Goal: Task Accomplishment & Management: Manage account settings

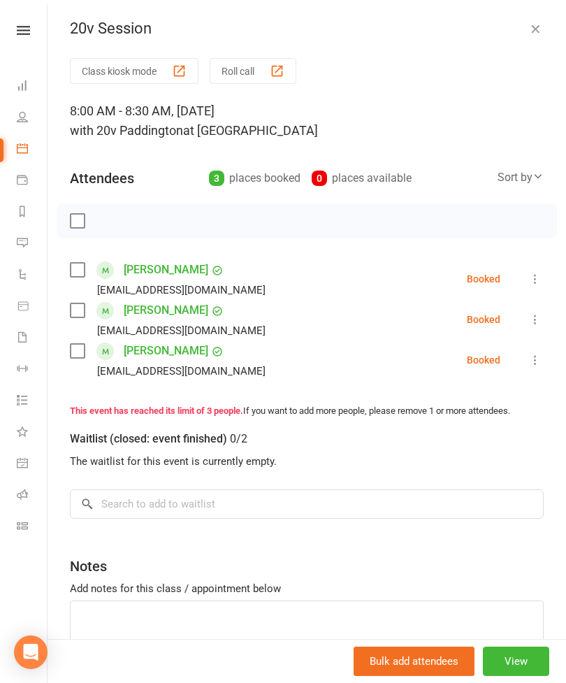
click at [27, 245] on icon at bounding box center [22, 242] width 11 height 11
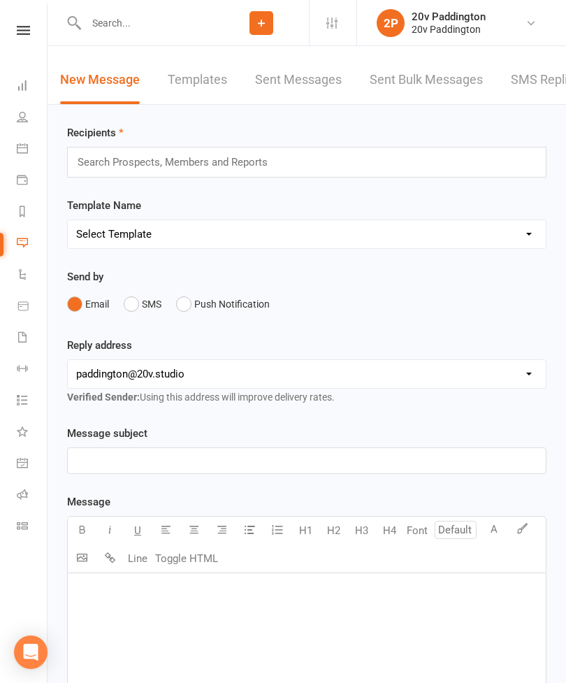
click at [521, 70] on link "SMS Replies 7" at bounding box center [553, 80] width 84 height 48
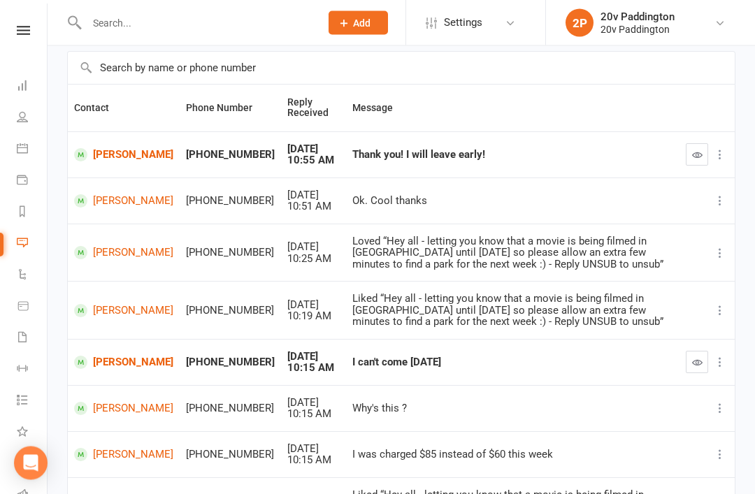
scroll to position [99, 0]
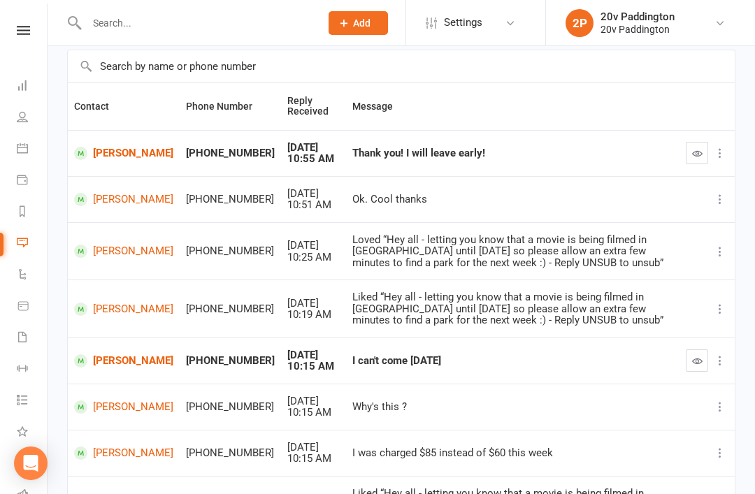
click at [701, 372] on button "button" at bounding box center [697, 361] width 22 height 22
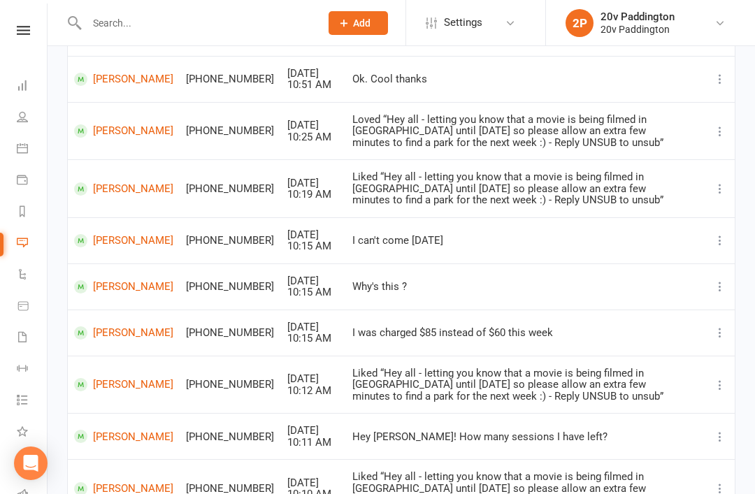
scroll to position [231, 0]
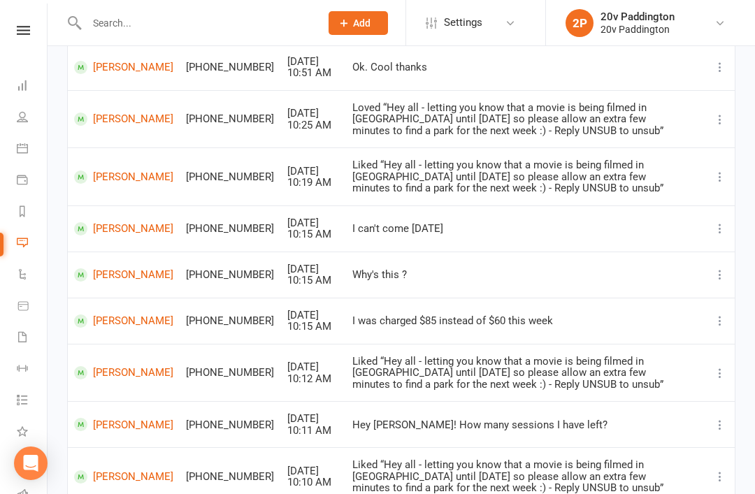
click at [106, 328] on link "Nicole Burfitt-Williams" at bounding box center [123, 321] width 99 height 13
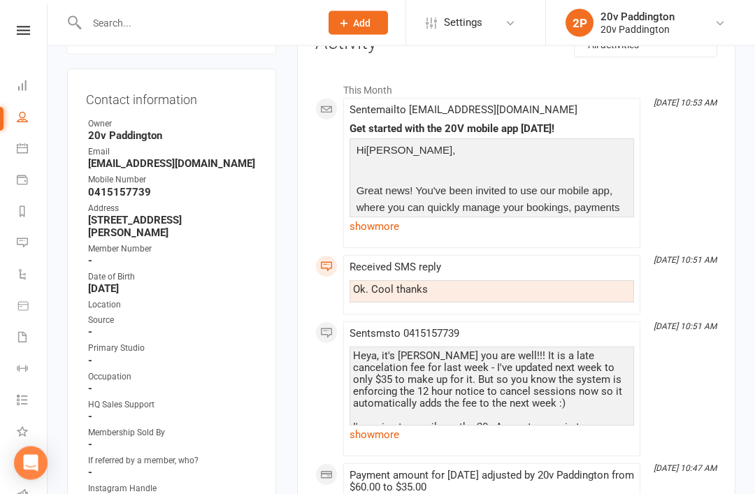
scroll to position [204, 0]
click at [430, 442] on link "show more" at bounding box center [492, 435] width 285 height 20
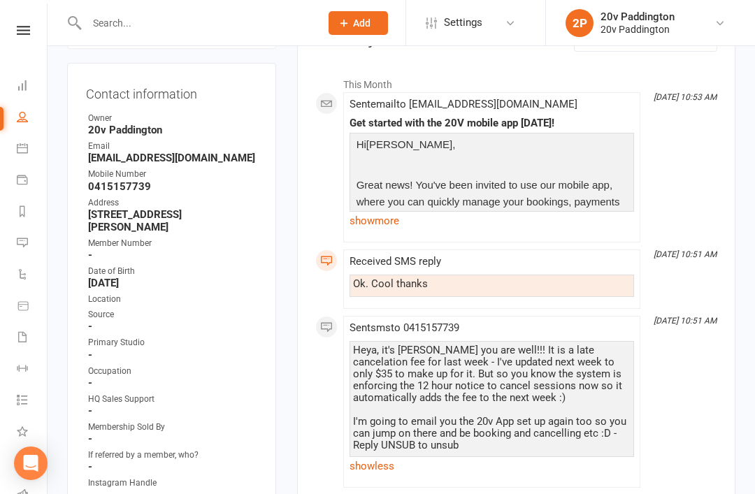
scroll to position [209, 0]
click at [450, 227] on link "show more" at bounding box center [492, 222] width 285 height 20
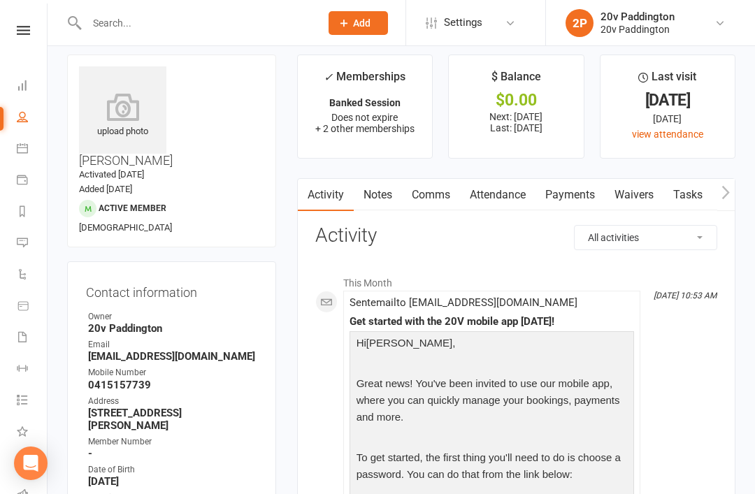
scroll to position [0, 0]
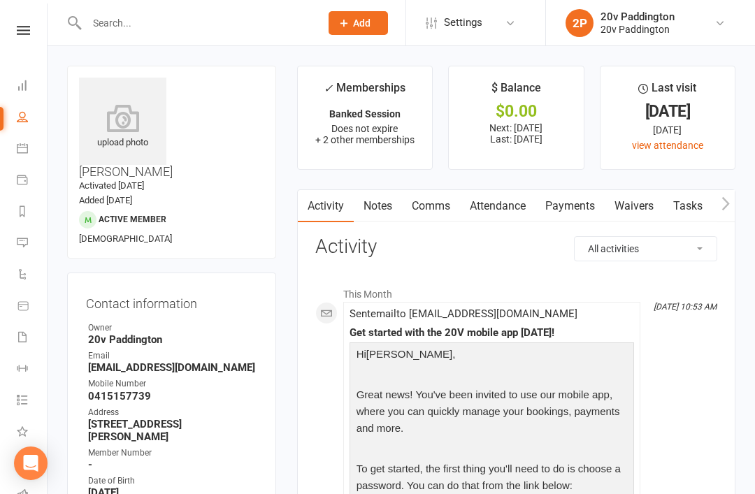
click at [27, 255] on link "Messages 10" at bounding box center [32, 244] width 31 height 31
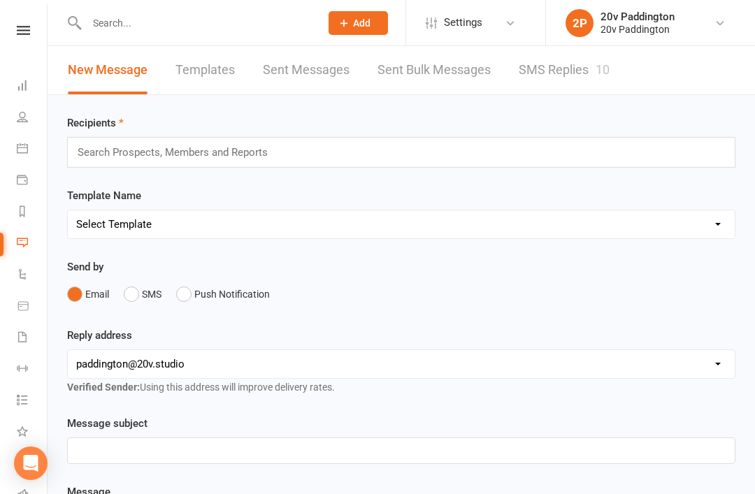
click at [588, 64] on link "SMS Replies 10" at bounding box center [564, 70] width 91 height 48
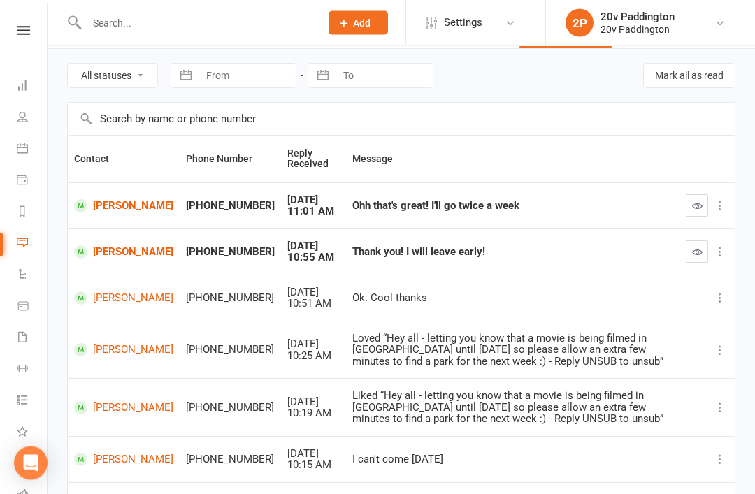
scroll to position [46, 0]
click at [102, 255] on link "[PERSON_NAME]" at bounding box center [123, 251] width 99 height 13
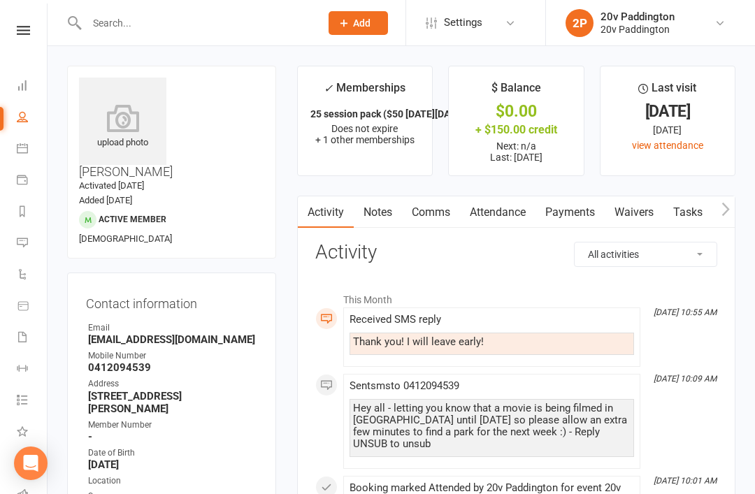
click at [22, 241] on icon at bounding box center [22, 242] width 11 height 11
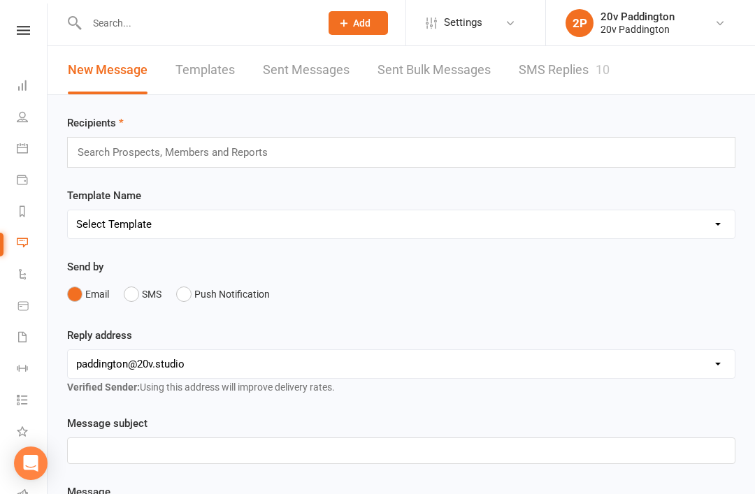
click at [589, 84] on link "SMS Replies 10" at bounding box center [564, 70] width 91 height 48
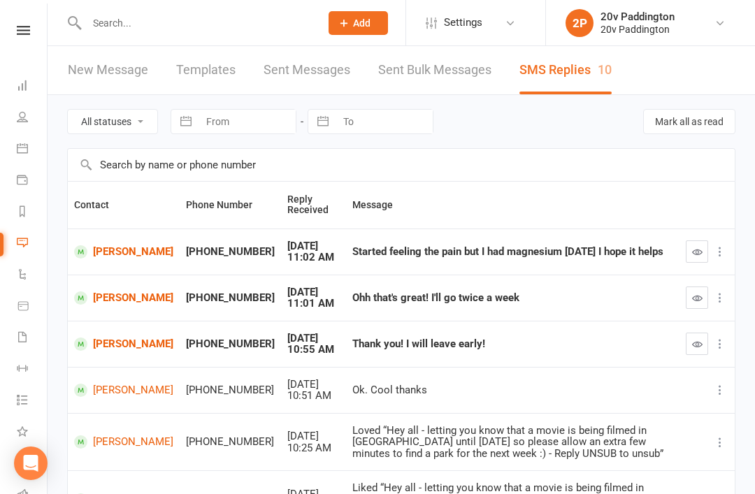
click at [113, 124] on select "All statuses Read only Unread only" at bounding box center [112, 122] width 89 height 24
select select "unread_only"
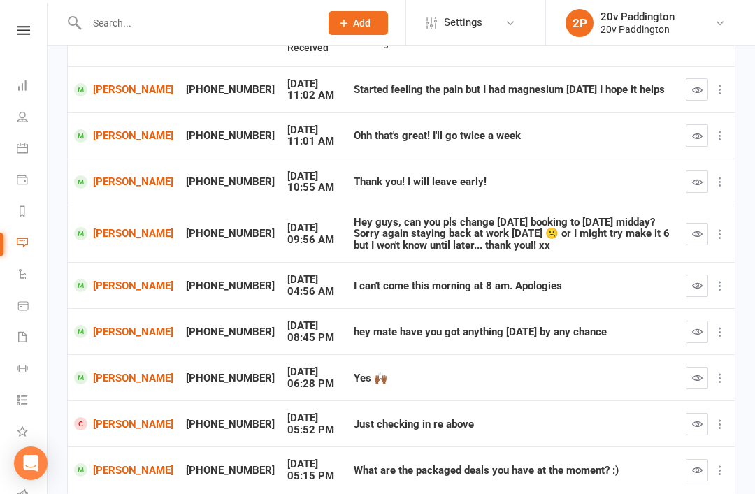
scroll to position [160, 0]
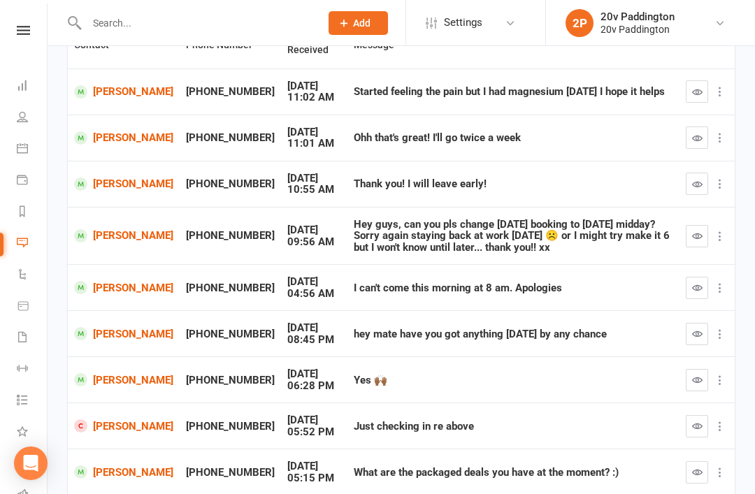
click at [103, 239] on link "Marina Peysakhovich" at bounding box center [123, 235] width 99 height 13
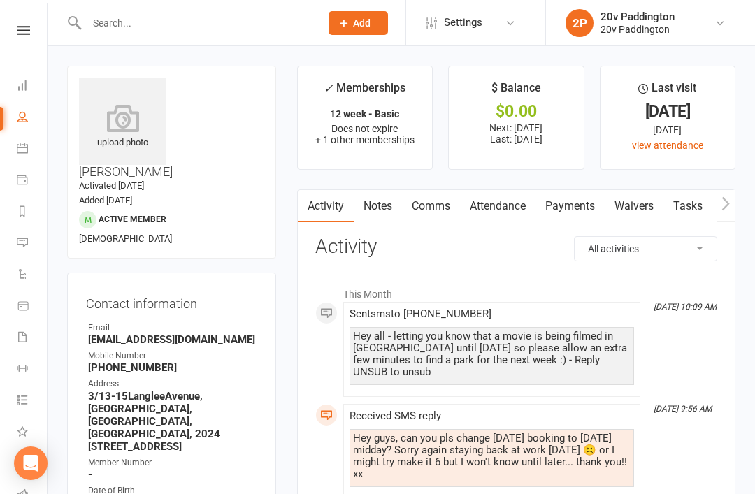
click at [32, 238] on link "Messages 10" at bounding box center [32, 244] width 31 height 31
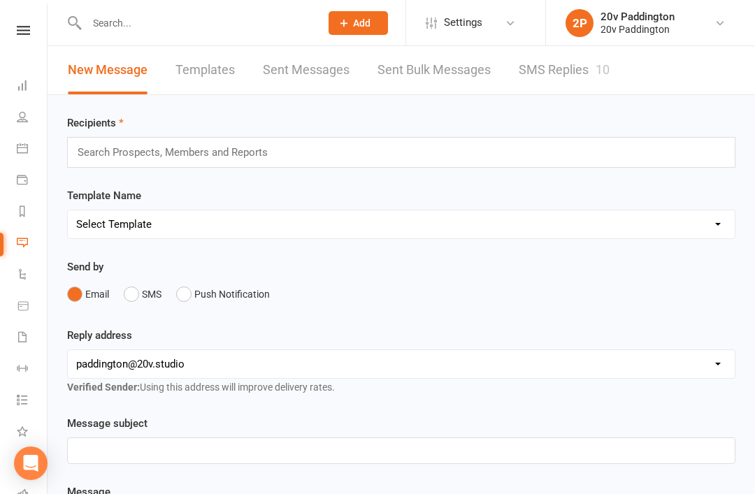
click at [577, 86] on link "SMS Replies 10" at bounding box center [564, 70] width 91 height 48
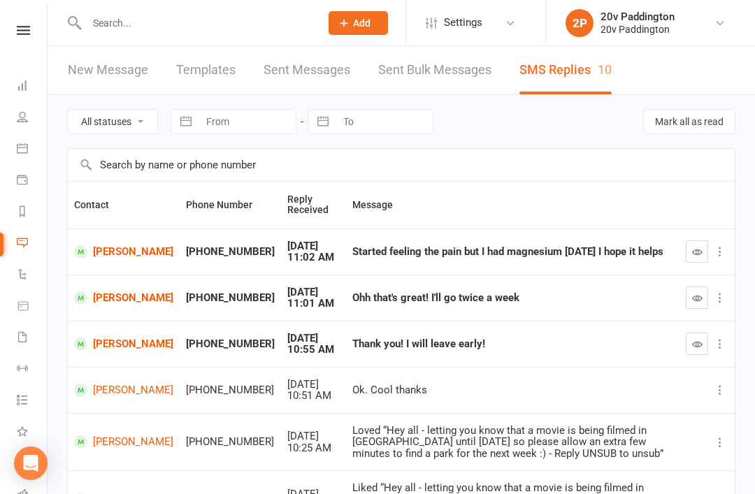
click at [27, 33] on icon at bounding box center [23, 30] width 13 height 9
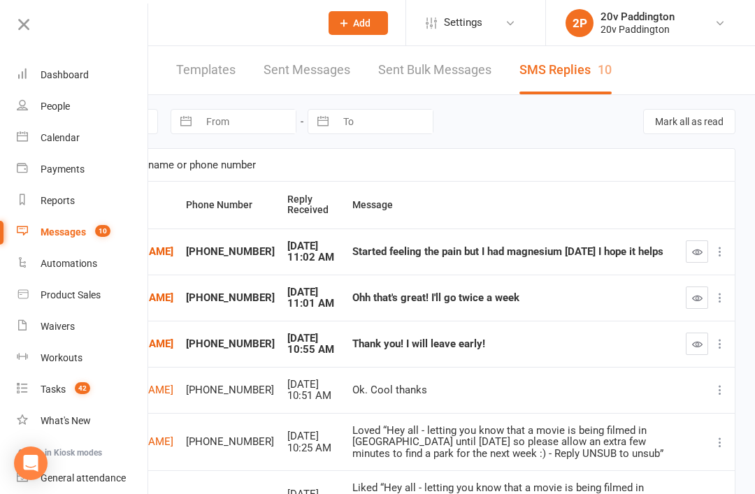
click at [36, 99] on link "People" at bounding box center [83, 106] width 132 height 31
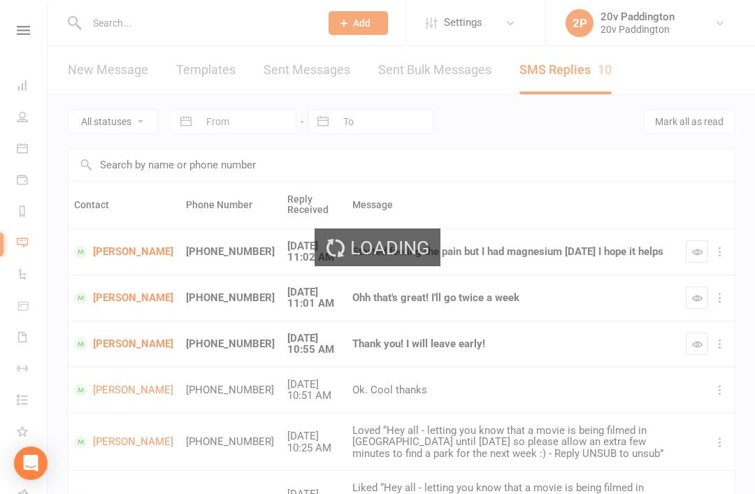
select select "100"
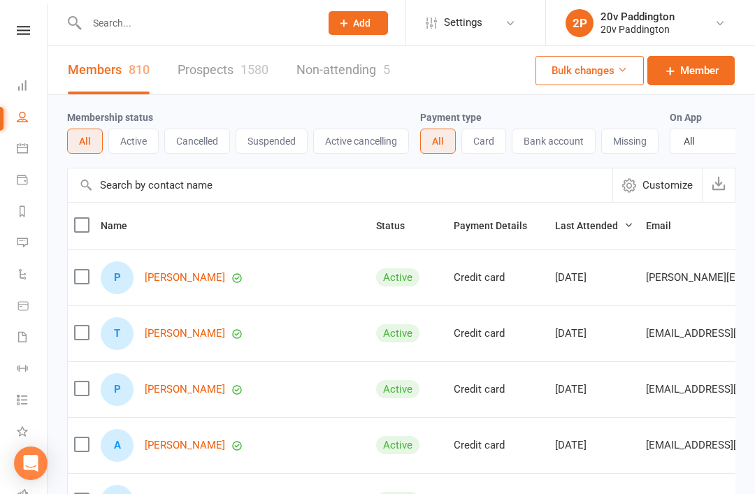
click at [199, 67] on link "Prospects 1580" at bounding box center [223, 70] width 91 height 48
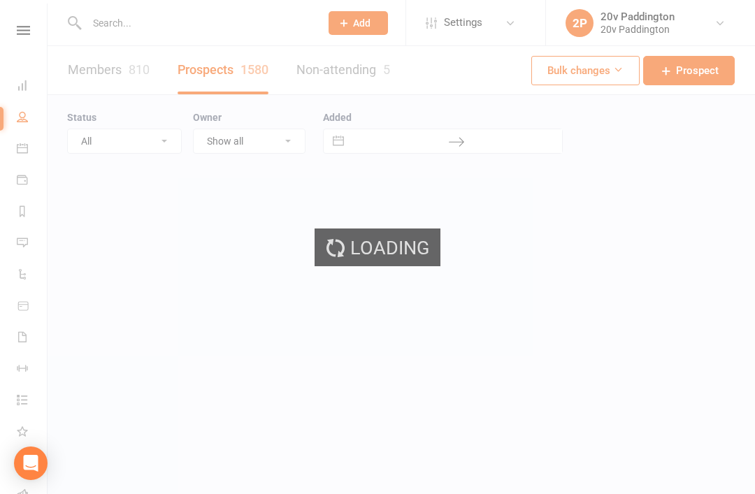
select select "100"
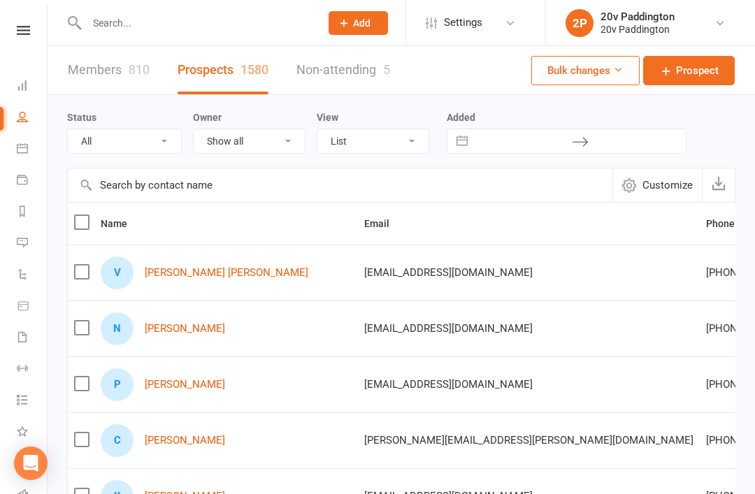
click at [156, 271] on link "Viola Martin Malual" at bounding box center [227, 273] width 164 height 12
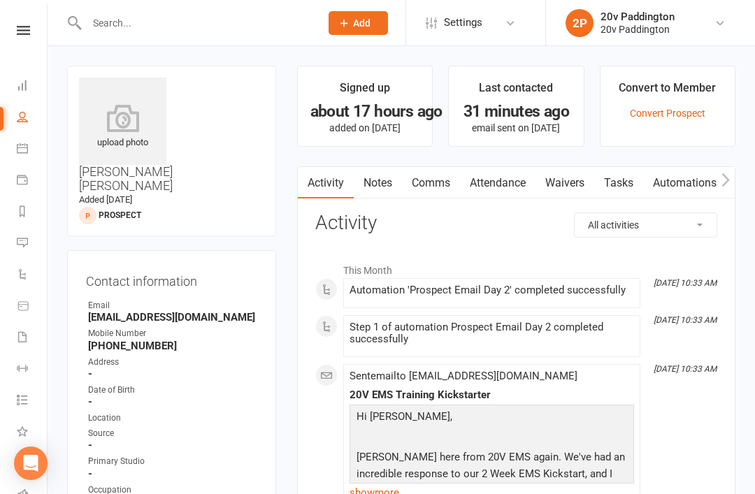
click at [25, 253] on link "Messages 10" at bounding box center [32, 244] width 31 height 31
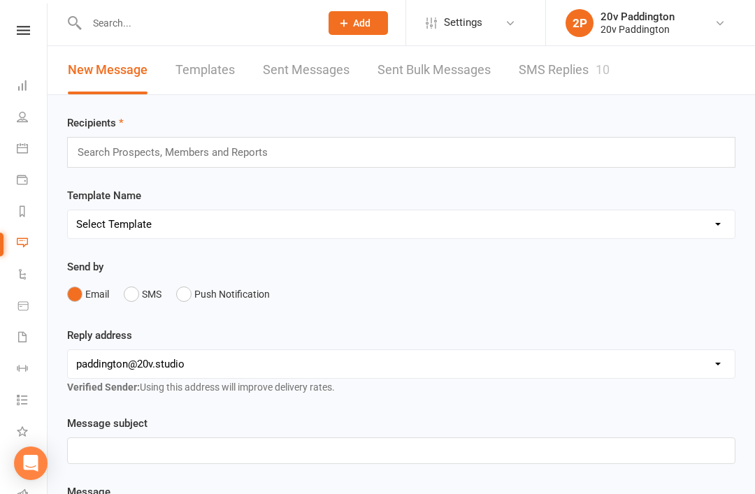
click at [545, 59] on link "SMS Replies 10" at bounding box center [564, 70] width 91 height 48
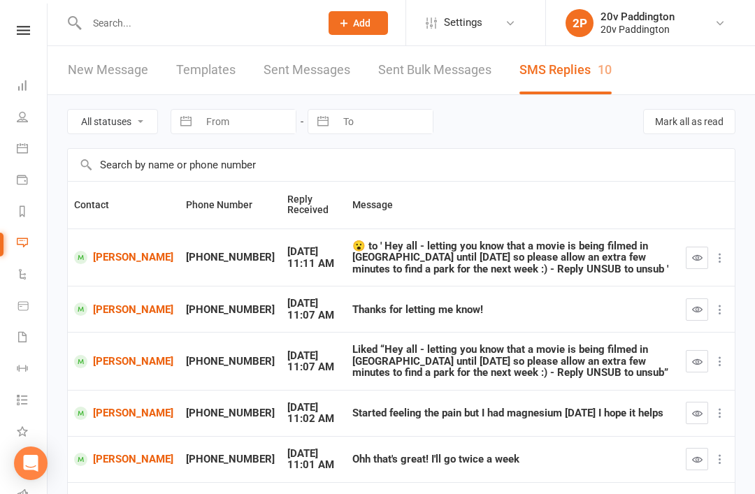
click at [699, 264] on button "button" at bounding box center [697, 258] width 22 height 22
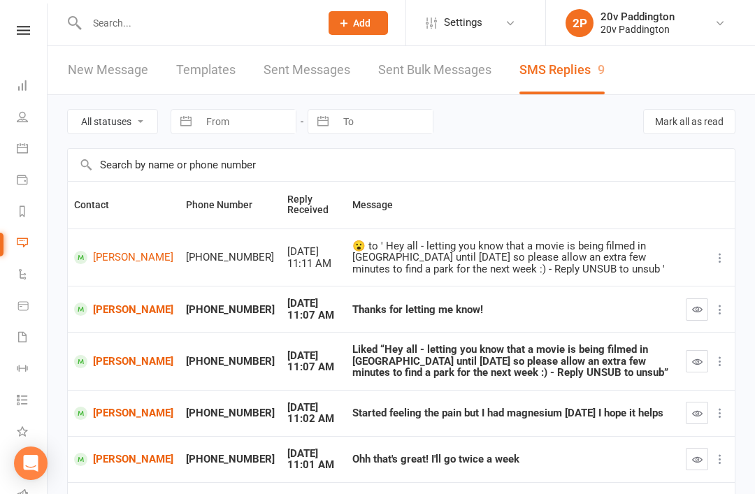
click at [133, 22] on input "text" at bounding box center [197, 23] width 228 height 20
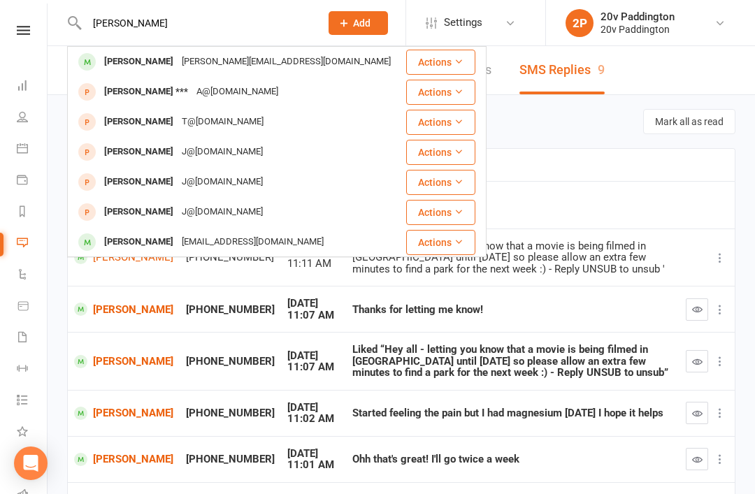
type input "Jamila"
click at [262, 66] on div "Jamila Dlala jamila.dlala@dhl.com" at bounding box center [237, 62] width 336 height 29
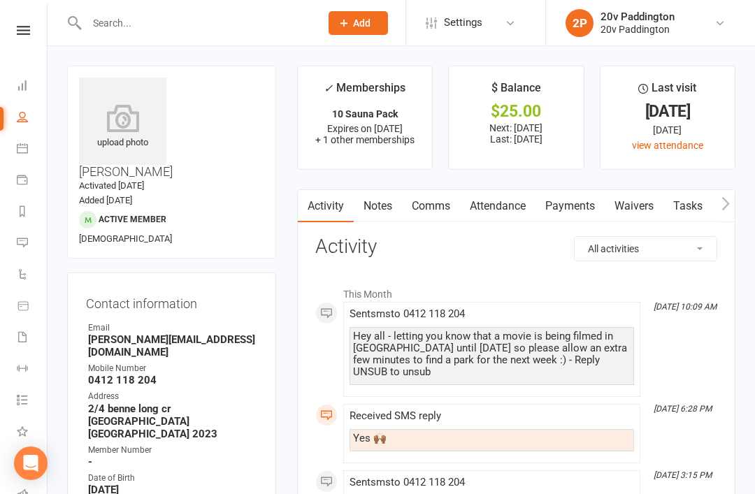
click at [27, 248] on link "Messages 9" at bounding box center [32, 244] width 31 height 31
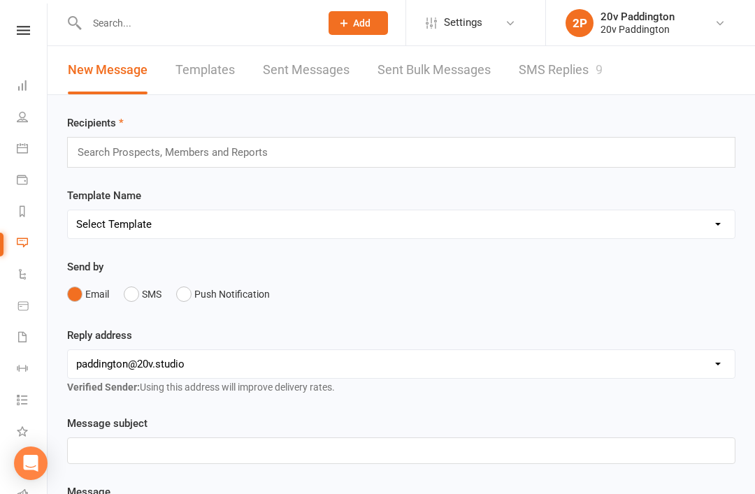
click at [20, 234] on link "Messages 9" at bounding box center [32, 244] width 31 height 31
click at [603, 76] on div "9" at bounding box center [599, 69] width 7 height 15
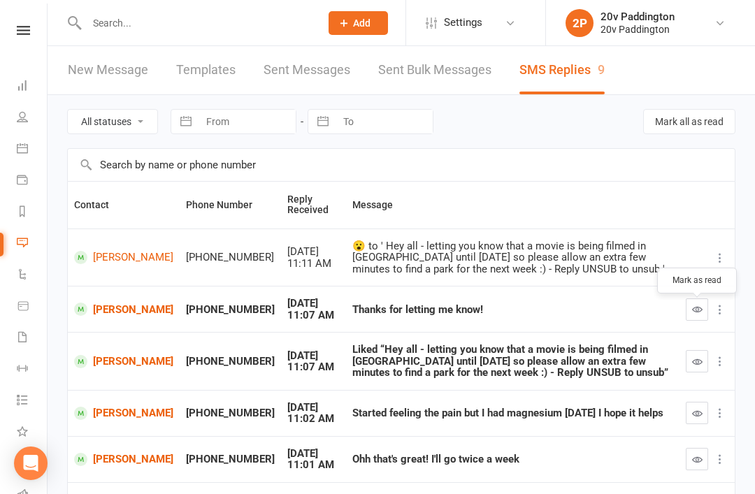
click at [699, 306] on button "button" at bounding box center [697, 310] width 22 height 22
click at [694, 373] on button "button" at bounding box center [697, 361] width 22 height 22
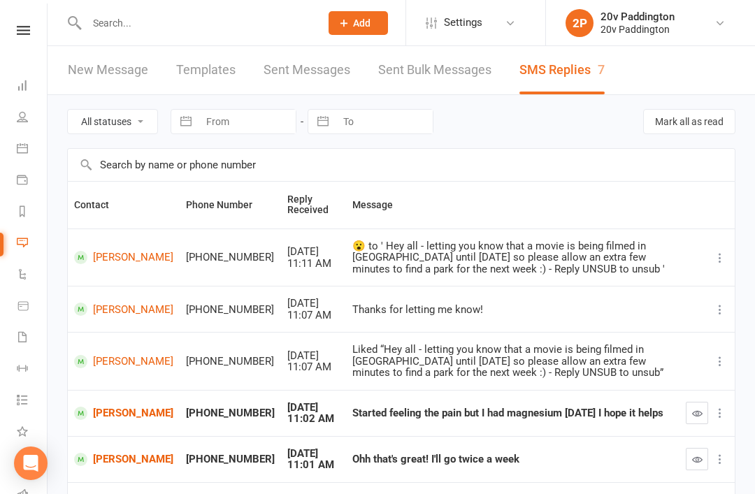
click at [92, 111] on select "All statuses Read only Unread only" at bounding box center [112, 122] width 89 height 24
select select "unread_only"
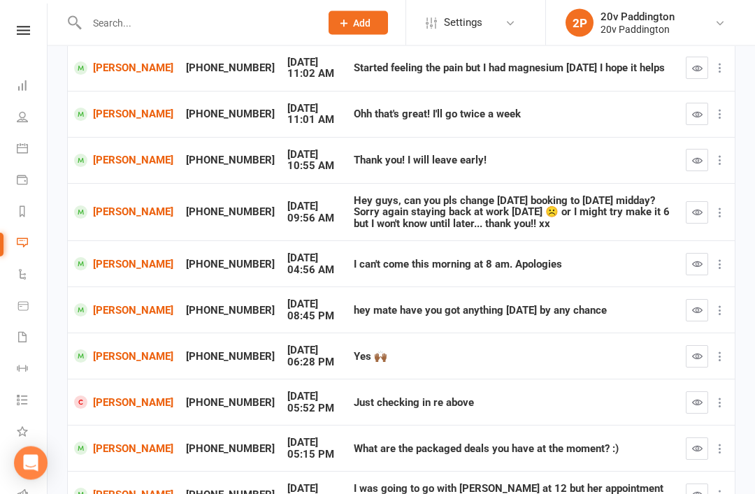
scroll to position [234, 0]
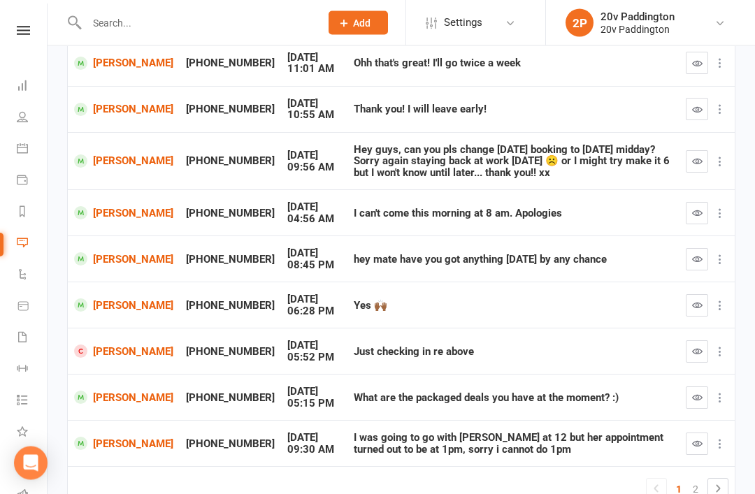
click at [698, 306] on button "button" at bounding box center [697, 306] width 22 height 22
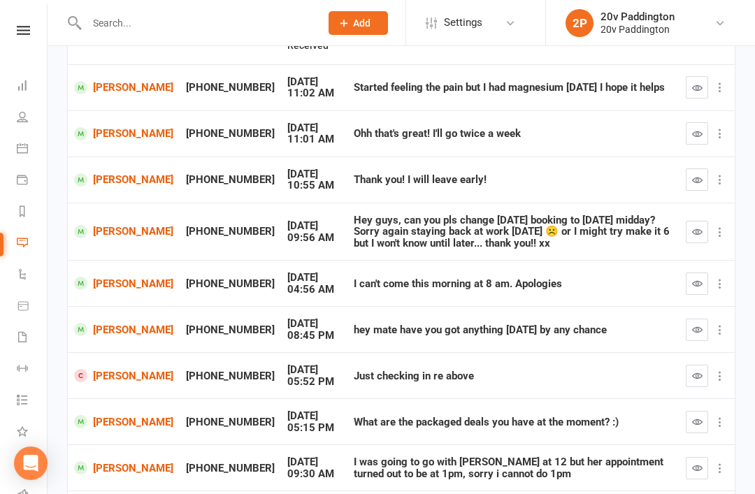
scroll to position [165, 0]
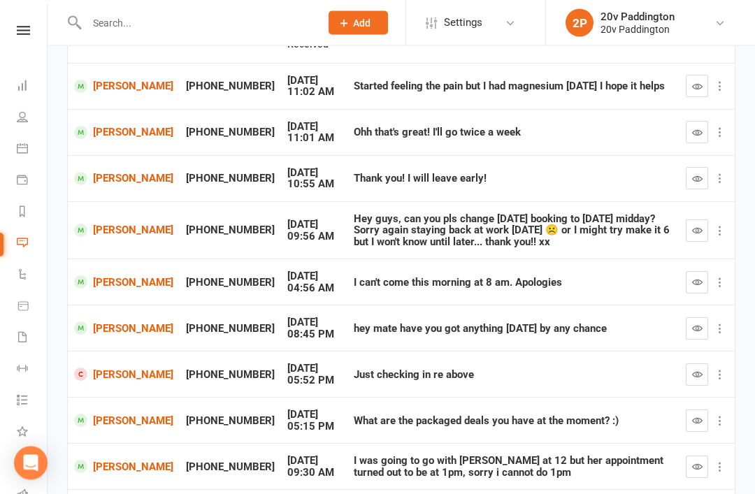
click at [106, 322] on link "shyama Ryland" at bounding box center [123, 328] width 99 height 13
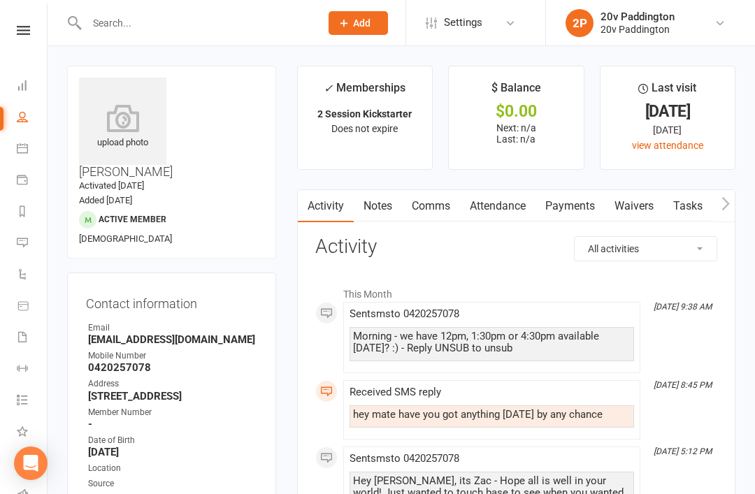
click at [27, 247] on icon at bounding box center [22, 242] width 11 height 11
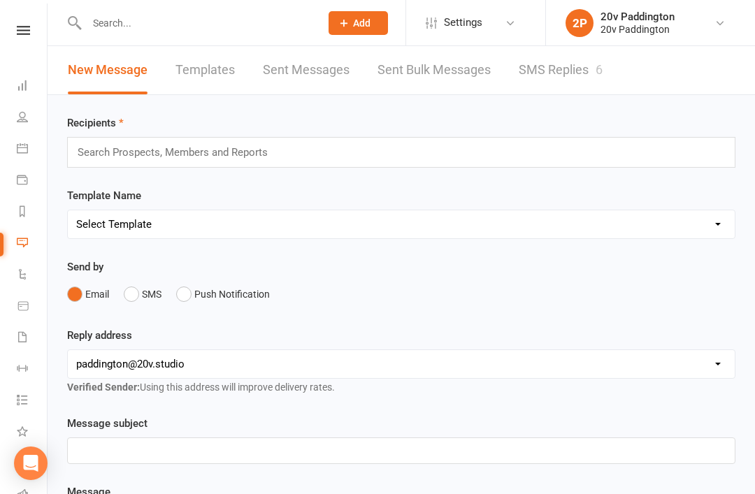
click at [574, 87] on link "SMS Replies 6" at bounding box center [561, 70] width 84 height 48
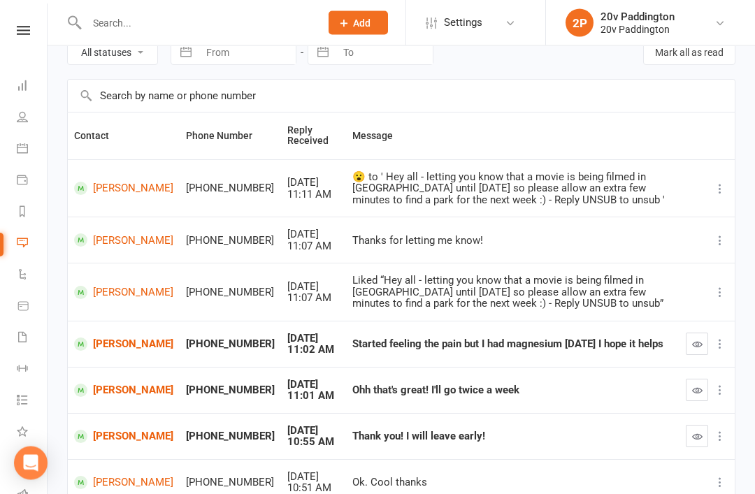
click at [77, 63] on select "All statuses Read only Unread only" at bounding box center [112, 53] width 89 height 24
select select "unread_only"
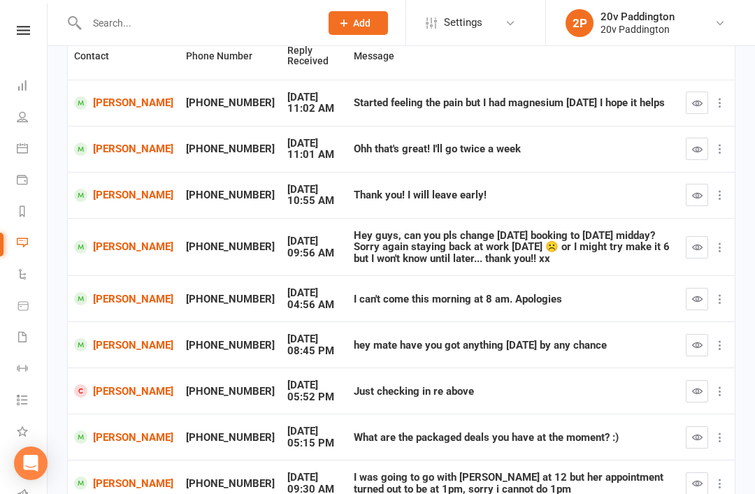
scroll to position [157, 0]
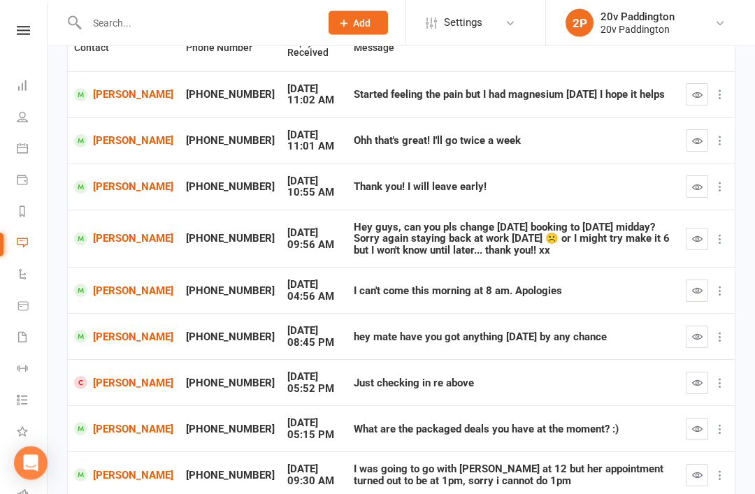
click at [701, 332] on icon "button" at bounding box center [697, 337] width 10 height 10
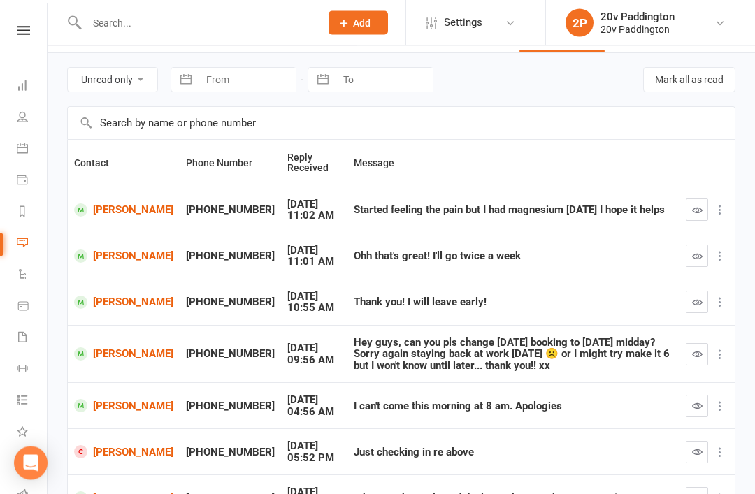
scroll to position [47, 0]
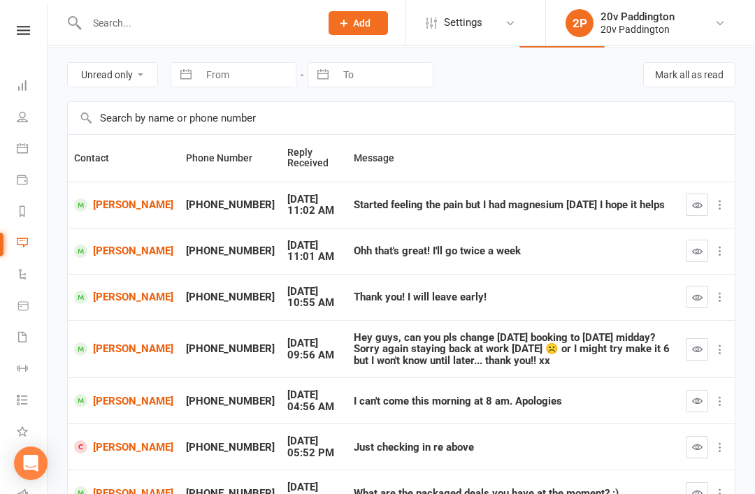
click at [695, 396] on icon "button" at bounding box center [697, 401] width 10 height 10
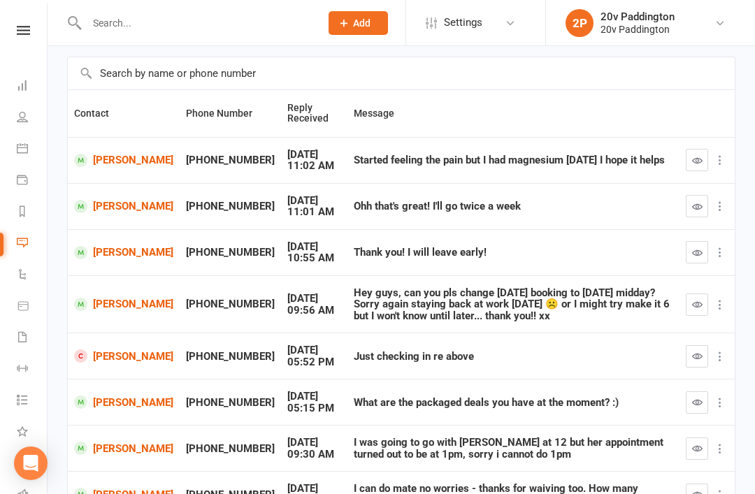
click at [105, 300] on link "Marina Peysakhovich" at bounding box center [123, 304] width 99 height 13
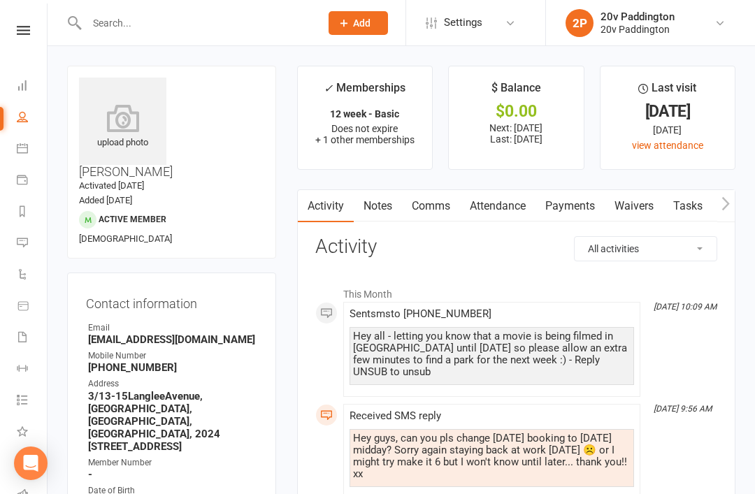
click at [437, 208] on link "Comms" at bounding box center [431, 206] width 58 height 32
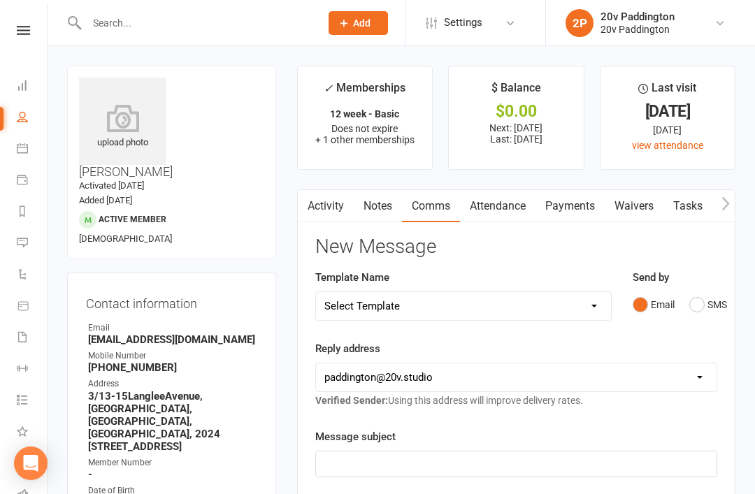
click at [717, 295] on button "SMS" at bounding box center [708, 305] width 38 height 27
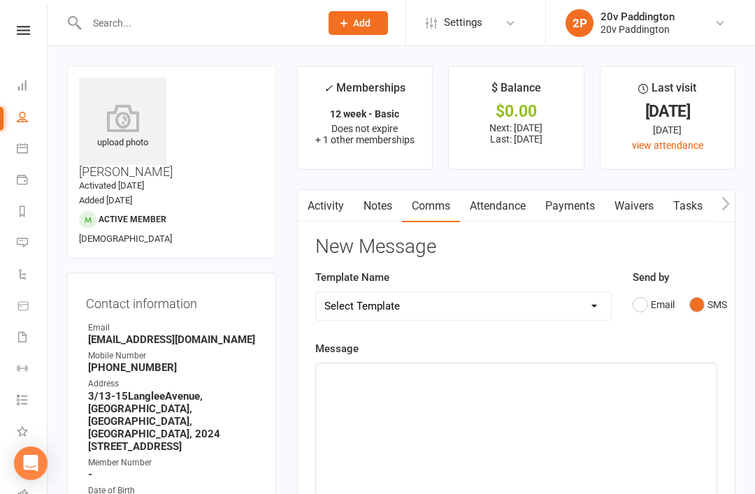
click at [590, 364] on div "﻿" at bounding box center [516, 469] width 401 height 210
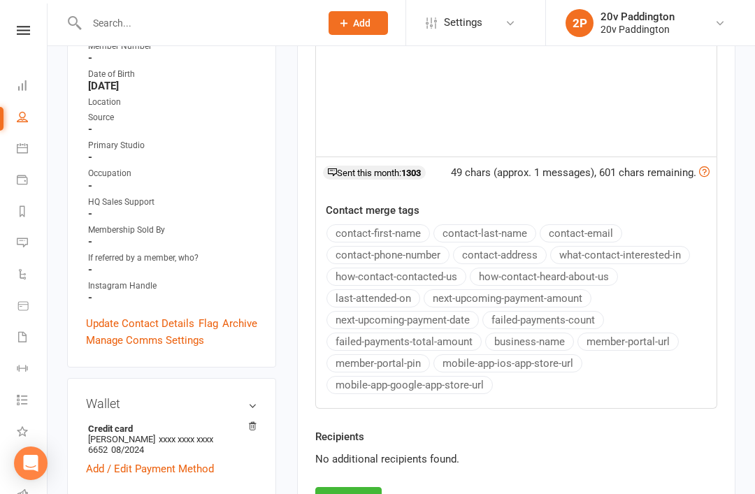
click at [350, 494] on button "Send" at bounding box center [348, 501] width 66 height 29
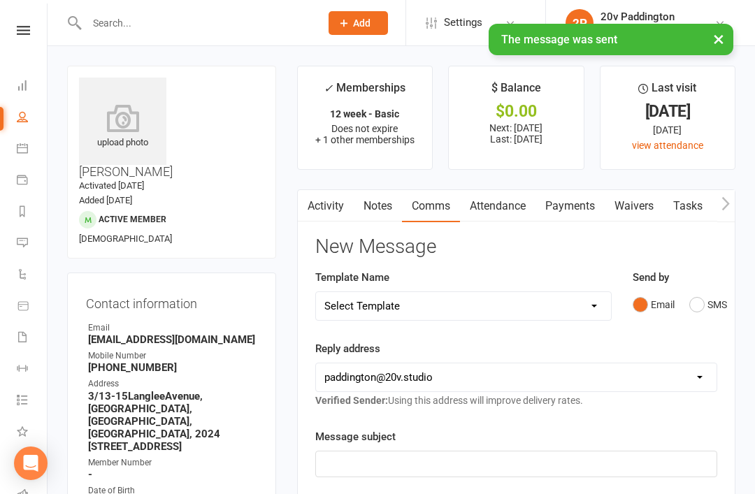
click at [24, 24] on div "× The message was sent" at bounding box center [368, 24] width 737 height 0
click at [8, 24] on div "× The message was sent" at bounding box center [368, 24] width 737 height 0
click at [28, 24] on div "× The message was sent" at bounding box center [368, 24] width 737 height 0
click at [24, 24] on div "× The message was sent" at bounding box center [368, 24] width 737 height 0
click at [22, 24] on div "× The message was sent" at bounding box center [368, 24] width 737 height 0
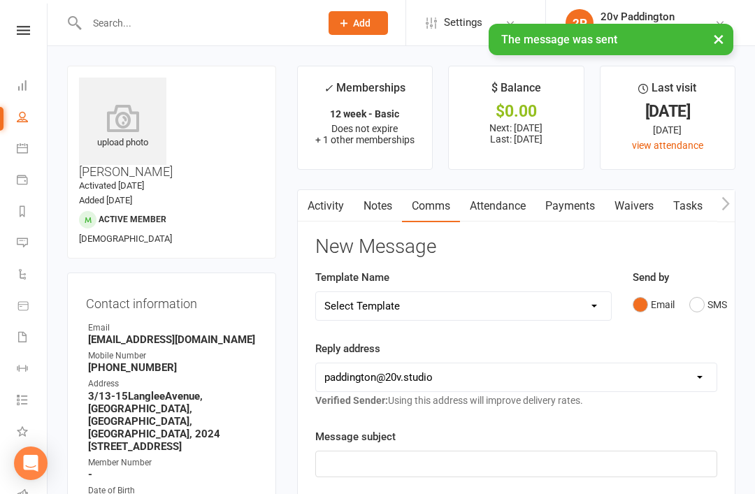
click at [41, 24] on div "× The message was sent" at bounding box center [368, 24] width 737 height 0
click at [22, 24] on div "× The message was sent" at bounding box center [368, 24] width 737 height 0
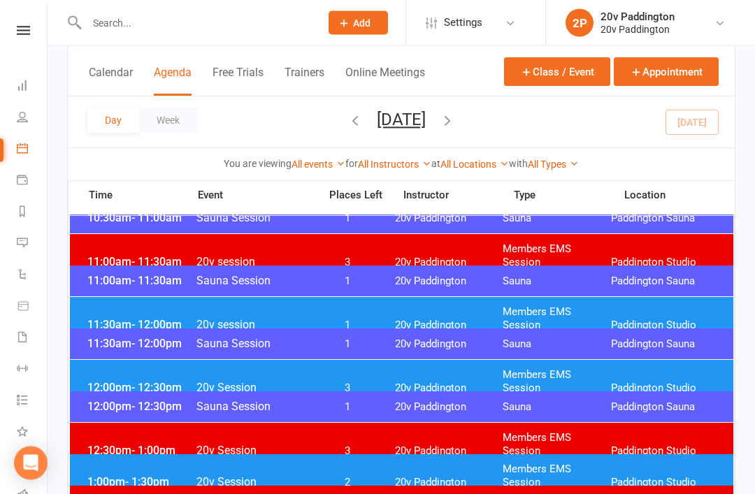
click at [428, 320] on div "11:30am - 12:00pm 20v session 1 20v Paddington Members EMS Session [GEOGRAPHIC_…" at bounding box center [402, 319] width 664 height 43
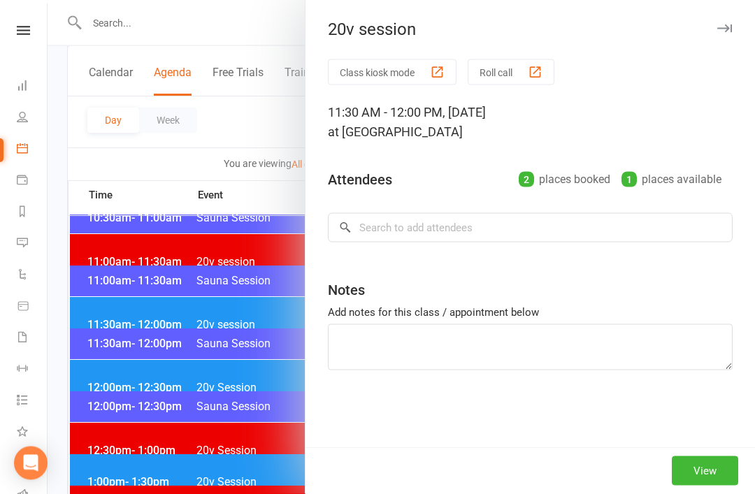
scroll to position [666, 0]
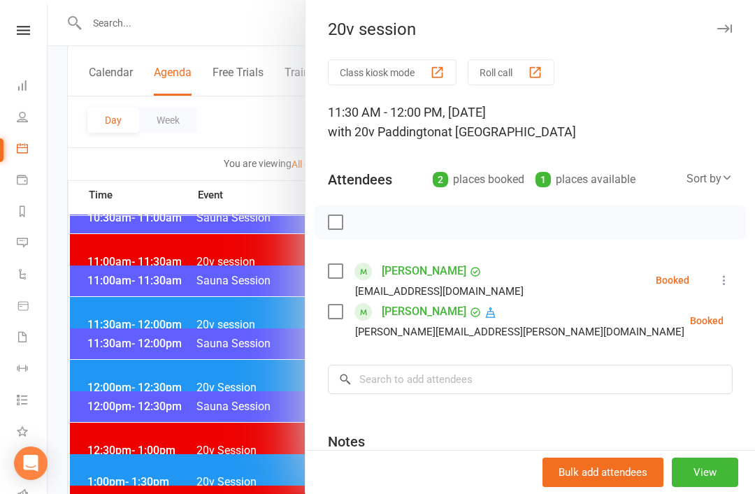
click at [245, 413] on div at bounding box center [402, 247] width 708 height 494
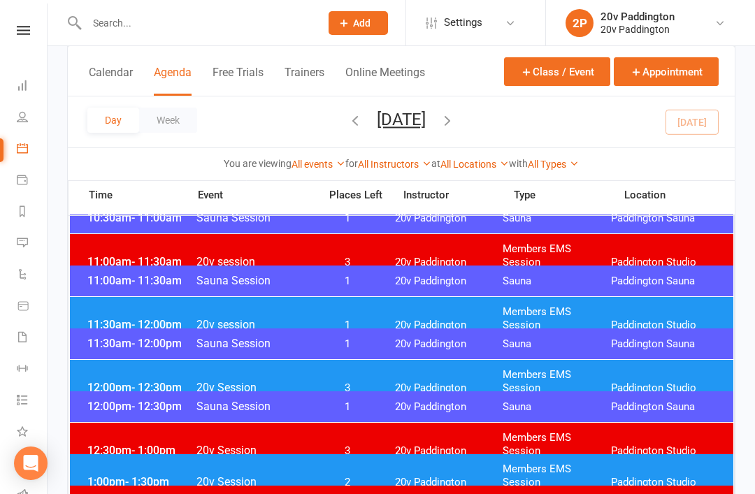
scroll to position [0, 0]
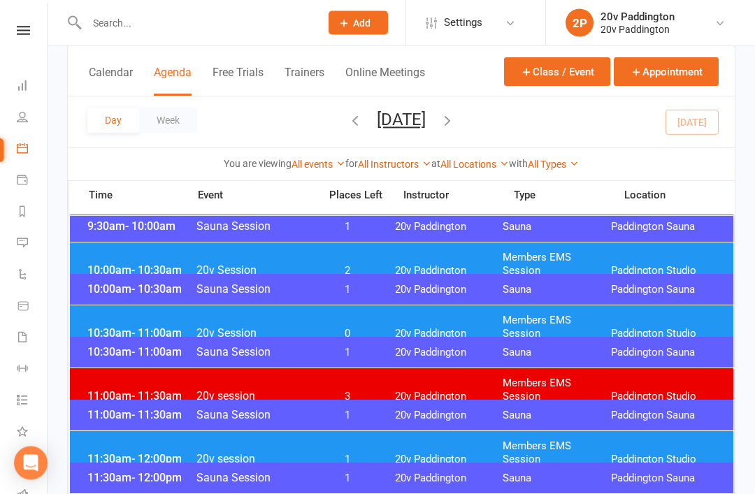
click at [385, 294] on div "10:00am - 10:30am Sauna Session 1 20v Paddington Sauna Paddington Sauna" at bounding box center [402, 290] width 664 height 31
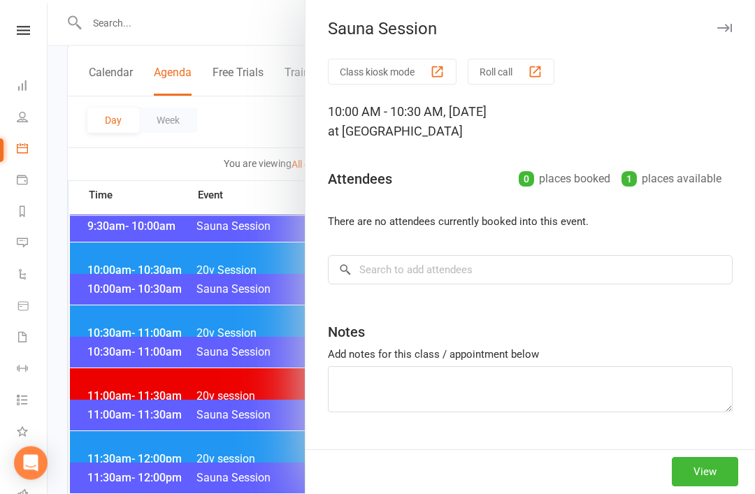
scroll to position [532, 0]
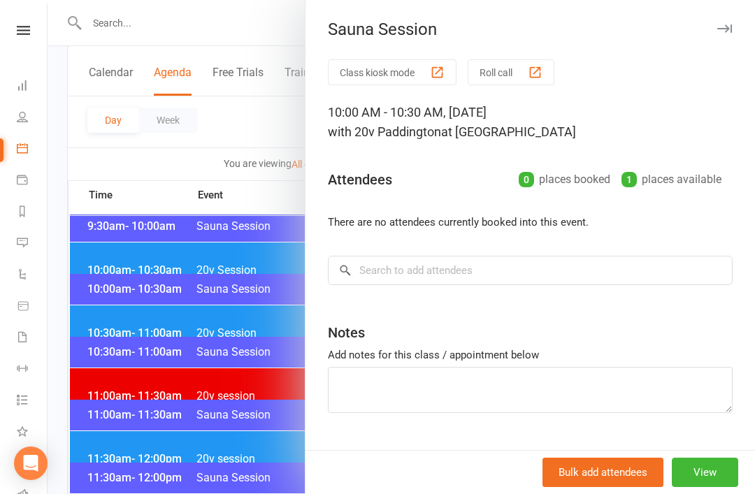
click at [353, 323] on div "Notes" at bounding box center [346, 333] width 37 height 20
click at [269, 357] on div at bounding box center [402, 247] width 708 height 494
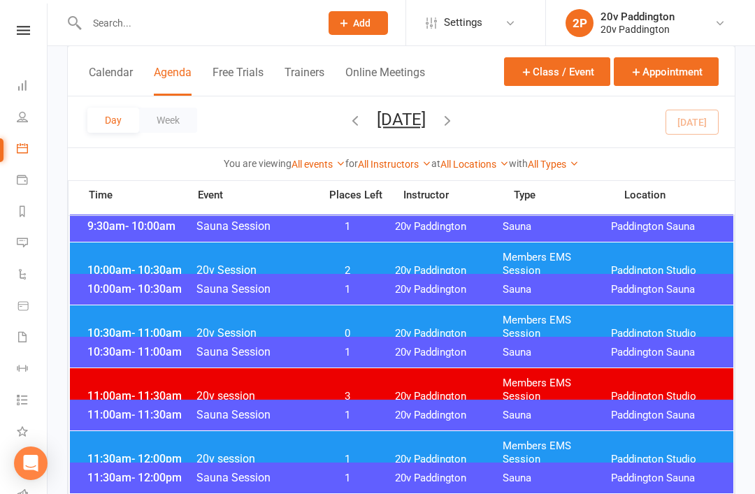
click at [341, 327] on span "0" at bounding box center [347, 333] width 73 height 13
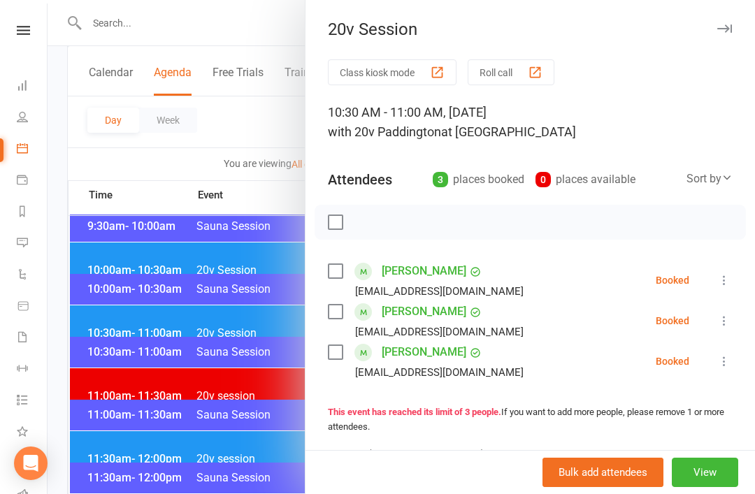
click at [722, 357] on icon at bounding box center [724, 362] width 14 height 14
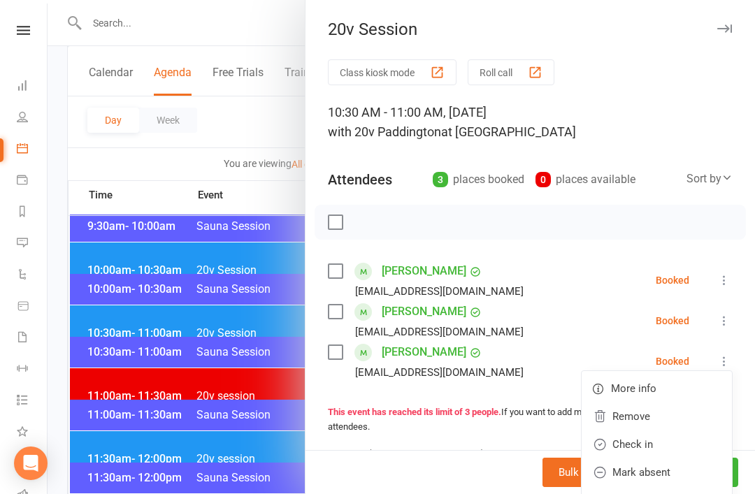
click at [668, 466] on link "Mark absent" at bounding box center [657, 473] width 150 height 28
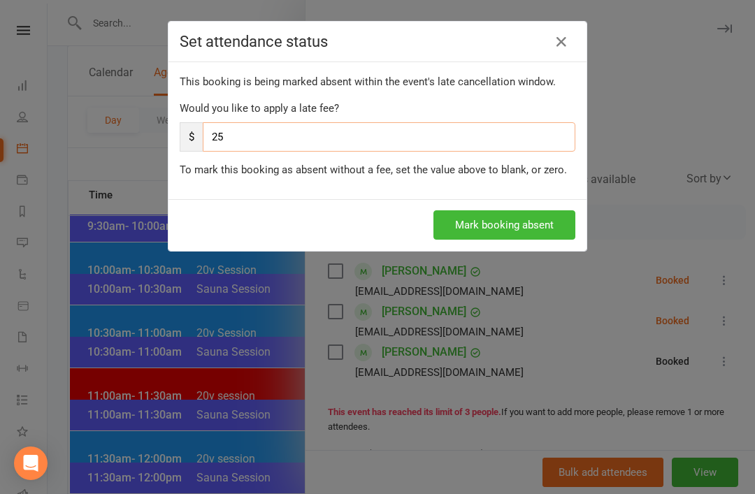
click at [508, 145] on input "25" at bounding box center [389, 136] width 373 height 29
type input "2"
type input "0"
click at [505, 190] on div "This booking is being marked absent within the event's late cancellation window…" at bounding box center [378, 130] width 418 height 137
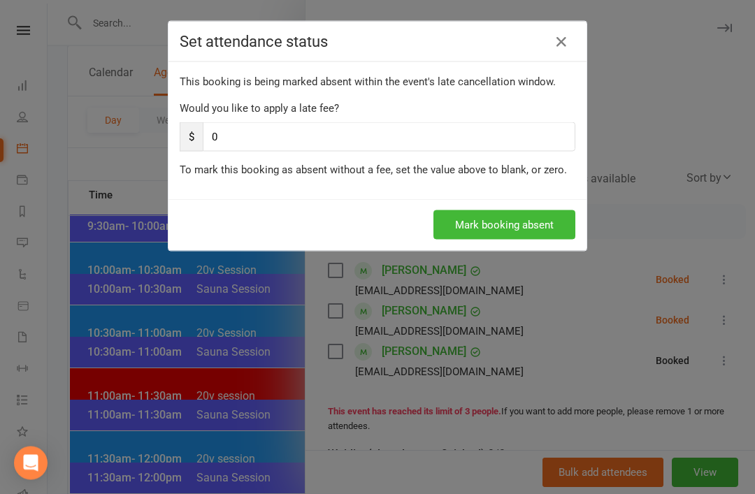
click at [506, 231] on button "Mark booking absent" at bounding box center [505, 224] width 142 height 29
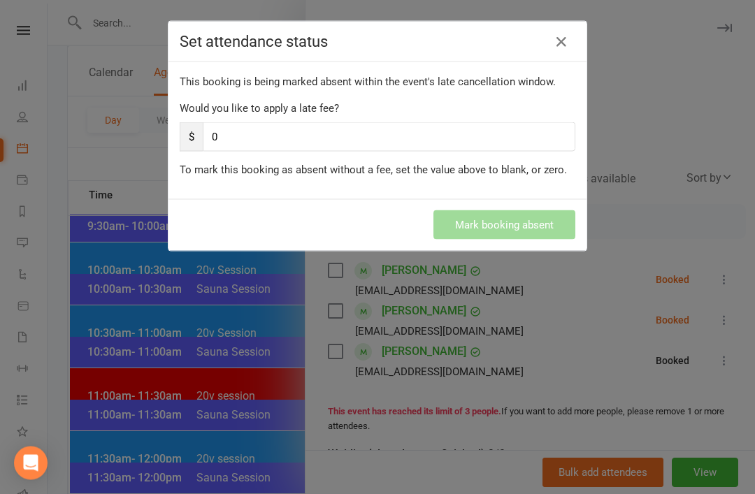
scroll to position [532, 0]
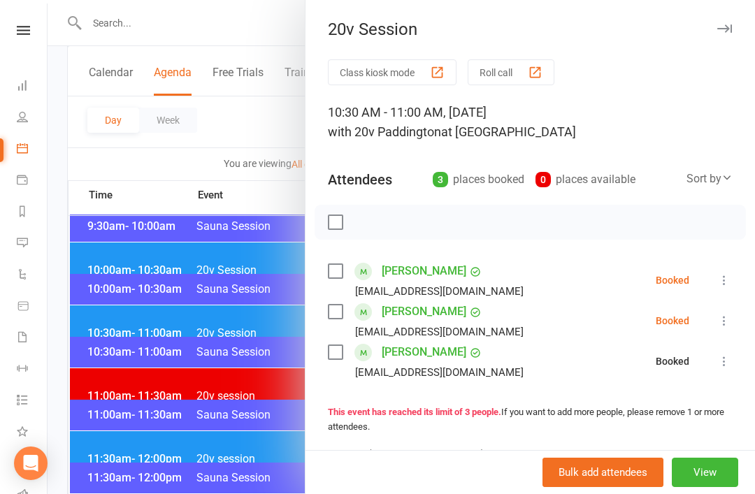
click at [726, 278] on icon at bounding box center [724, 280] width 14 height 14
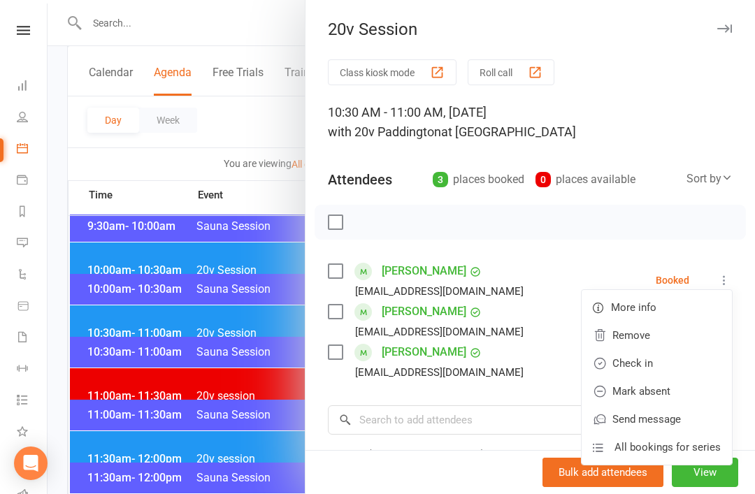
click at [670, 364] on link "Check in" at bounding box center [657, 364] width 150 height 28
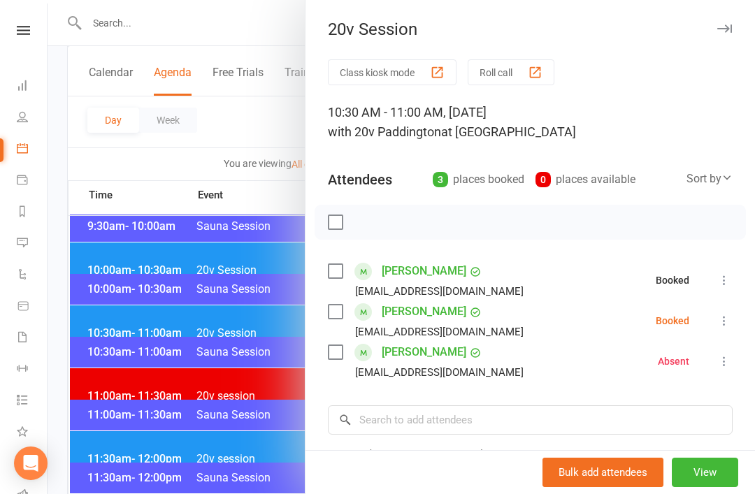
click at [727, 319] on icon at bounding box center [724, 321] width 14 height 14
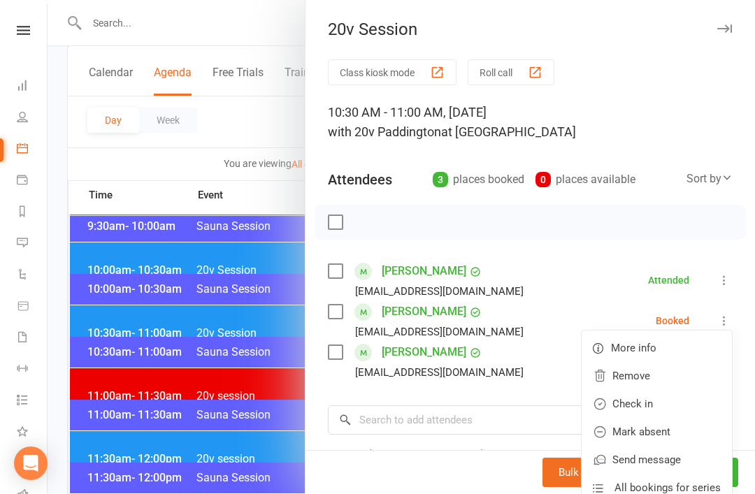
click at [675, 406] on link "Check in" at bounding box center [657, 404] width 150 height 28
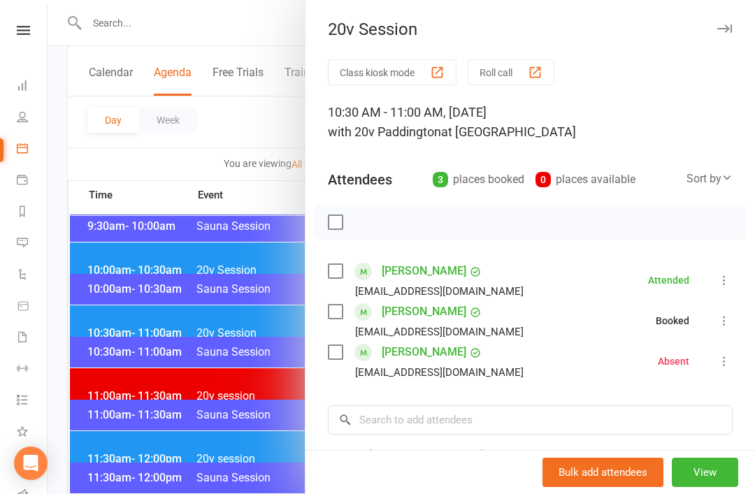
click at [101, 287] on div at bounding box center [402, 247] width 708 height 494
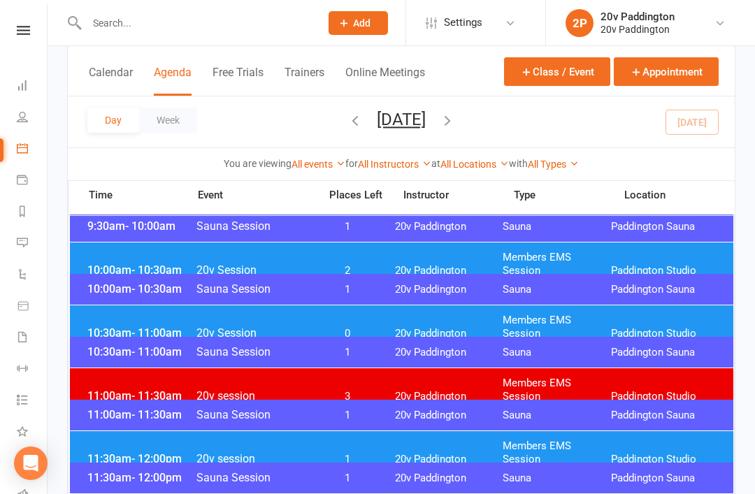
click at [109, 249] on div "10:00am - 10:30am 20v Session 2 20v Paddington Members EMS Session Paddington S…" at bounding box center [402, 264] width 664 height 43
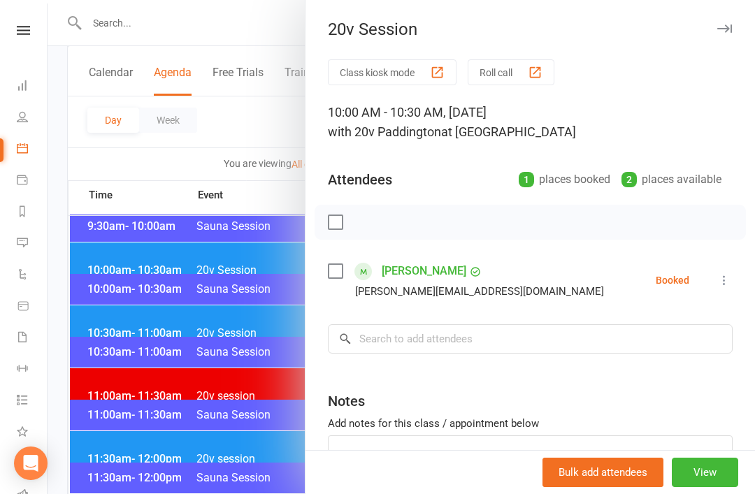
click at [726, 280] on icon at bounding box center [724, 280] width 14 height 14
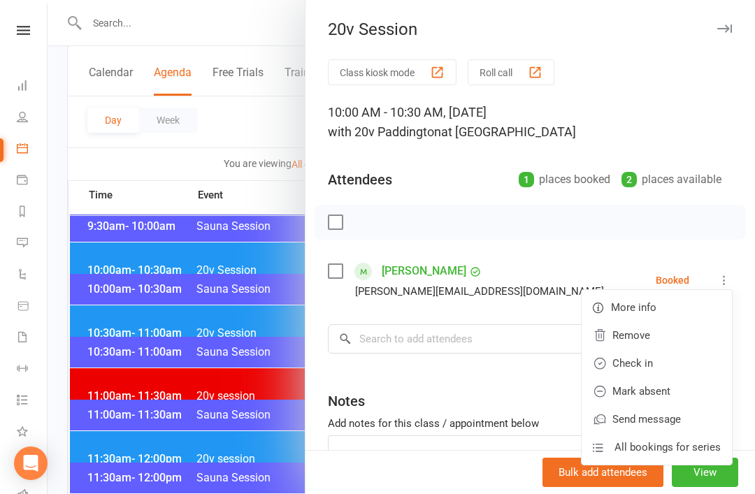
click at [671, 368] on link "Check in" at bounding box center [657, 364] width 150 height 28
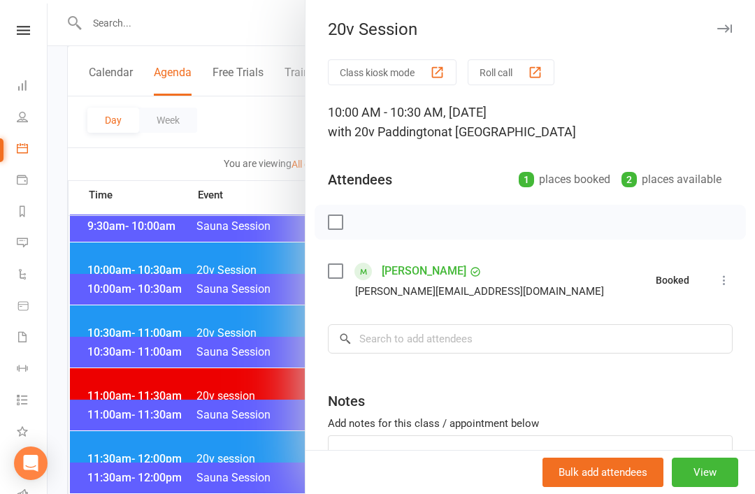
click at [114, 271] on div at bounding box center [402, 247] width 708 height 494
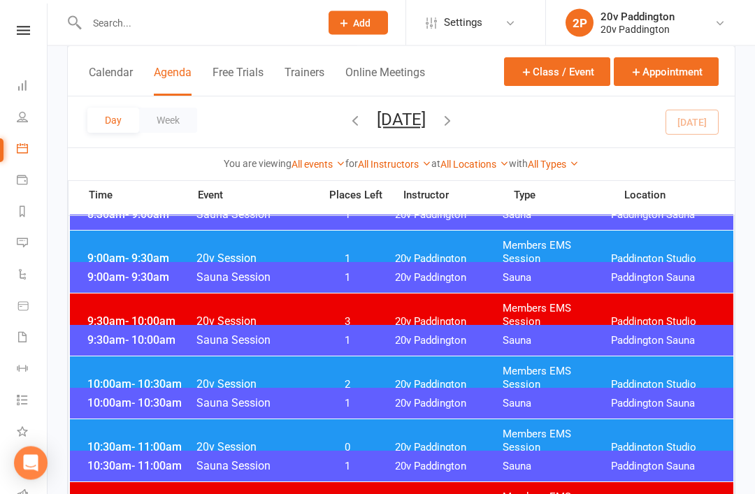
click at [105, 252] on span "9:00am - 9:30am" at bounding box center [140, 258] width 112 height 13
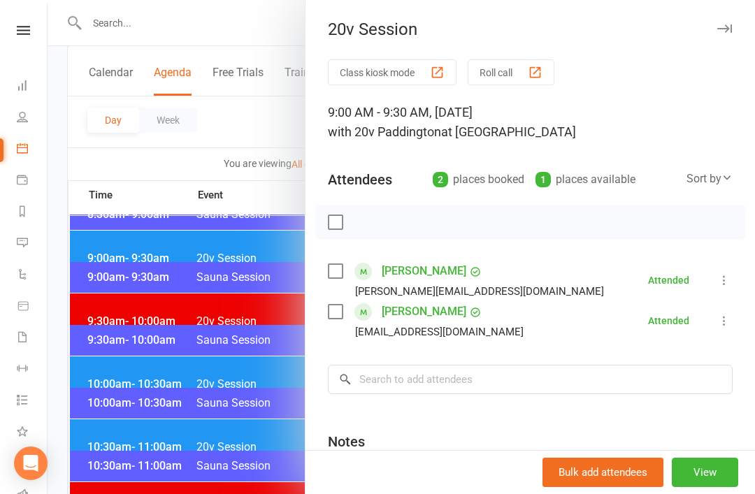
click at [97, 248] on div at bounding box center [402, 247] width 708 height 494
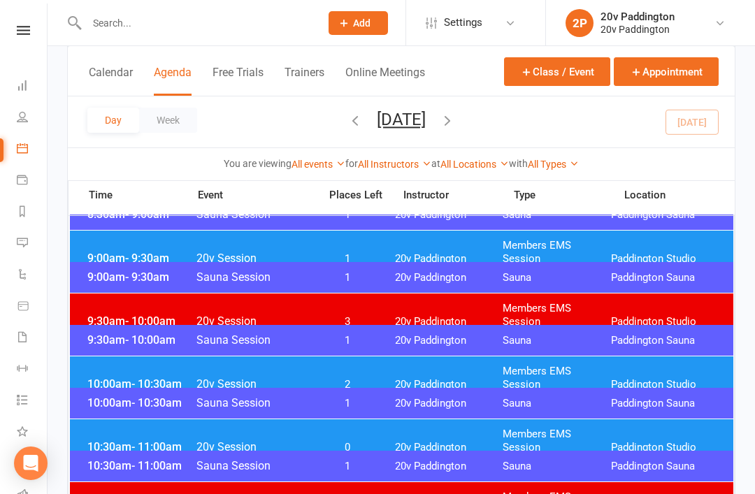
click at [124, 378] on span "10:00am - 10:30am" at bounding box center [140, 384] width 112 height 13
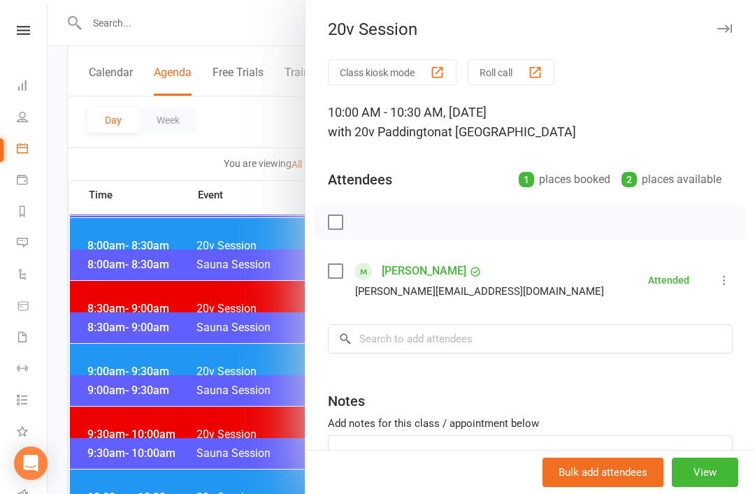
click at [119, 331] on div at bounding box center [402, 247] width 708 height 494
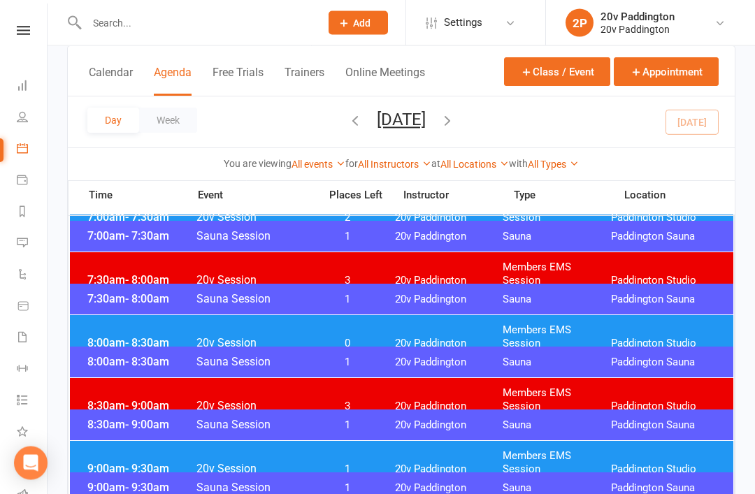
click at [123, 321] on div "8:00am - 8:30am 20v Session 0 20v Paddington Members EMS Session Paddington Stu…" at bounding box center [402, 337] width 664 height 43
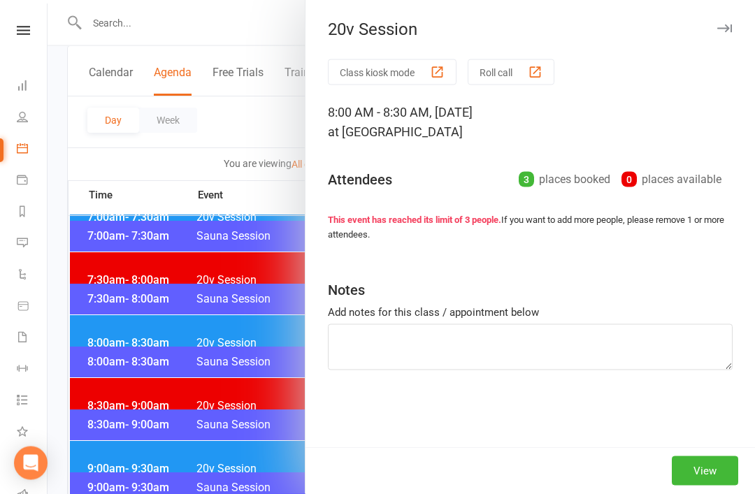
scroll to position [208, 0]
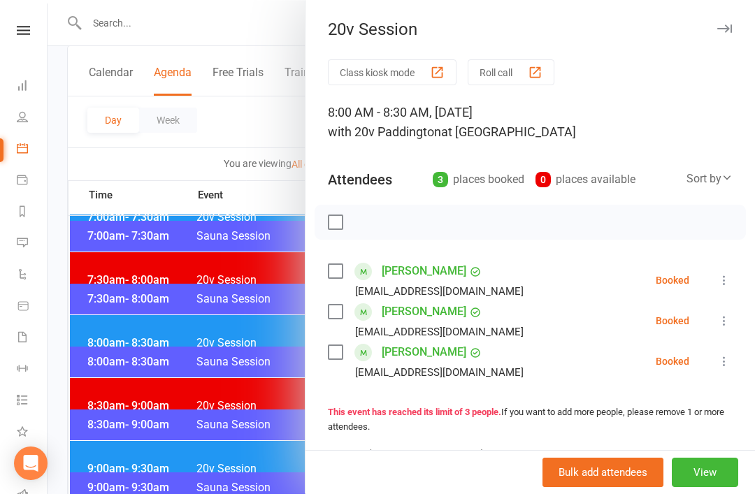
click at [115, 269] on div at bounding box center [402, 247] width 708 height 494
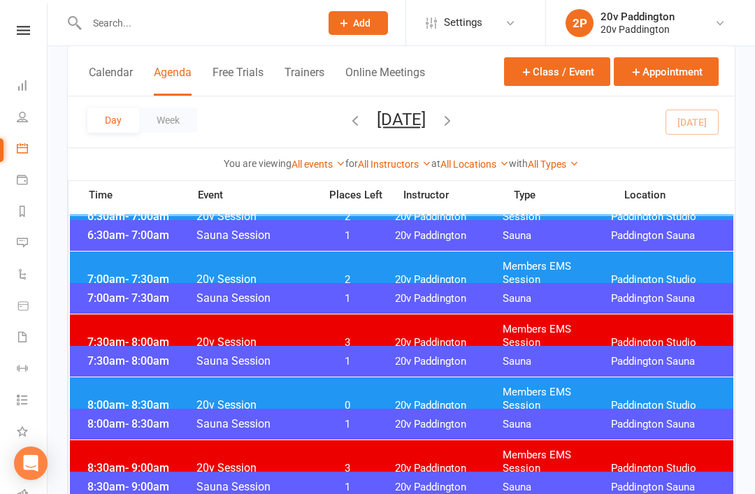
scroll to position [129, 0]
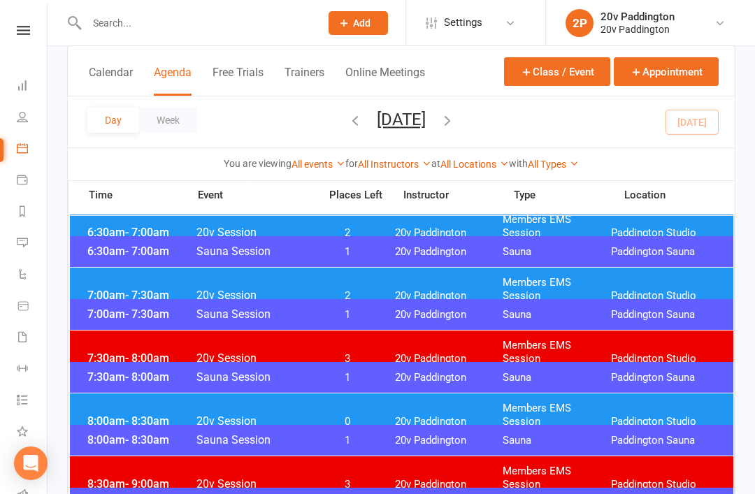
click at [122, 289] on span "7:00am - 7:30am" at bounding box center [140, 295] width 112 height 13
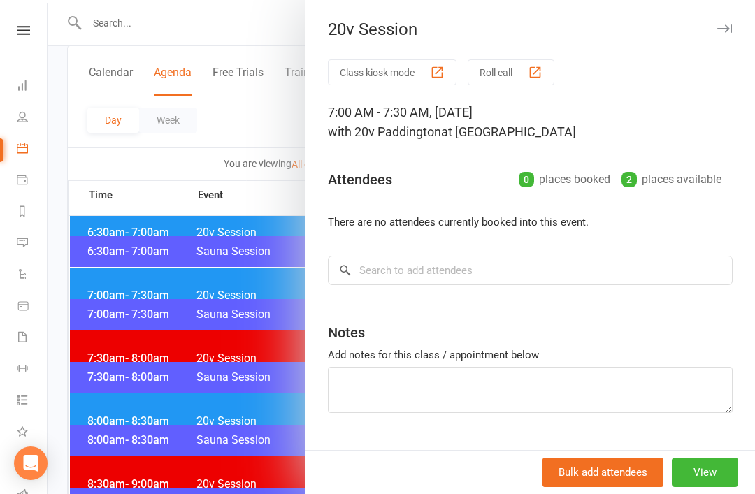
click at [115, 263] on div at bounding box center [402, 247] width 708 height 494
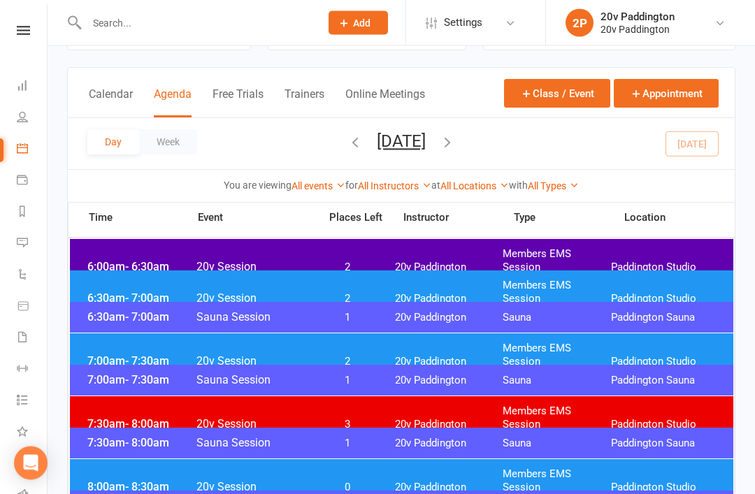
scroll to position [57, 0]
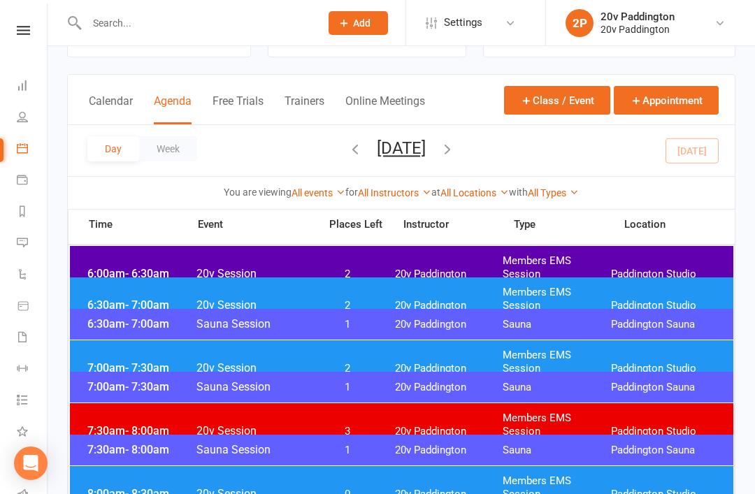
click at [136, 299] on span "- 7:00am" at bounding box center [147, 305] width 44 height 13
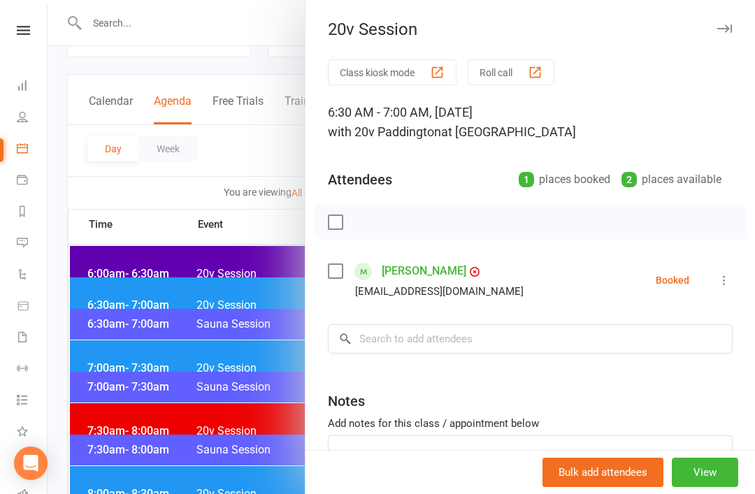
click at [109, 266] on div at bounding box center [402, 247] width 708 height 494
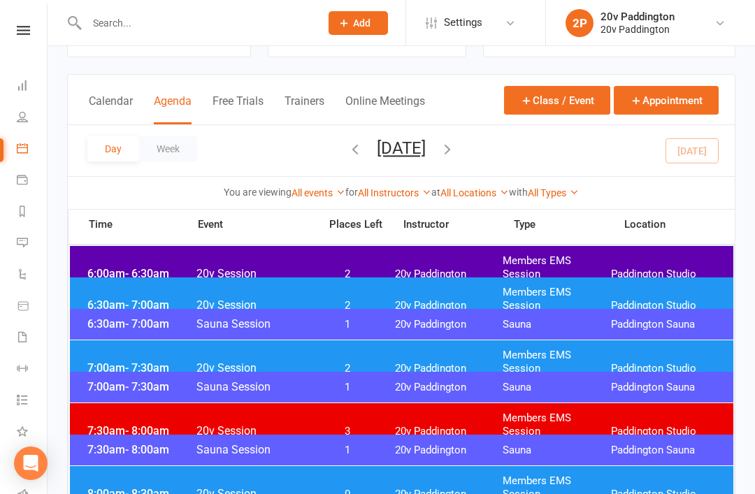
click at [124, 271] on div "6:00am - 6:30am 20v Session 2 20v Paddington Members EMS Session Paddington Stu…" at bounding box center [402, 267] width 664 height 43
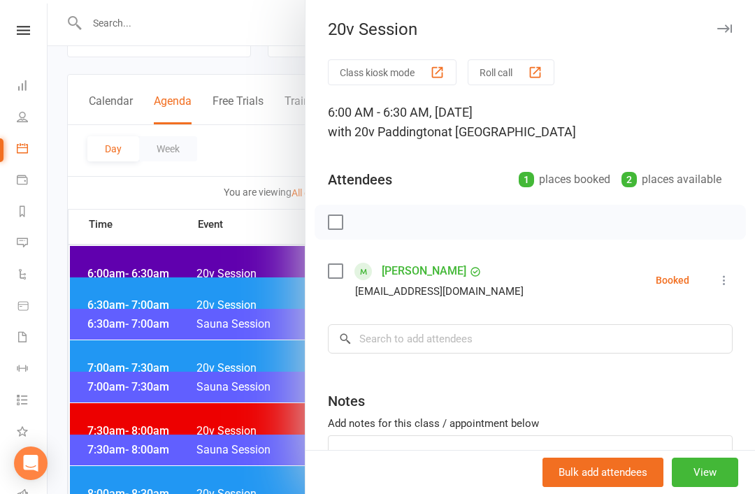
click at [110, 248] on div at bounding box center [402, 247] width 708 height 494
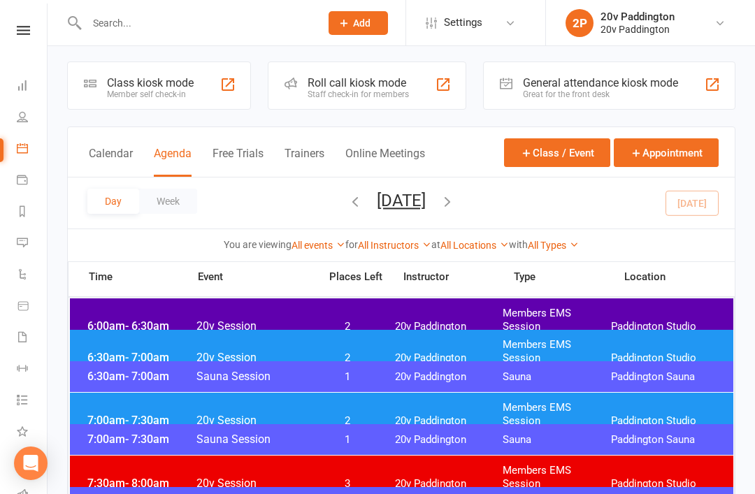
scroll to position [0, 0]
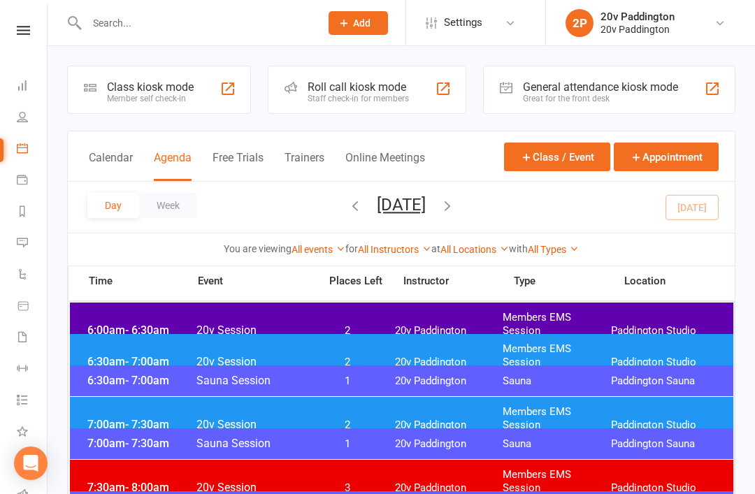
click at [426, 214] on button "Wednesday, Oct 15, 2025" at bounding box center [401, 205] width 49 height 20
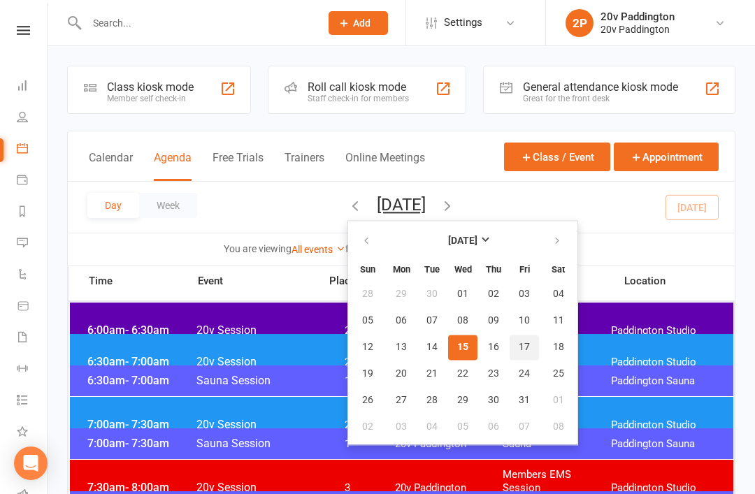
click at [510, 347] on button "17" at bounding box center [524, 347] width 29 height 25
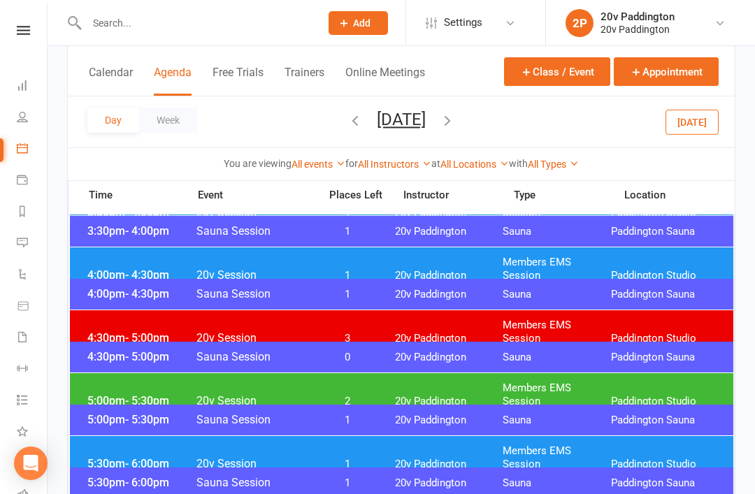
scroll to position [1190, 0]
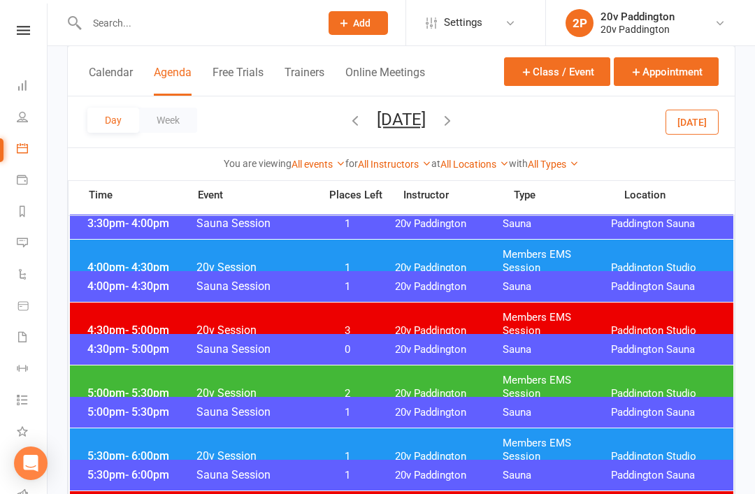
click at [122, 371] on div "5:00pm - 5:30pm 20v Session 2 20v Paddington Members EMS Session Paddington Stu…" at bounding box center [402, 387] width 664 height 43
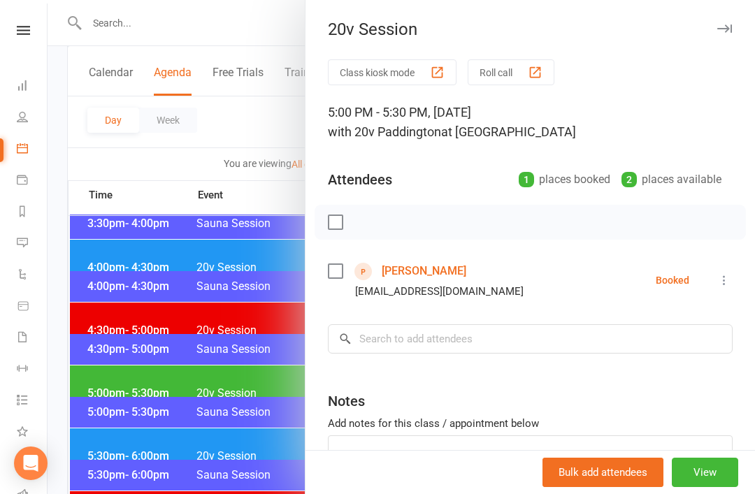
click at [430, 269] on link "Simonne Cooper" at bounding box center [424, 271] width 85 height 22
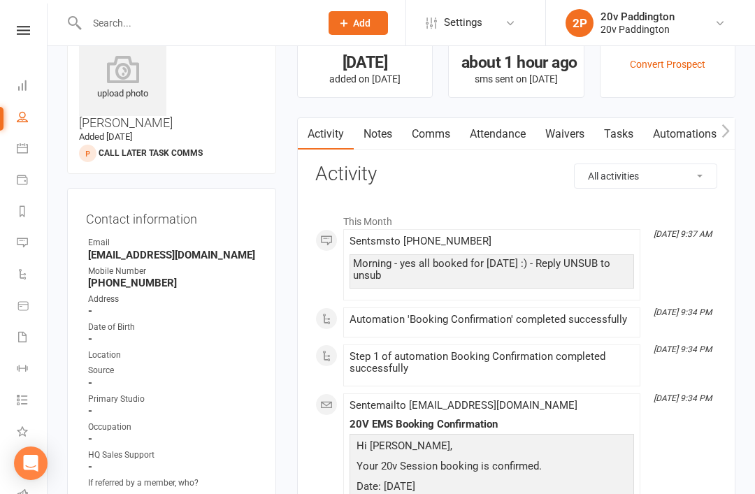
scroll to position [48, 0]
click at [31, 157] on link "Calendar" at bounding box center [32, 149] width 31 height 31
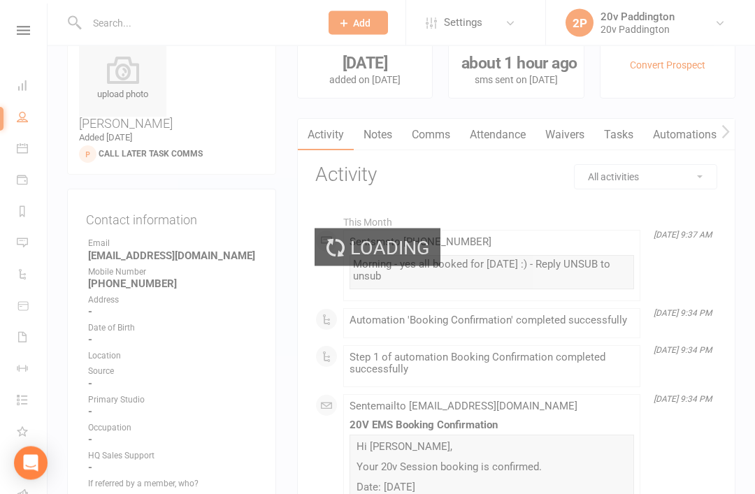
scroll to position [48, 0]
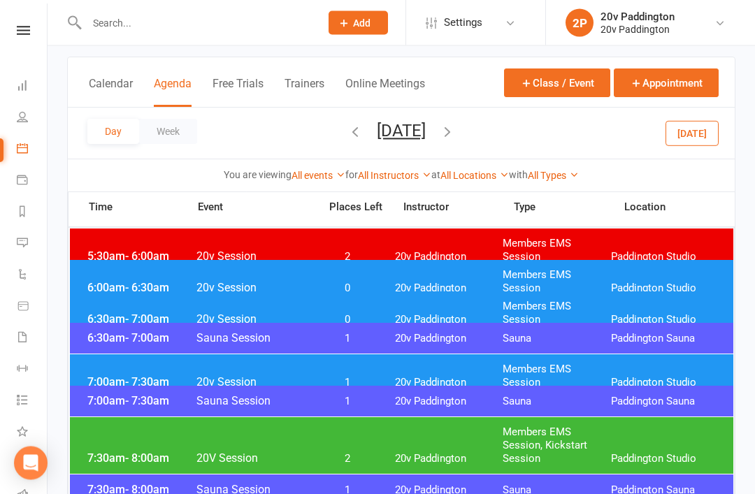
click at [576, 429] on span "Members EMS Session, Kickstart Session" at bounding box center [557, 447] width 108 height 40
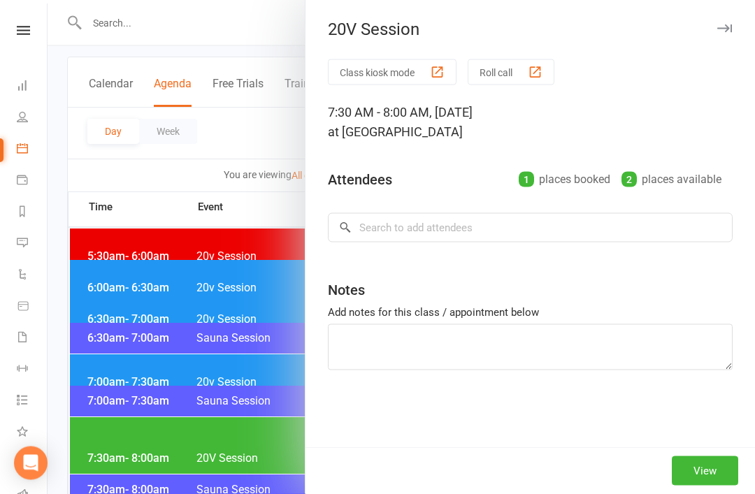
scroll to position [74, 0]
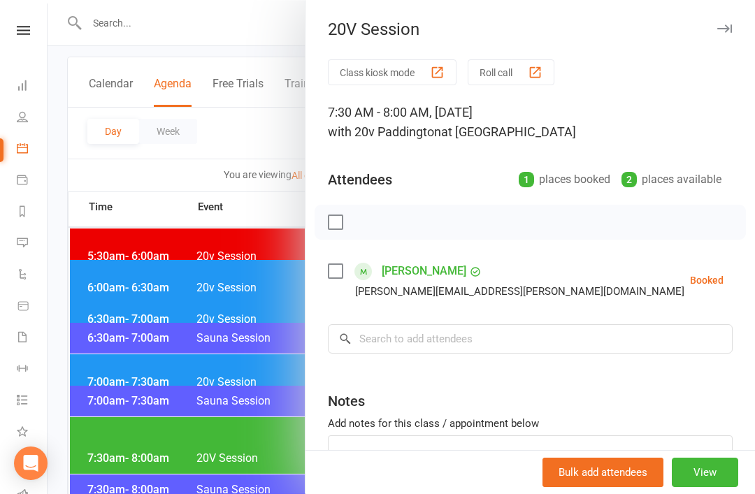
click at [234, 450] on div at bounding box center [402, 247] width 708 height 494
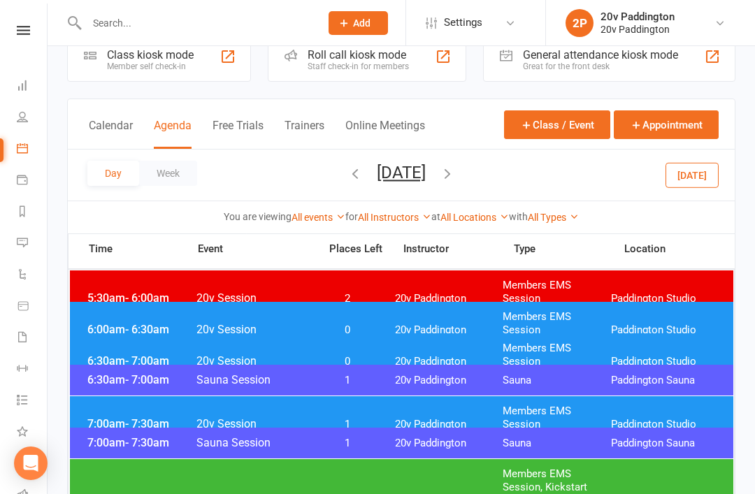
scroll to position [0, 0]
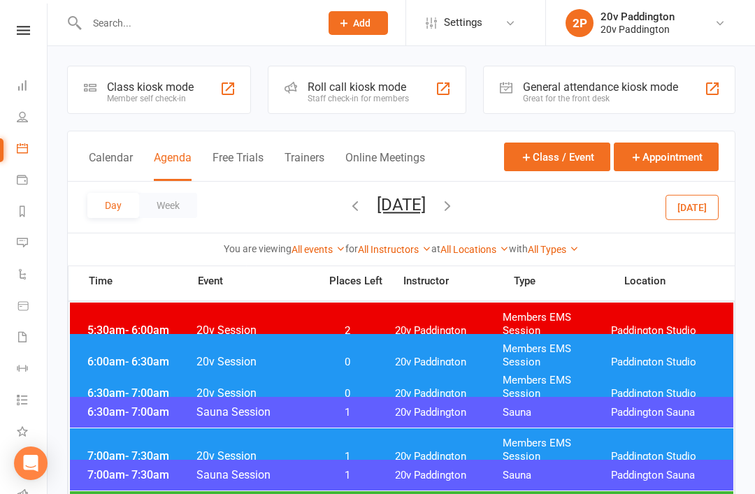
click at [701, 205] on button "Today" at bounding box center [692, 206] width 53 height 25
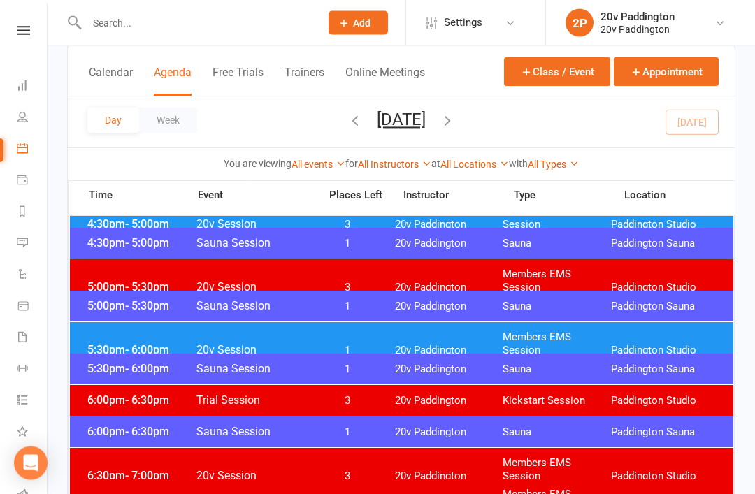
scroll to position [1238, 0]
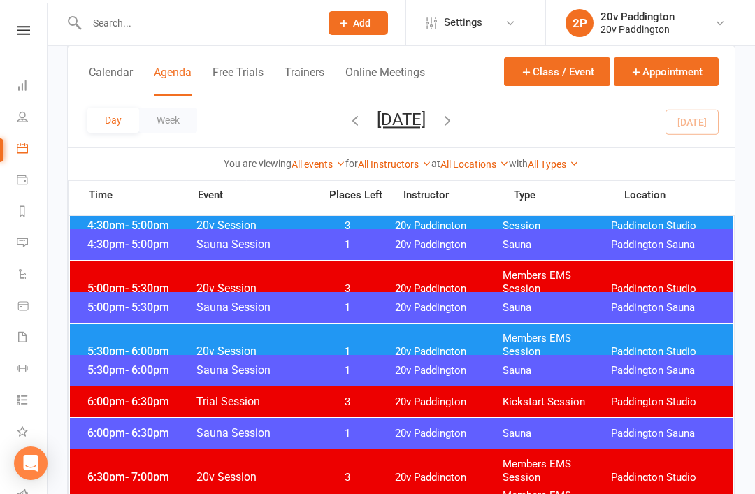
click at [536, 328] on div "5:30pm - 6:00pm 20v Session 1 20v Paddington Members EMS Session Paddington Stu…" at bounding box center [402, 345] width 664 height 43
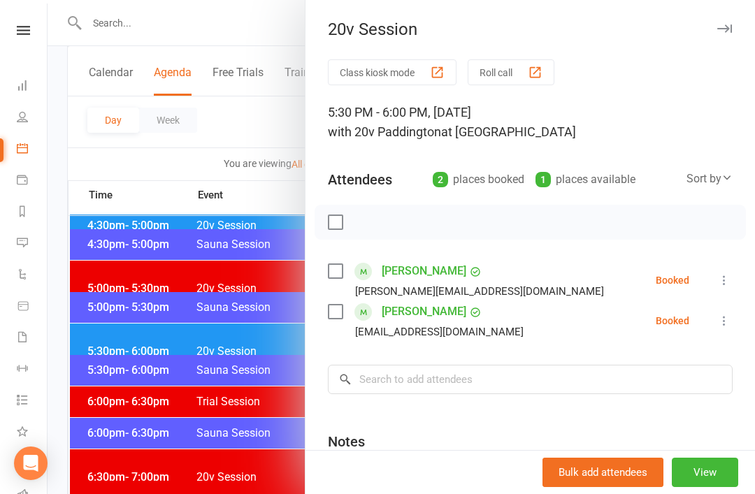
click at [222, 444] on div at bounding box center [402, 247] width 708 height 494
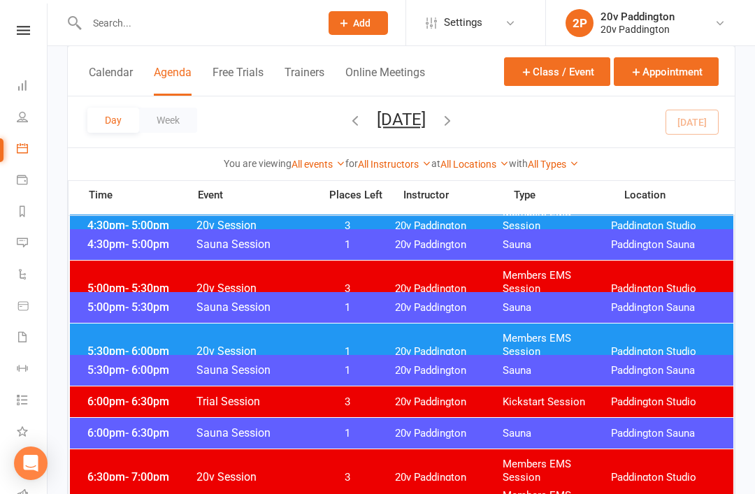
scroll to position [1168, 0]
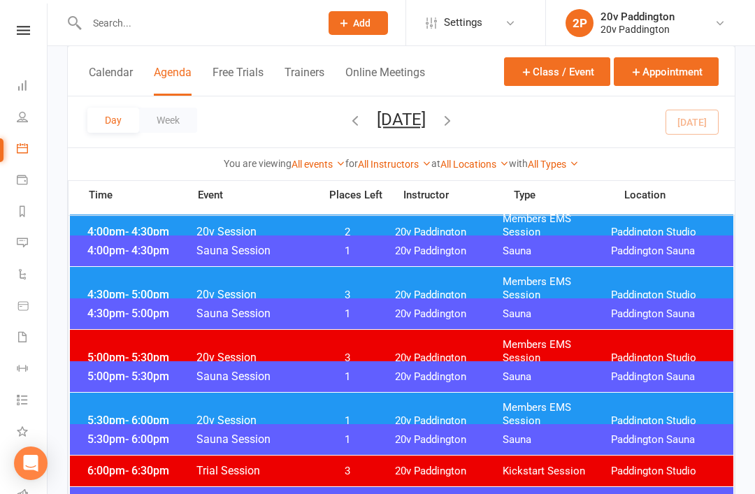
click at [408, 289] on span "20v Paddington" at bounding box center [449, 295] width 108 height 13
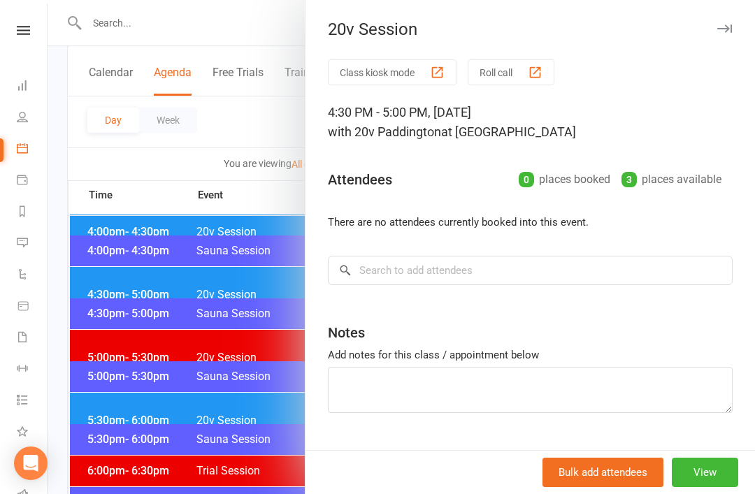
click at [257, 415] on div at bounding box center [402, 247] width 708 height 494
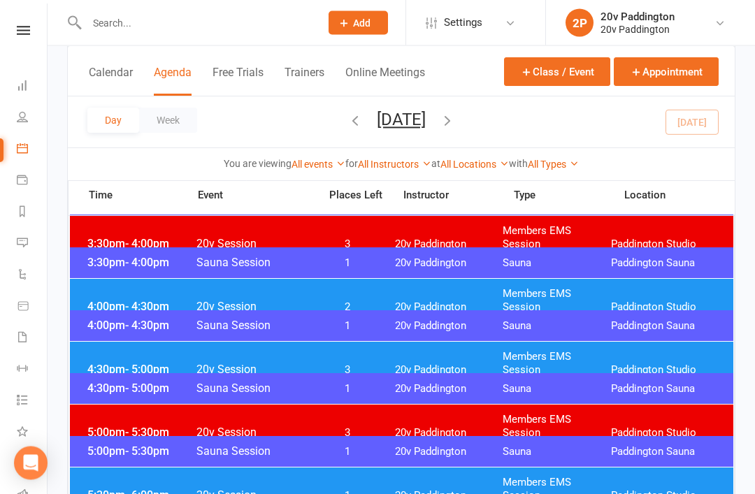
click at [385, 302] on div "4:00pm - 4:30pm 20v Session 2 20v Paddington Members EMS Session Paddington Stu…" at bounding box center [402, 301] width 664 height 43
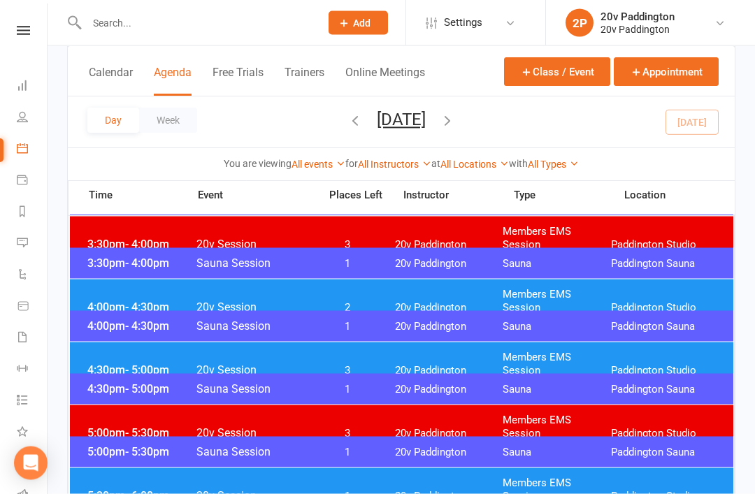
scroll to position [1094, 0]
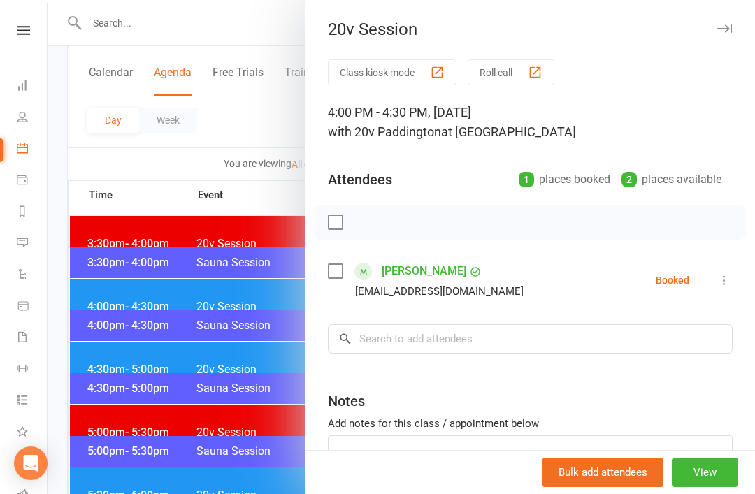
click at [237, 403] on div at bounding box center [402, 247] width 708 height 494
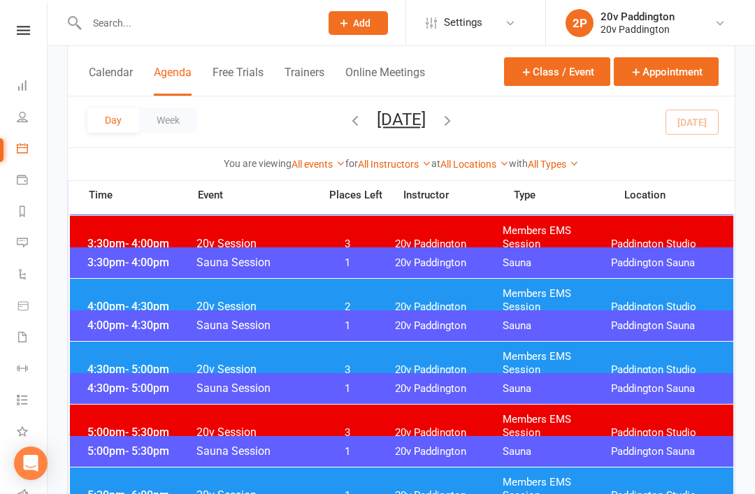
scroll to position [0, 0]
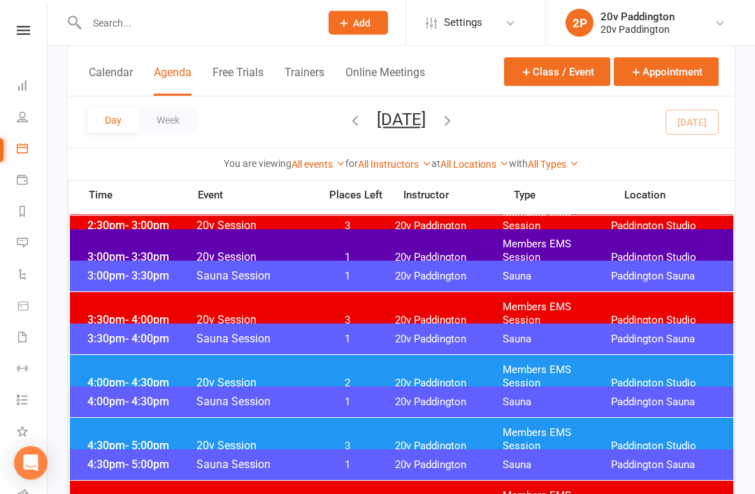
click at [443, 236] on div "3:00pm - 3:30pm 20v Session 1 20v Paddington Members EMS Session Paddington Stu…" at bounding box center [402, 251] width 664 height 43
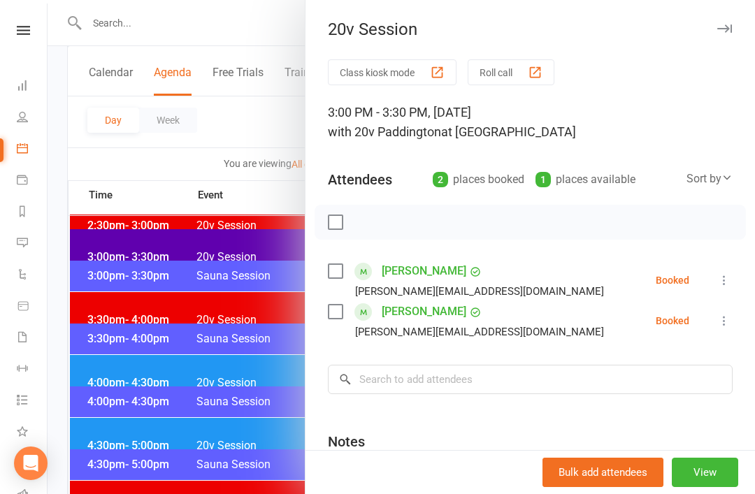
click at [724, 487] on button "View" at bounding box center [705, 472] width 66 height 29
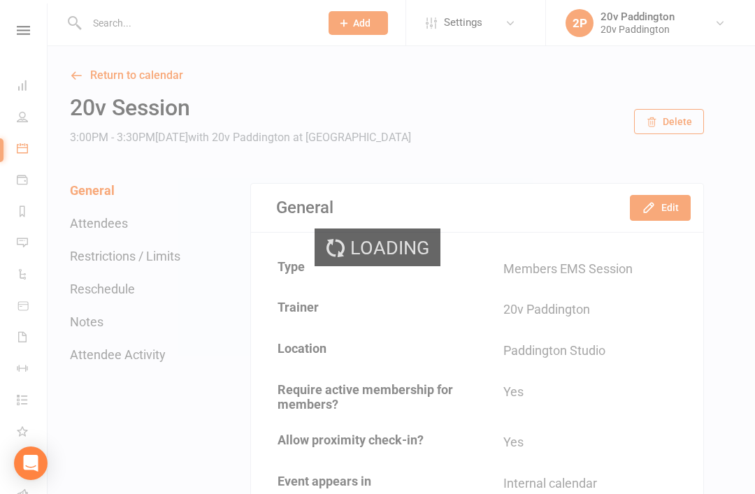
click at [683, 217] on div "Loading" at bounding box center [377, 247] width 755 height 494
click at [675, 205] on button "Edit" at bounding box center [660, 207] width 61 height 25
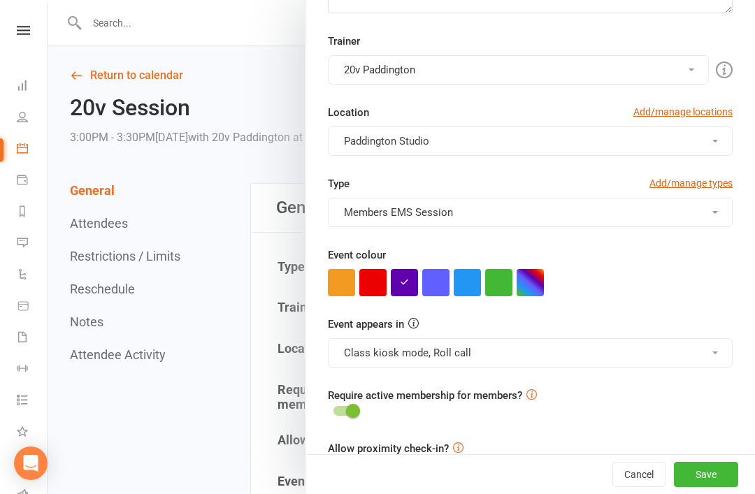
scroll to position [273, 0]
click at [637, 487] on button "Cancel" at bounding box center [639, 474] width 53 height 25
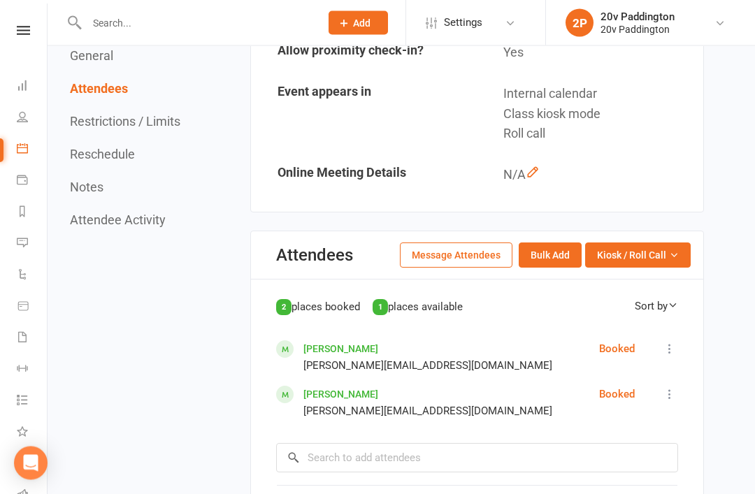
scroll to position [390, 0]
click at [24, 144] on icon at bounding box center [22, 148] width 11 height 11
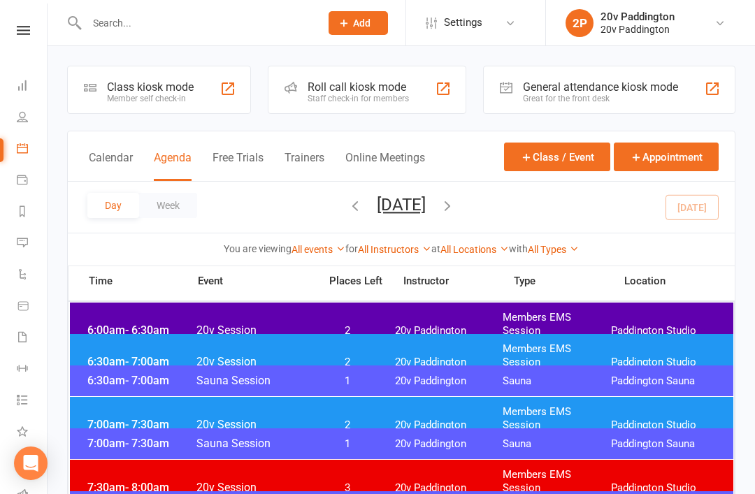
click at [426, 201] on button "Wednesday, Oct 15, 2025" at bounding box center [401, 205] width 49 height 20
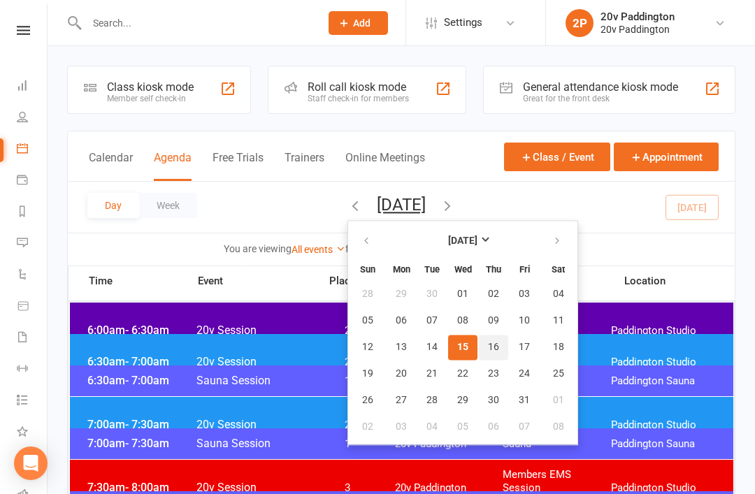
click at [488, 346] on span "16" at bounding box center [493, 347] width 11 height 11
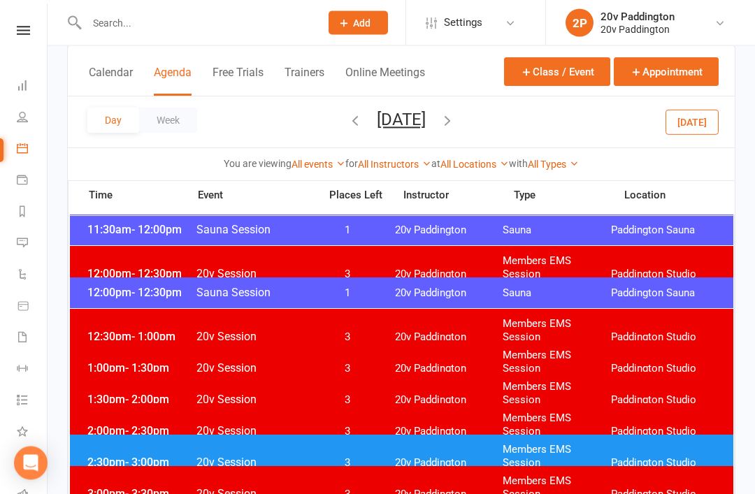
scroll to position [780, 0]
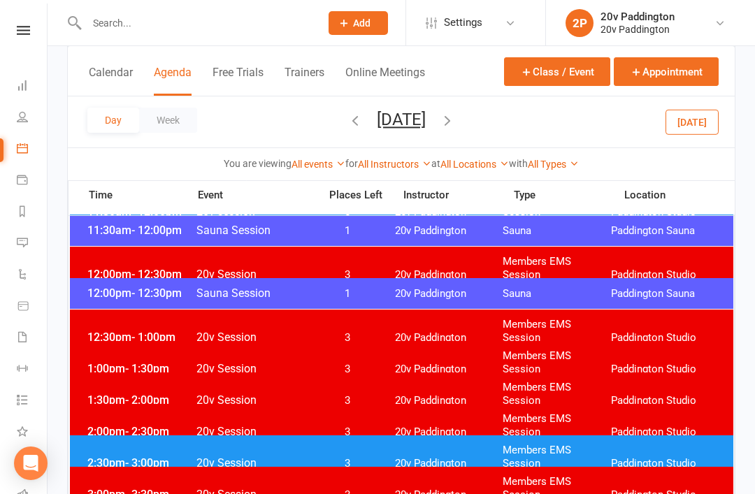
click at [443, 457] on span "20v Paddington" at bounding box center [449, 463] width 108 height 13
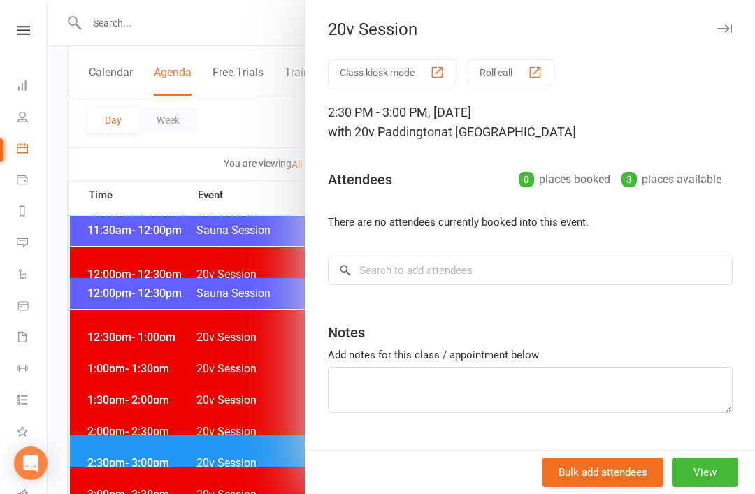
click at [203, 480] on div at bounding box center [402, 247] width 708 height 494
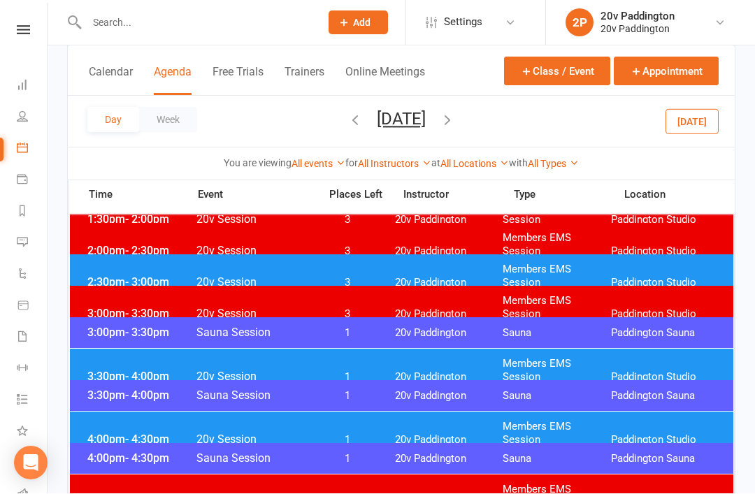
click at [409, 352] on div "3:30pm - 4:00pm 20v Session 1 20v Paddington Members EMS Session Paddington Stu…" at bounding box center [402, 371] width 664 height 43
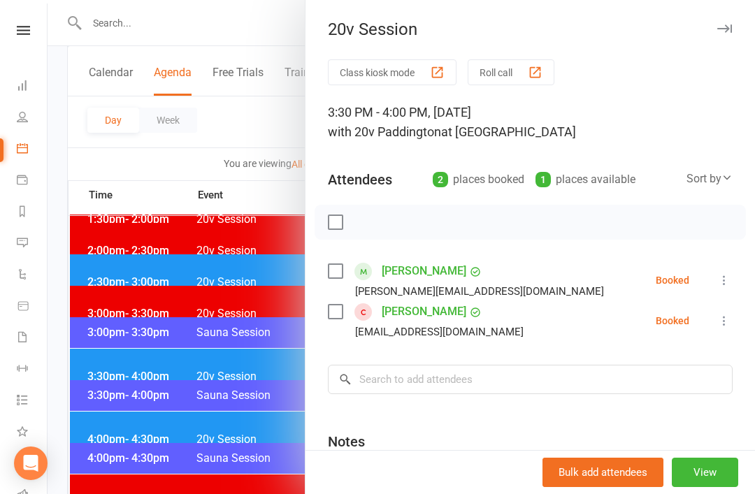
click at [279, 458] on div at bounding box center [402, 247] width 708 height 494
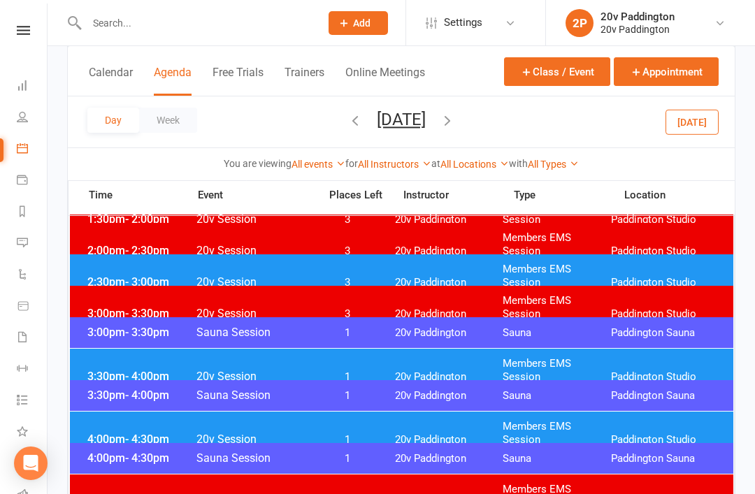
click at [373, 438] on div "4:00pm - 4:30pm 20v Session 1 20v Paddington Members EMS Session Paddington Stu…" at bounding box center [402, 433] width 664 height 43
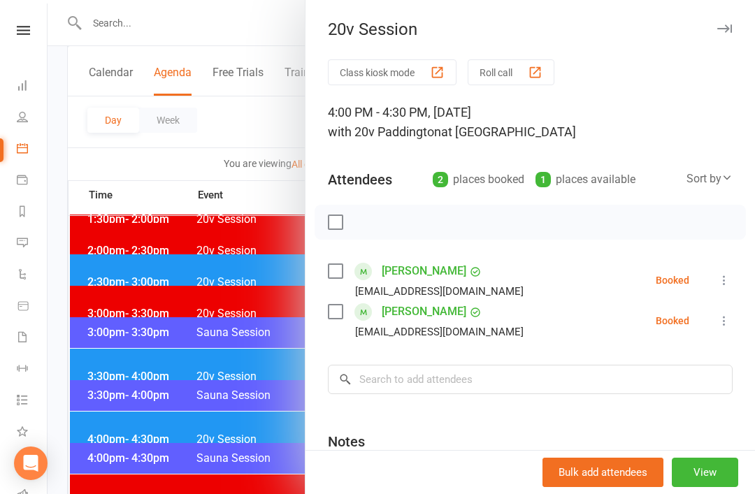
click at [266, 471] on div at bounding box center [402, 247] width 708 height 494
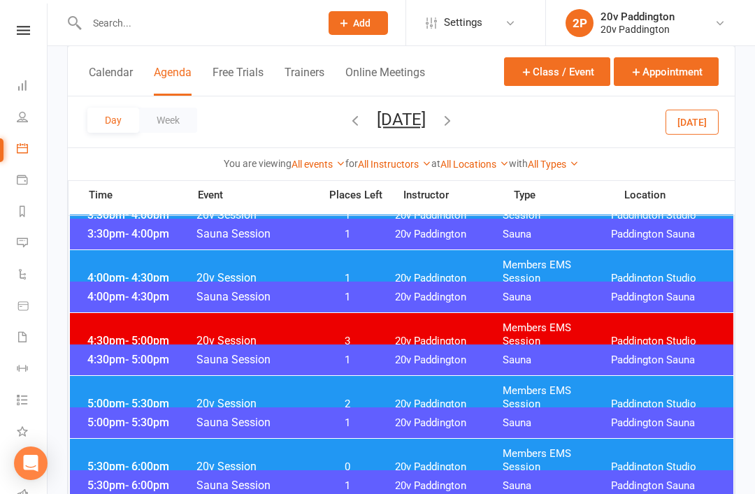
scroll to position [1123, 0]
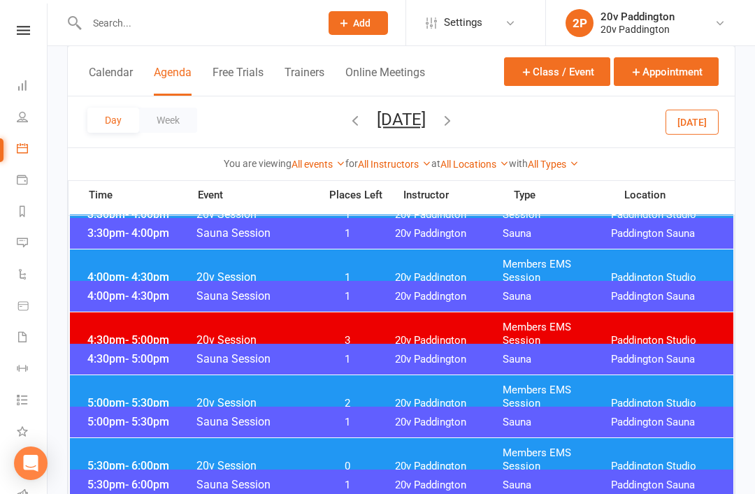
click at [424, 397] on span "20v Paddington" at bounding box center [449, 403] width 108 height 13
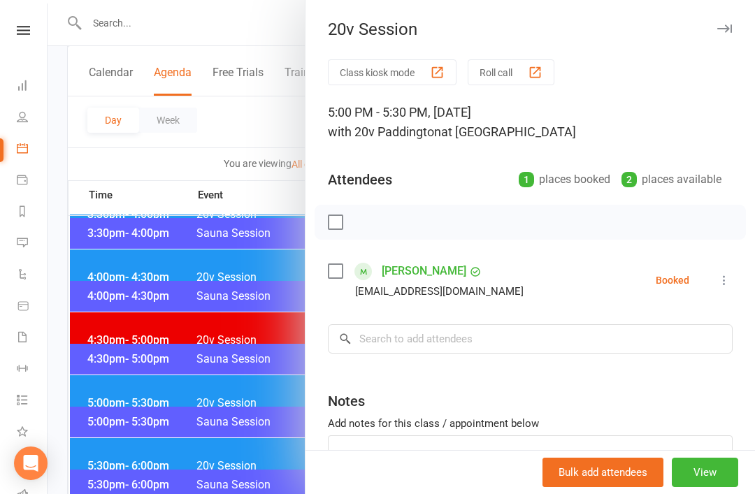
click at [227, 423] on div at bounding box center [402, 247] width 708 height 494
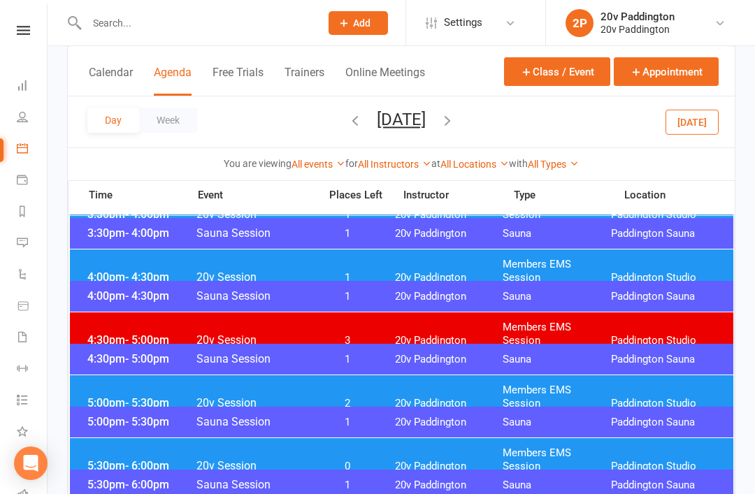
click at [693, 127] on button "Today" at bounding box center [692, 121] width 53 height 25
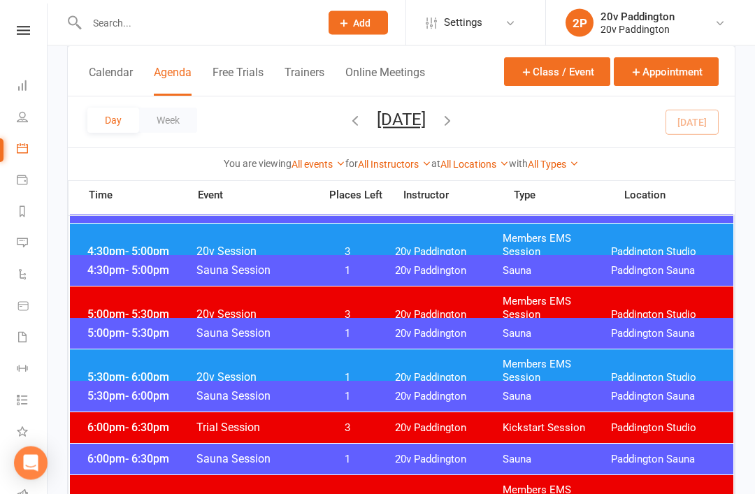
click at [451, 348] on div "5:00pm - 5:30pm Sauna Session 1 20v Paddington Sauna Paddington Sauna" at bounding box center [402, 334] width 664 height 31
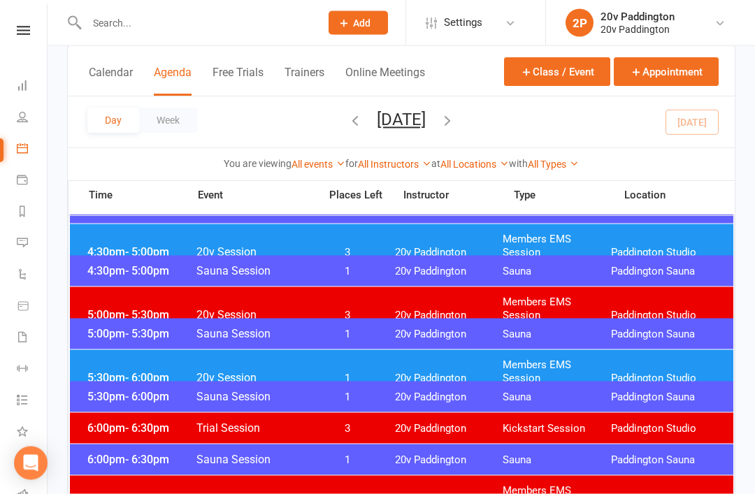
scroll to position [1212, 0]
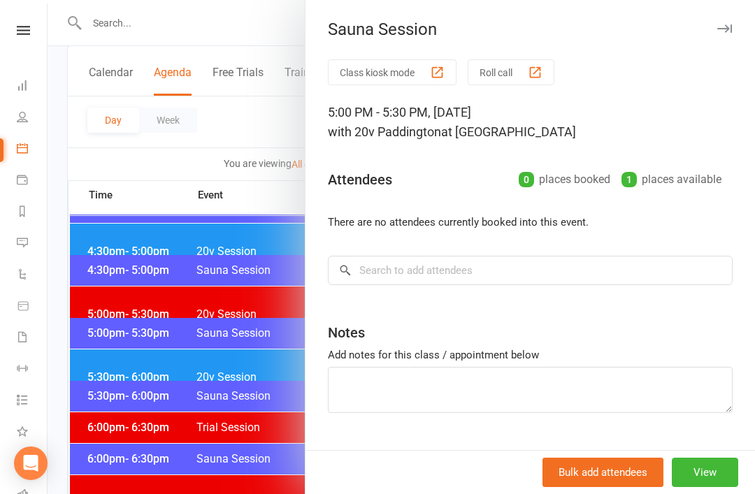
click at [244, 427] on div at bounding box center [402, 247] width 708 height 494
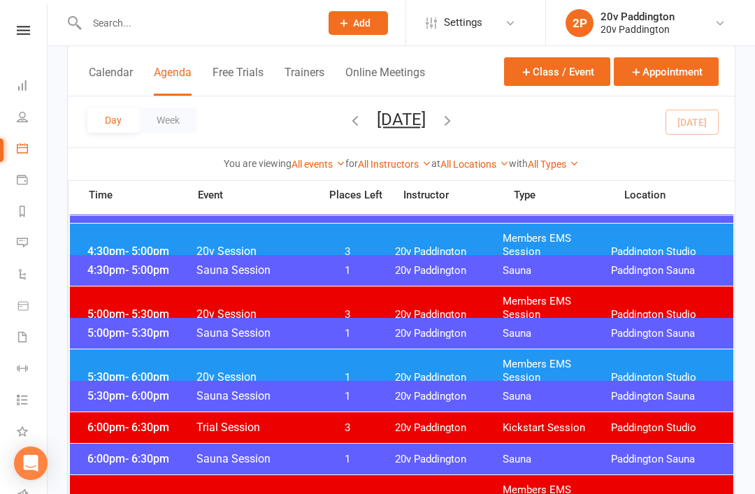
click at [351, 371] on span "1" at bounding box center [347, 377] width 73 height 13
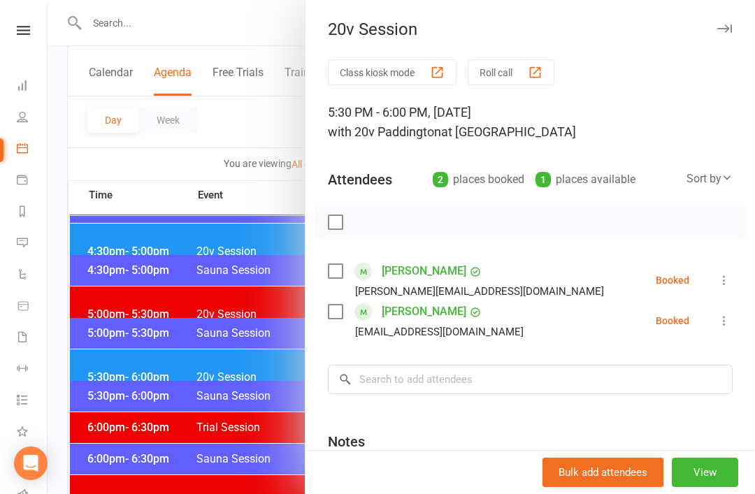
click at [736, 273] on div "Class kiosk mode Roll call 5:30 PM - 6:00 PM, Wednesday, October, 15, 2025 with…" at bounding box center [531, 325] width 450 height 533
click at [728, 278] on icon at bounding box center [724, 280] width 14 height 14
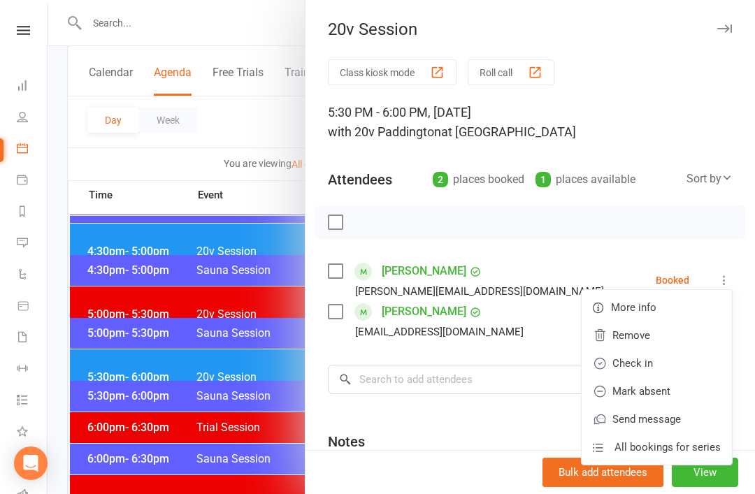
click at [667, 333] on link "Remove" at bounding box center [657, 336] width 150 height 28
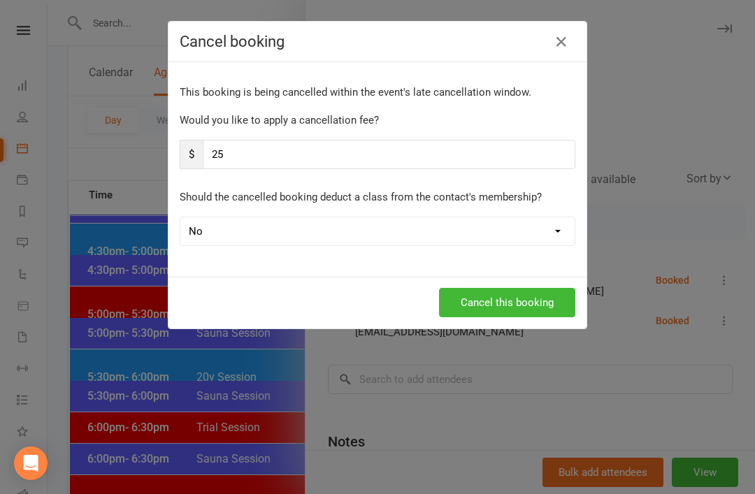
click at [431, 154] on input "25" at bounding box center [389, 154] width 373 height 29
type input "2"
click at [507, 167] on input "0" at bounding box center [389, 154] width 373 height 29
type input "0"
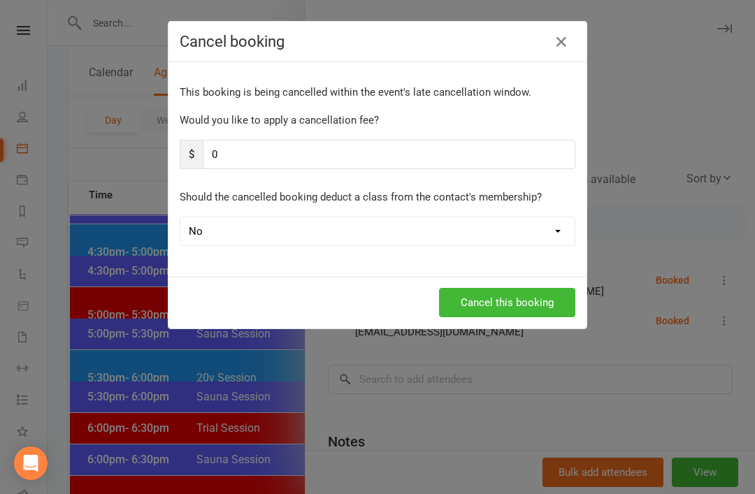
click at [545, 201] on p "Should the cancelled booking deduct a class from the contact's membership?" at bounding box center [378, 197] width 396 height 17
click at [531, 306] on button "Cancel this booking" at bounding box center [507, 302] width 136 height 29
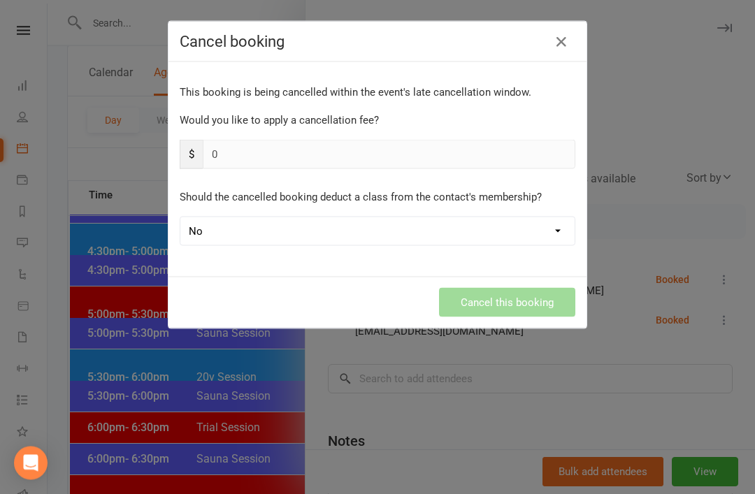
scroll to position [1212, 0]
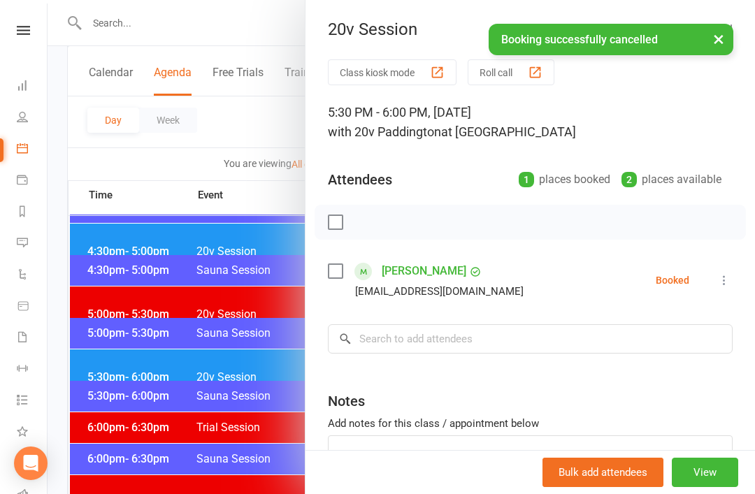
click at [238, 306] on div at bounding box center [402, 247] width 708 height 494
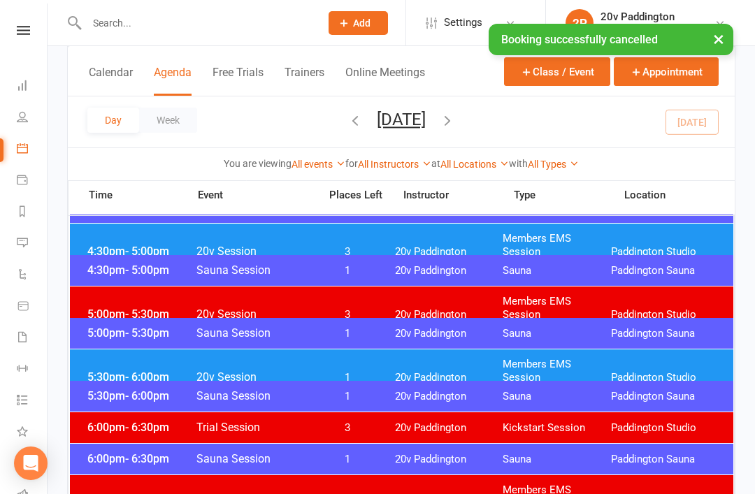
click at [455, 123] on icon "button" at bounding box center [447, 120] width 15 height 15
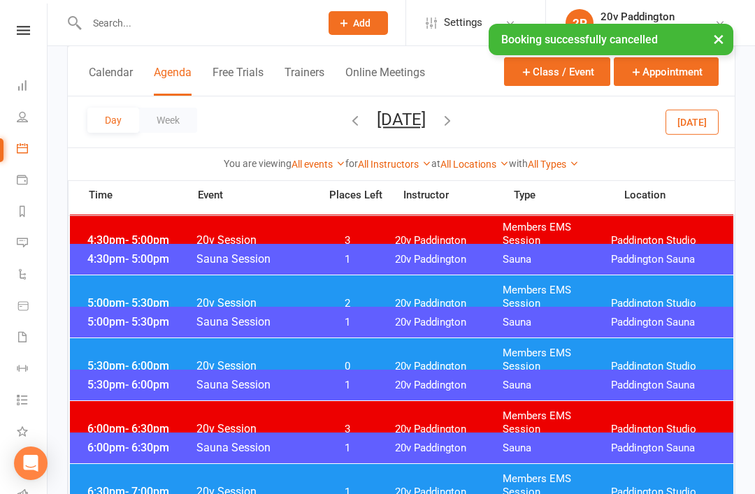
scroll to position [1217, 0]
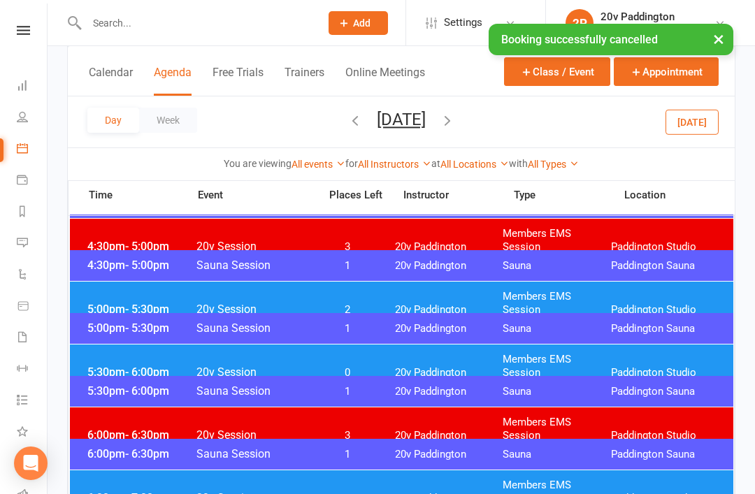
click at [461, 303] on span "20v Paddington" at bounding box center [449, 309] width 108 height 13
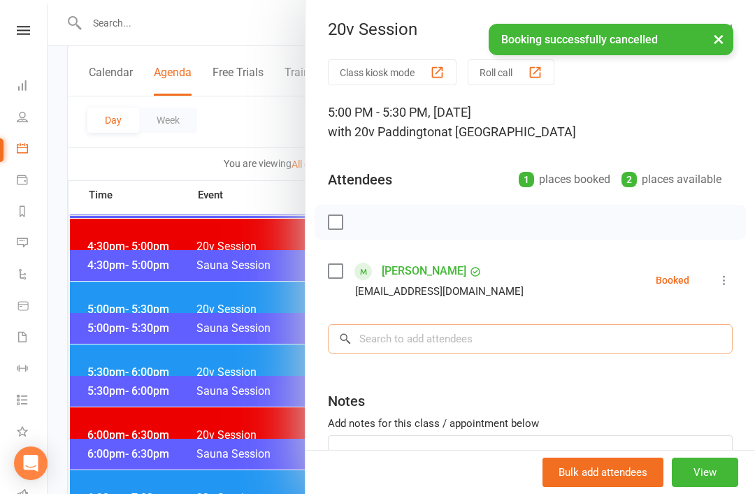
click at [525, 324] on input "search" at bounding box center [530, 338] width 405 height 29
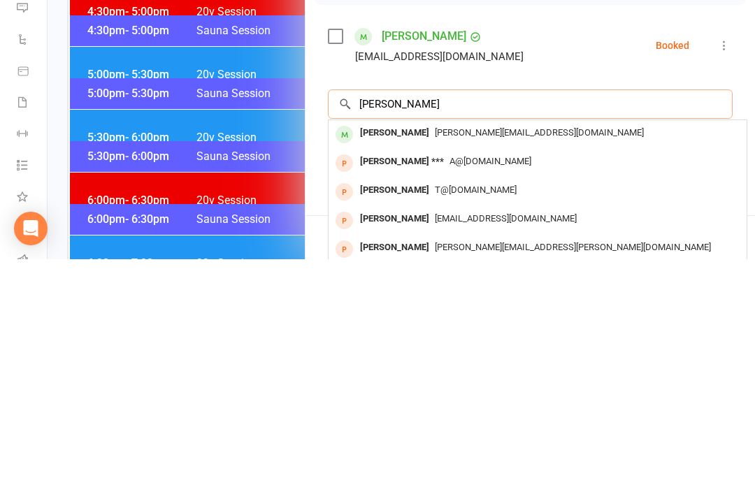
type input "Jamila"
click at [522, 358] on div "jamila.dlala@dhl.com" at bounding box center [537, 368] width 407 height 20
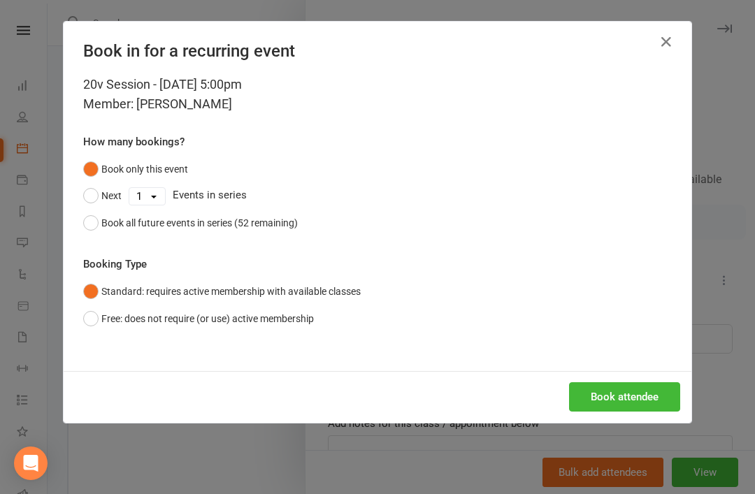
click at [623, 395] on button "Book attendee" at bounding box center [624, 396] width 111 height 29
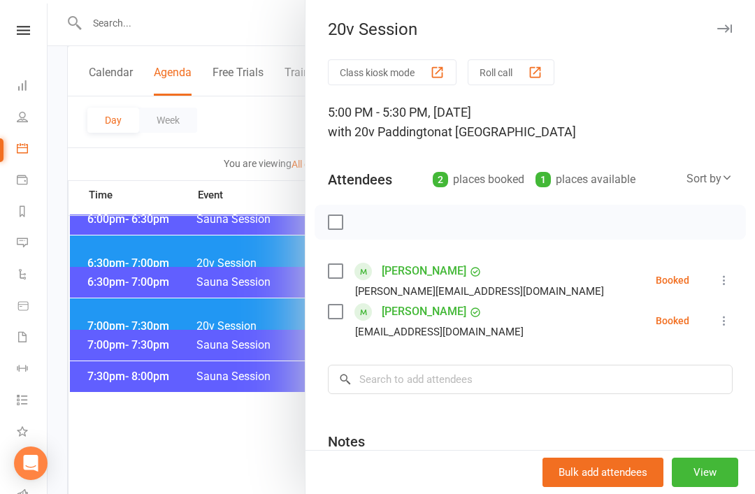
click at [143, 242] on div at bounding box center [402, 247] width 708 height 494
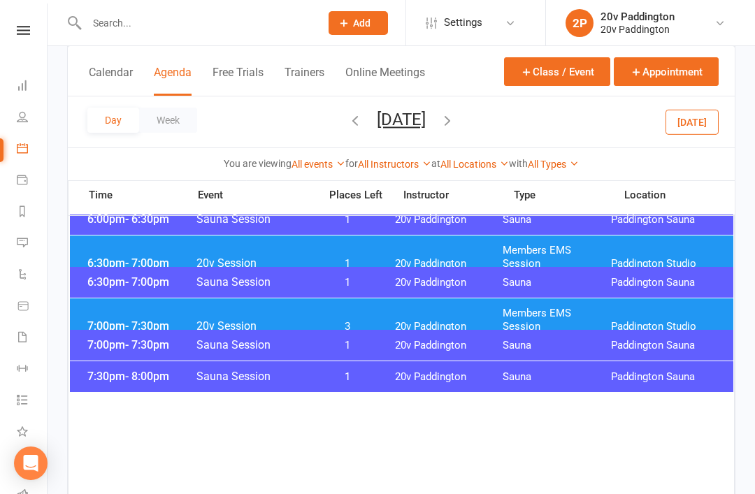
click at [426, 118] on button "Thursday, Oct 16, 2025" at bounding box center [401, 120] width 49 height 20
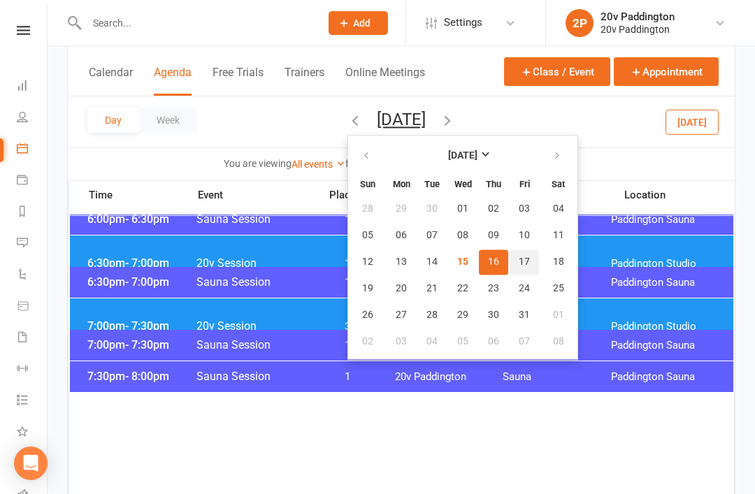
click at [519, 259] on span "17" at bounding box center [524, 262] width 11 height 11
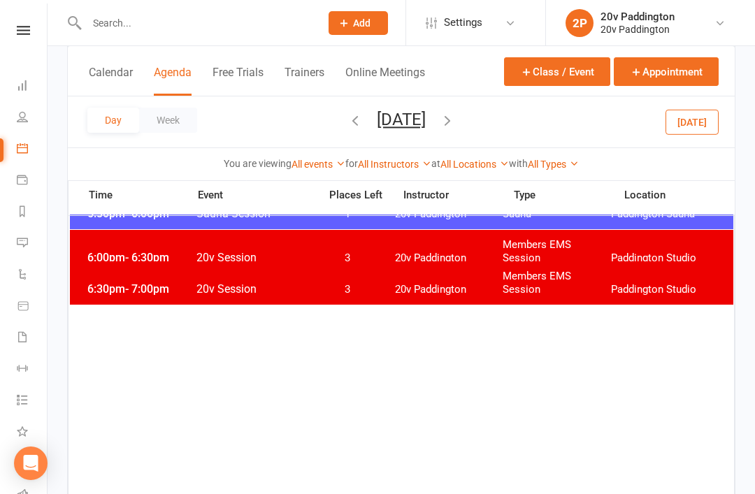
click at [455, 119] on icon "button" at bounding box center [447, 120] width 15 height 15
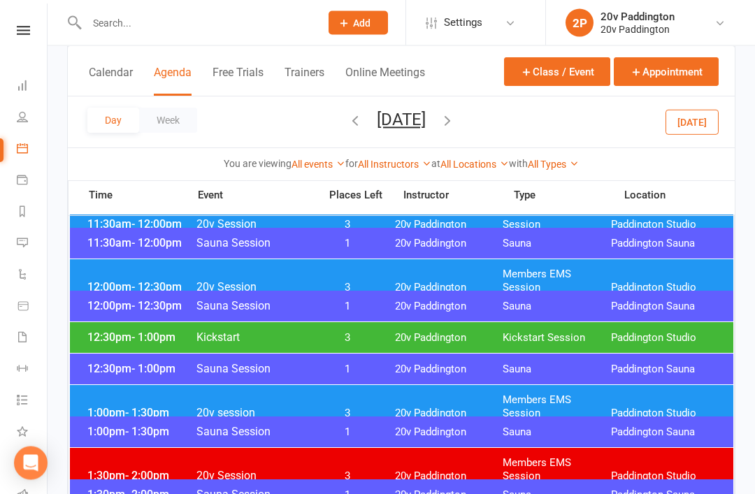
click at [425, 408] on span "20v Paddington" at bounding box center [449, 414] width 108 height 13
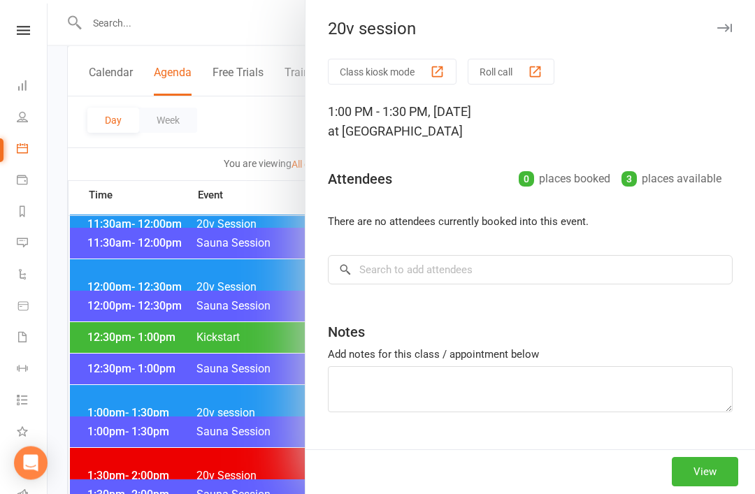
scroll to position [704, 0]
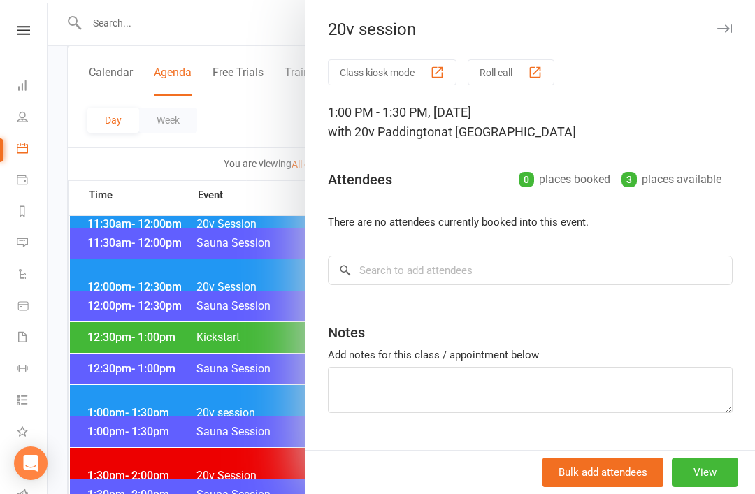
click at [130, 321] on div at bounding box center [402, 247] width 708 height 494
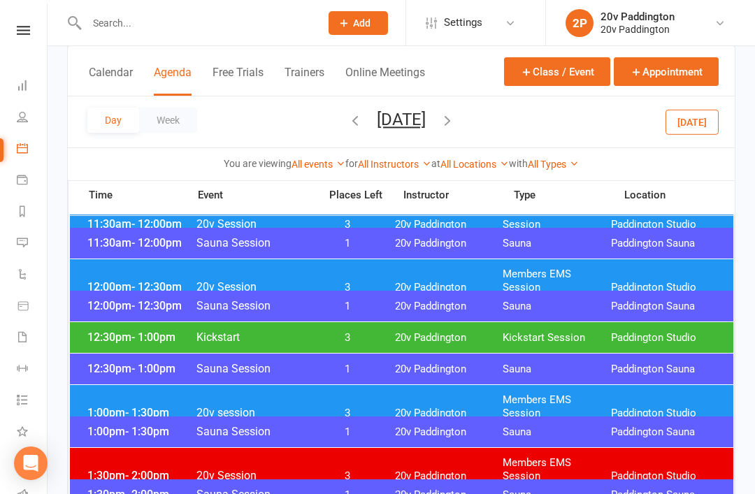
click at [422, 350] on div "12:30pm - 1:00pm Kickstart 3 20v Paddington Kickstart Session Paddington Studio" at bounding box center [402, 337] width 664 height 31
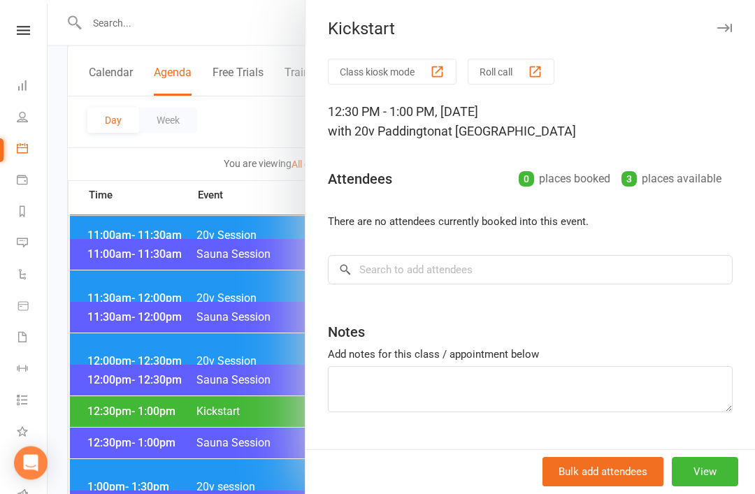
click at [141, 334] on div at bounding box center [402, 247] width 708 height 494
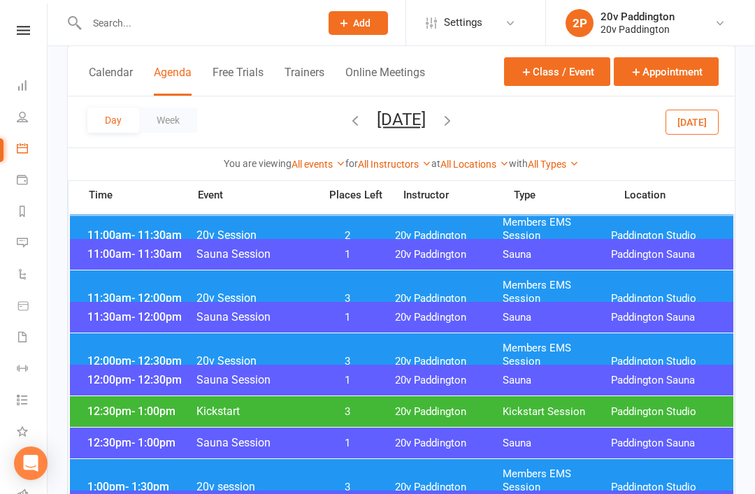
click at [457, 277] on div "11:30am - 12:00pm 20v Session 3 20v Paddington Members EMS Session Paddington S…" at bounding box center [402, 292] width 664 height 43
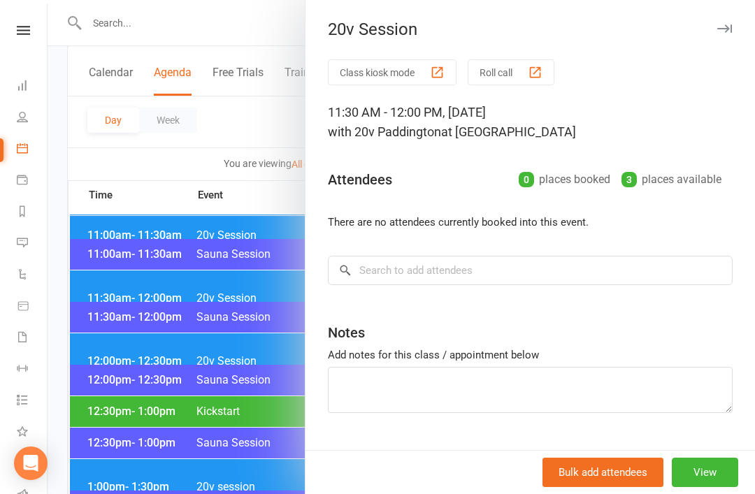
click at [119, 296] on div at bounding box center [402, 247] width 708 height 494
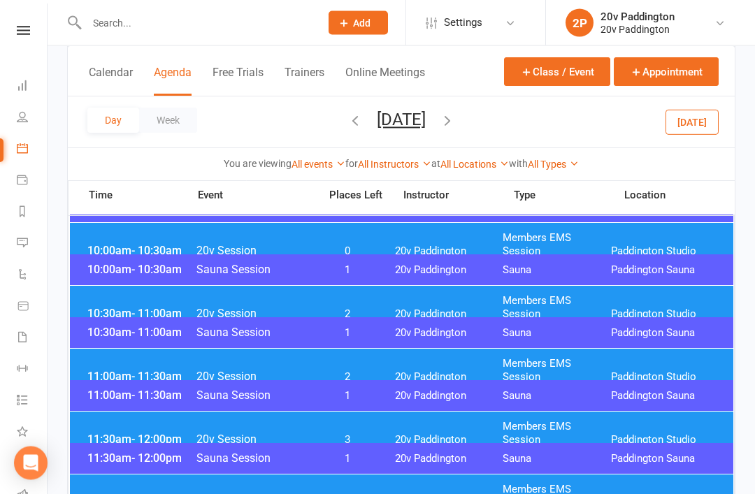
click at [431, 347] on div "10:30am - 11:00am Sauna Session 1 20v Paddington Sauna Paddington Sauna" at bounding box center [402, 333] width 664 height 31
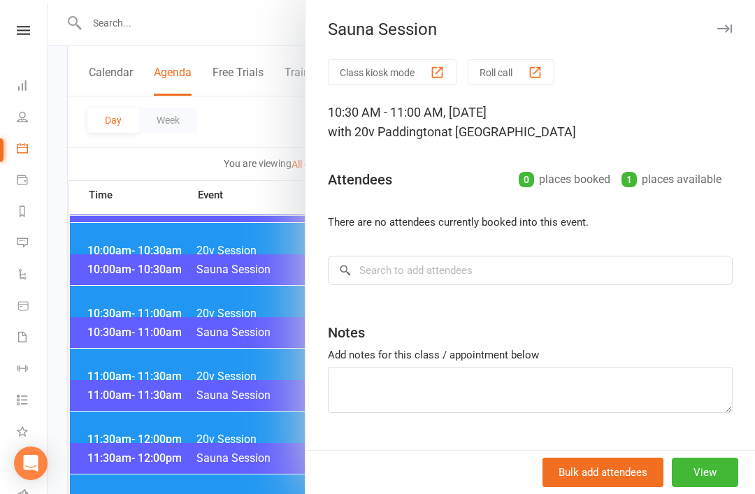
click at [112, 322] on div at bounding box center [402, 247] width 708 height 494
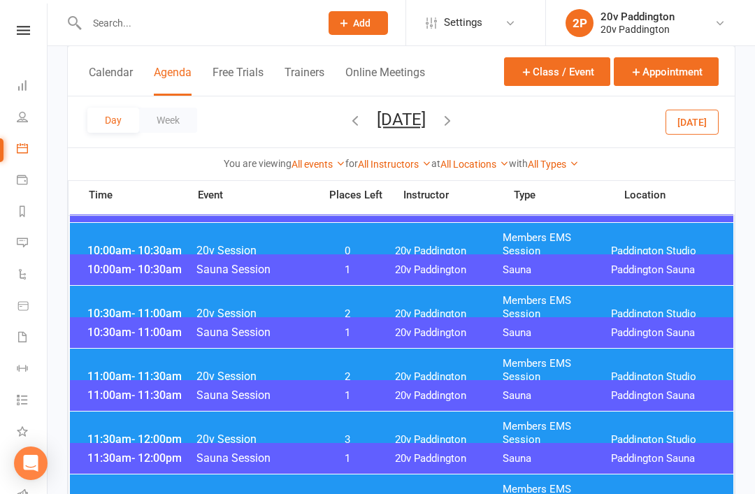
click at [129, 244] on span "10:00am - 10:30am" at bounding box center [140, 250] width 112 height 13
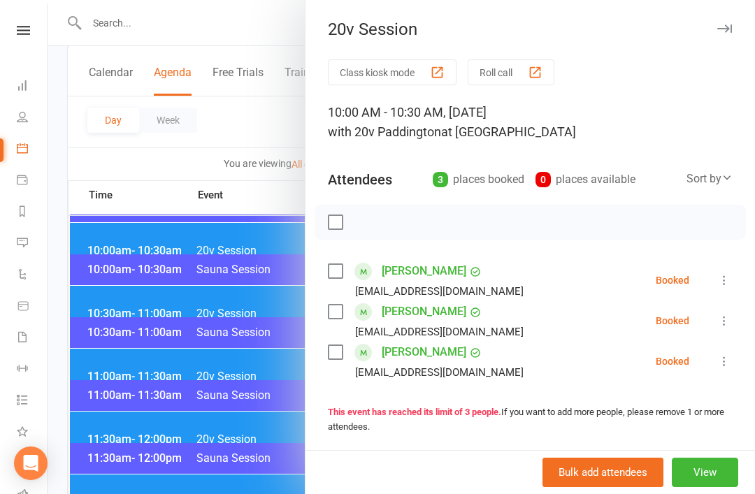
click at [145, 287] on div at bounding box center [402, 247] width 708 height 494
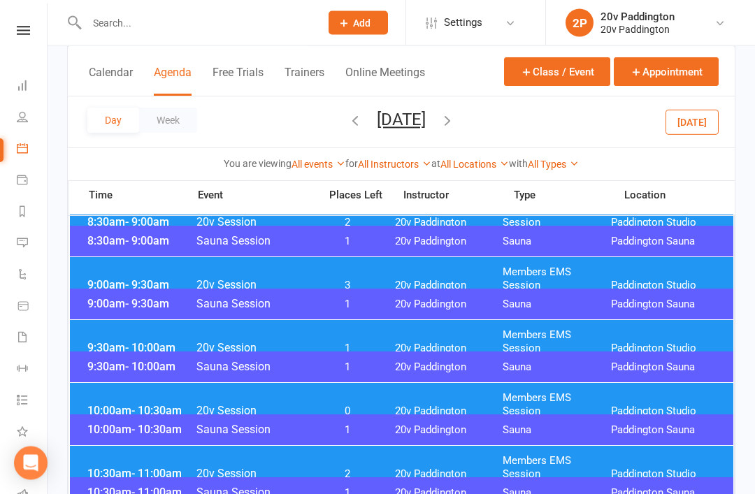
click at [420, 345] on div "9:30am - 10:00am 20v Session 1 20v Paddington Members EMS Session Paddington St…" at bounding box center [402, 342] width 664 height 43
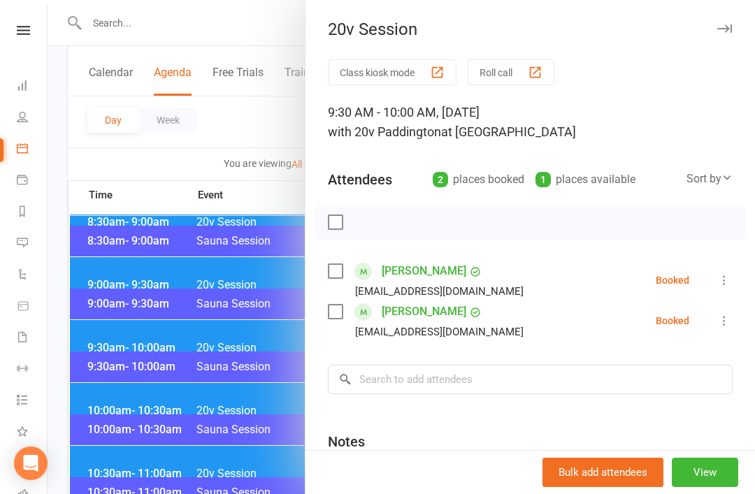
click at [125, 322] on div at bounding box center [402, 247] width 708 height 494
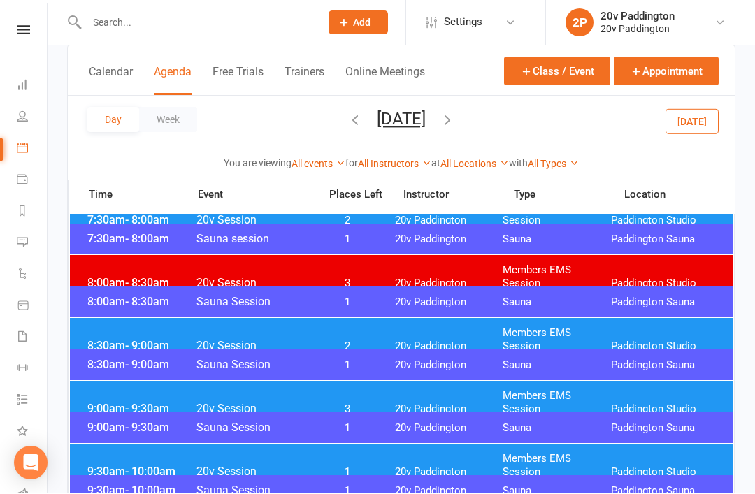
click at [433, 341] on span "20v Paddington" at bounding box center [449, 347] width 108 height 13
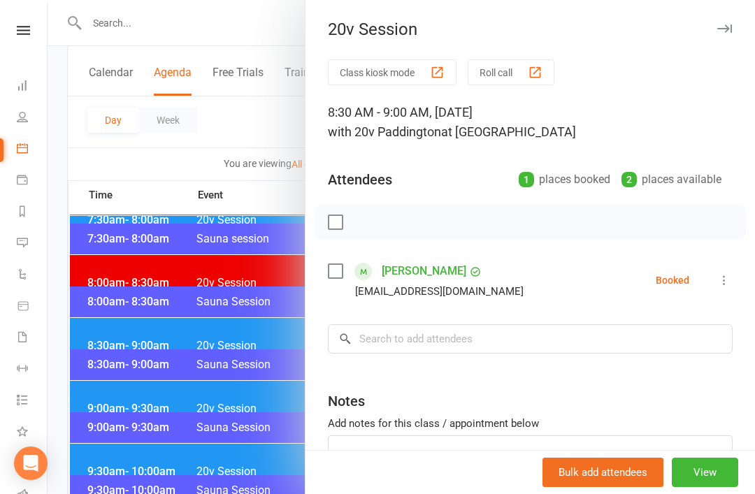
click at [131, 389] on div at bounding box center [402, 247] width 708 height 494
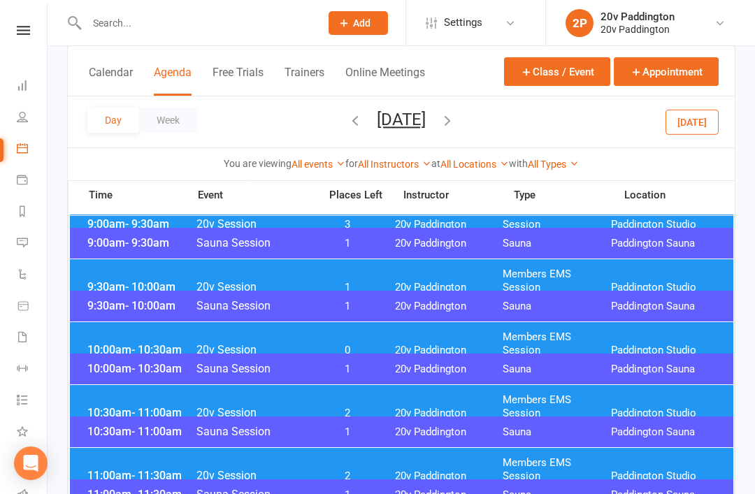
scroll to position [574, 0]
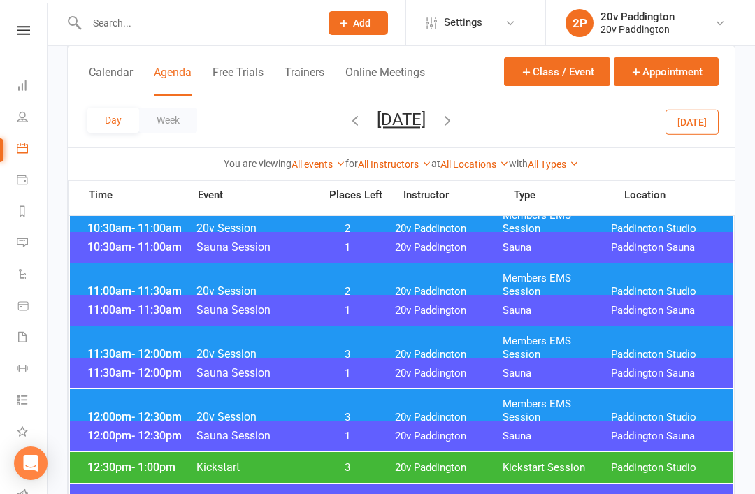
click at [426, 121] on button "Saturday, Oct 18, 2025" at bounding box center [401, 120] width 49 height 20
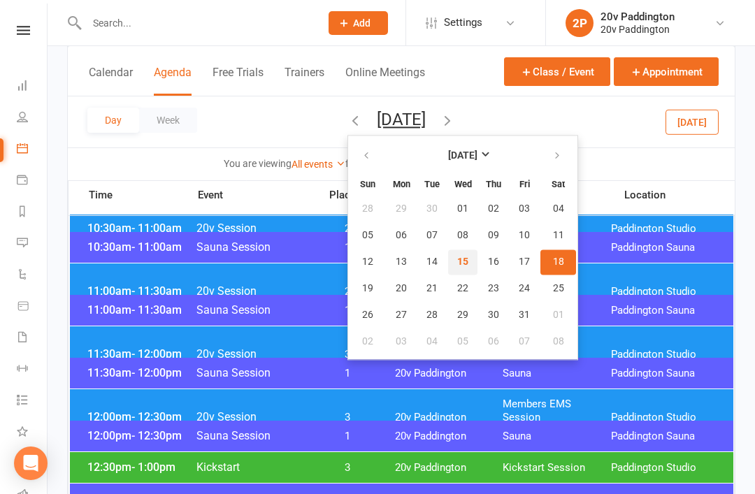
click at [448, 260] on button "15" at bounding box center [462, 262] width 29 height 25
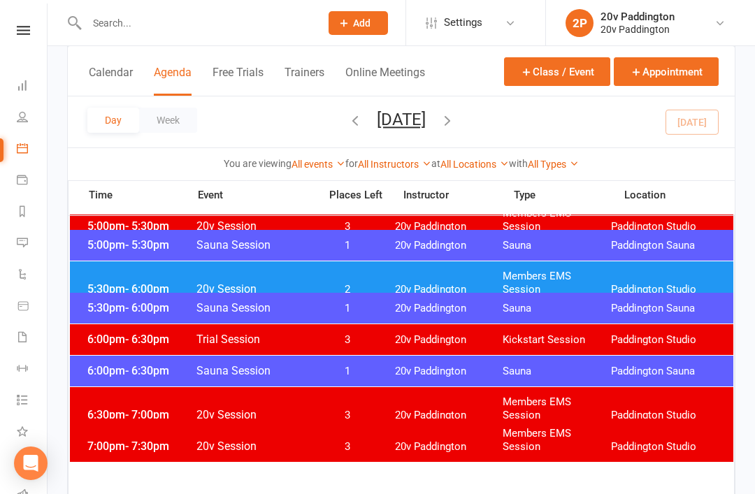
scroll to position [1292, 0]
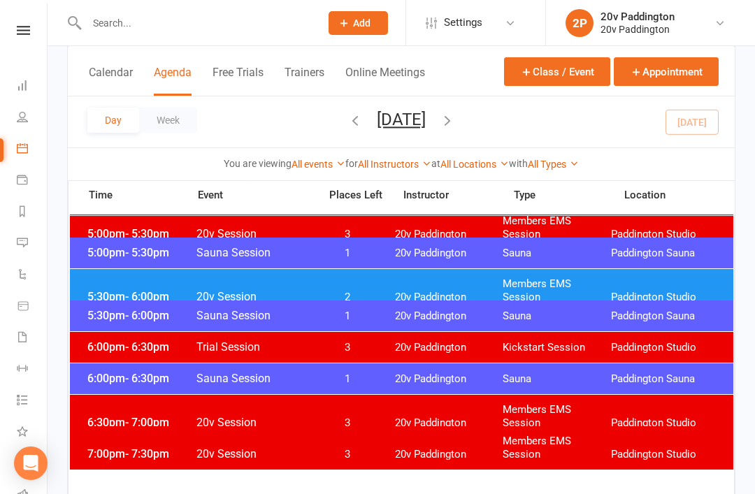
click at [502, 272] on div "5:30pm - 6:00pm 20v Session 2 20v Paddington Members EMS Session Paddington Stu…" at bounding box center [402, 290] width 664 height 43
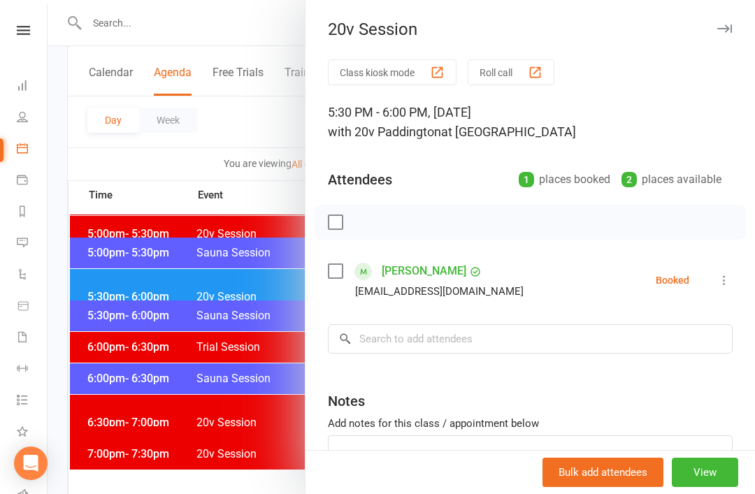
click at [731, 276] on icon at bounding box center [724, 280] width 14 height 14
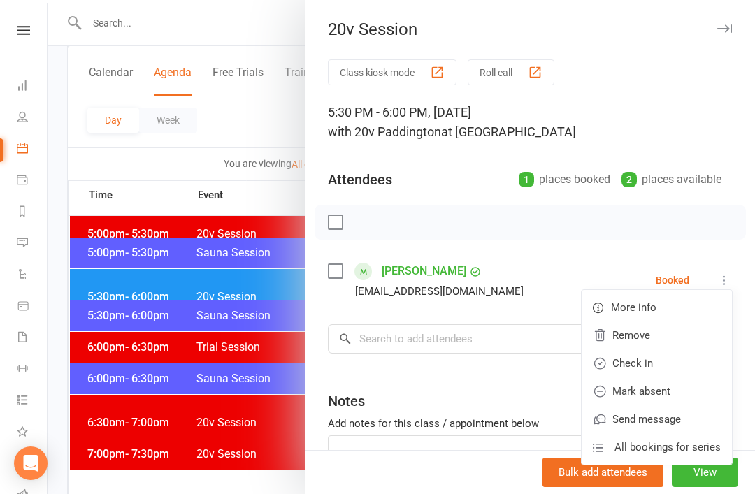
click at [669, 338] on link "Remove" at bounding box center [657, 336] width 150 height 28
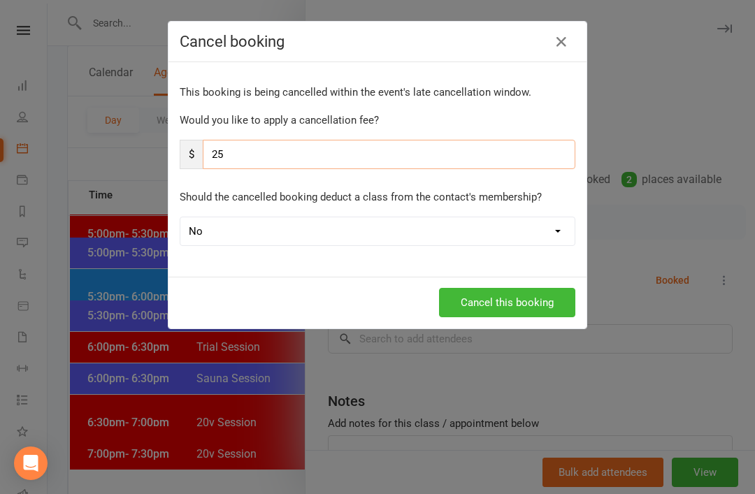
click at [503, 157] on input "25" at bounding box center [389, 154] width 373 height 29
type input "2"
click at [532, 200] on p "Should the cancelled booking deduct a class from the contact's membership?" at bounding box center [378, 197] width 396 height 17
click at [499, 149] on input "number" at bounding box center [389, 154] width 373 height 29
type input "9"
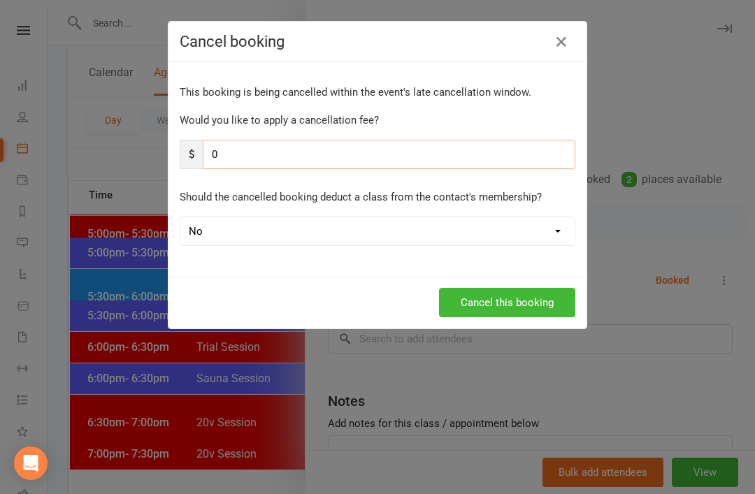
type input "0"
click at [518, 185] on div "This booking is being cancelled within the event's late cancellation window. Wo…" at bounding box center [378, 169] width 418 height 215
click at [550, 298] on button "Cancel this booking" at bounding box center [507, 302] width 136 height 29
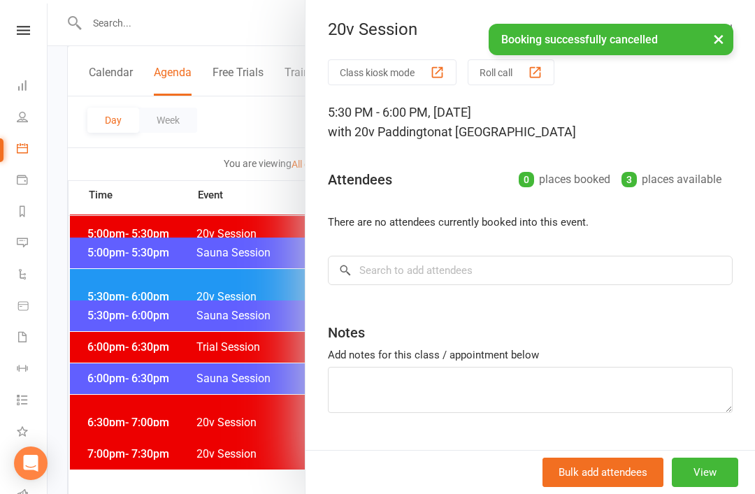
click at [142, 306] on div at bounding box center [402, 247] width 708 height 494
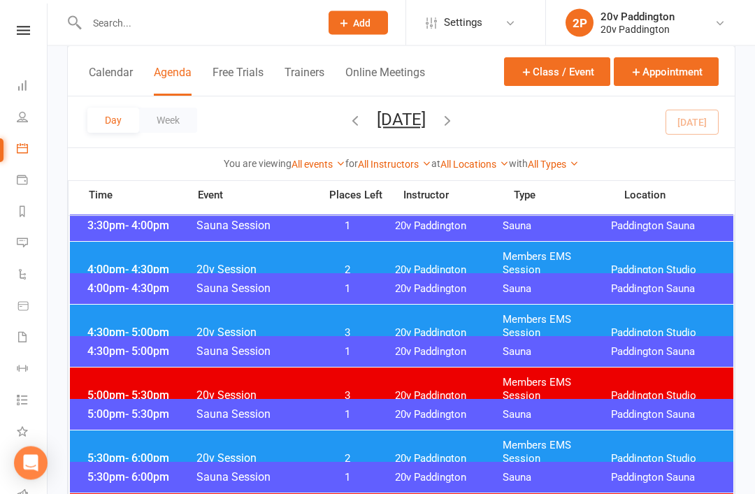
click at [426, 129] on button "Wednesday, Oct 15, 2025" at bounding box center [401, 120] width 49 height 20
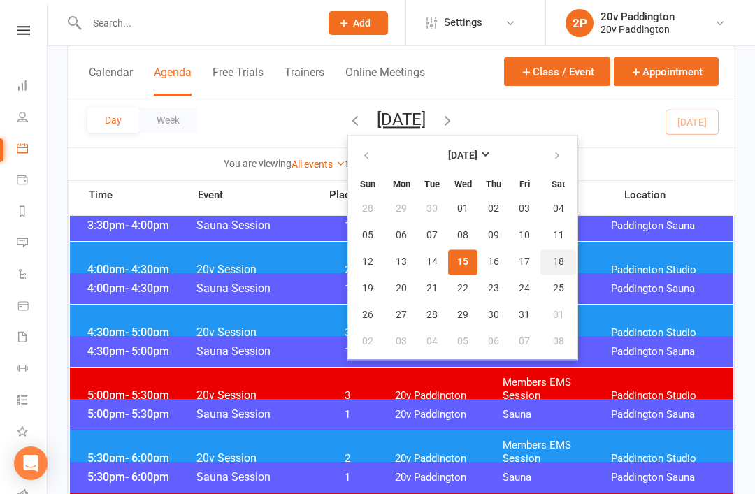
click at [540, 270] on button "18" at bounding box center [558, 262] width 36 height 25
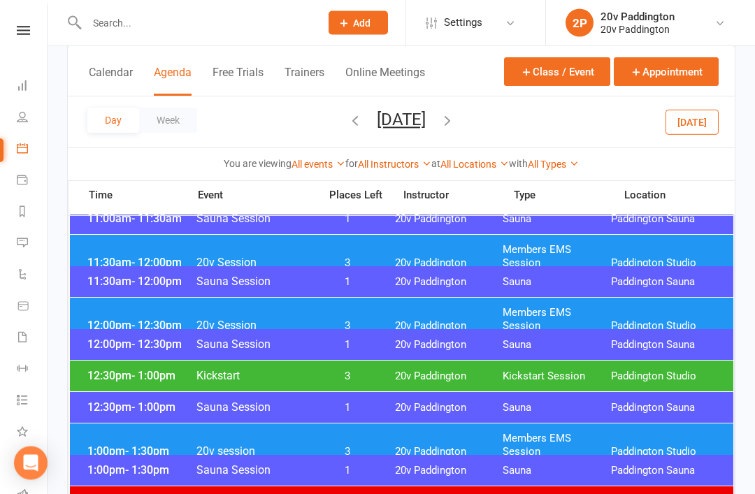
scroll to position [668, 0]
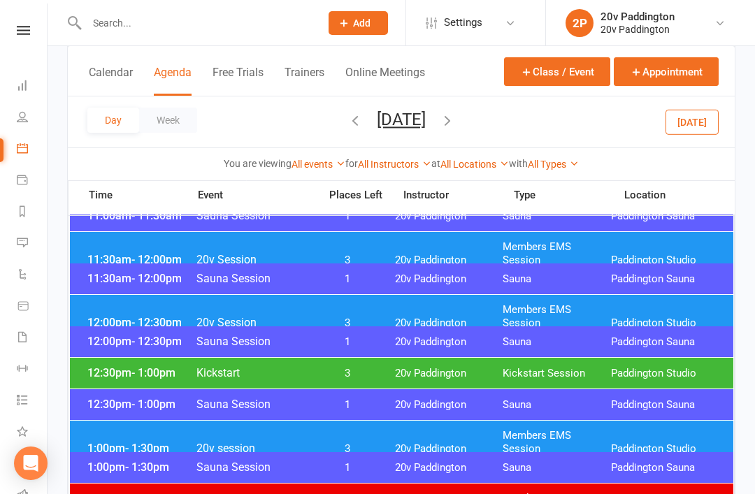
click at [125, 442] on span "- 1:30pm" at bounding box center [147, 448] width 44 height 13
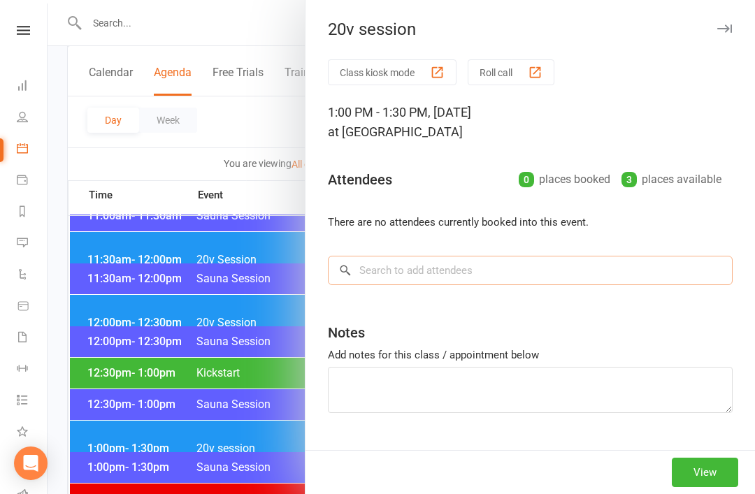
click at [561, 271] on input "search" at bounding box center [530, 270] width 405 height 29
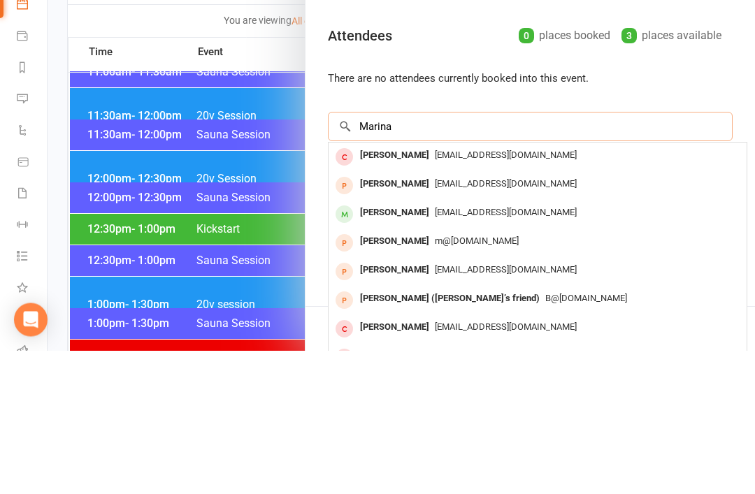
type input "Marina"
click at [514, 347] on div "mashka.doma@hotmail.com" at bounding box center [537, 357] width 407 height 20
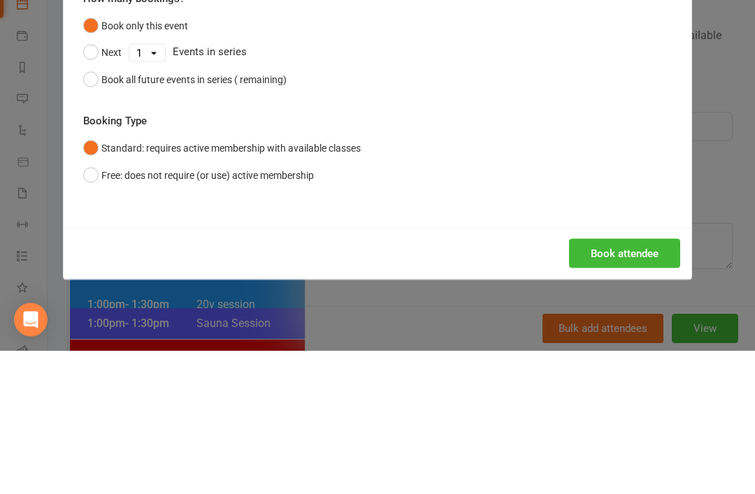
scroll to position [812, 0]
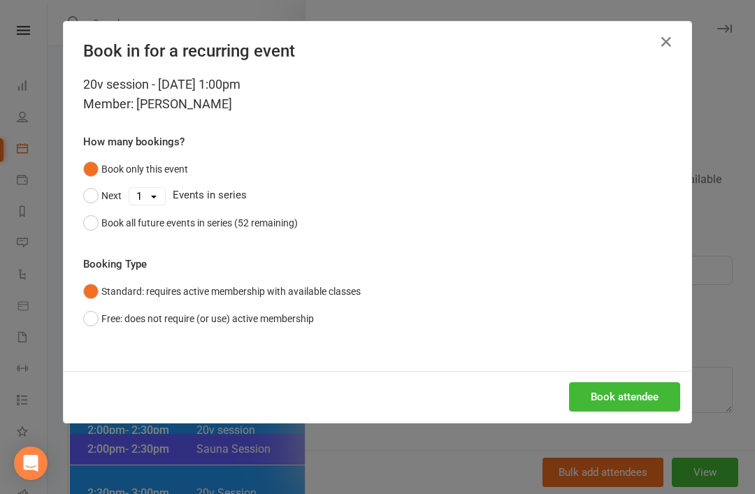
click at [608, 395] on button "Book attendee" at bounding box center [624, 396] width 111 height 29
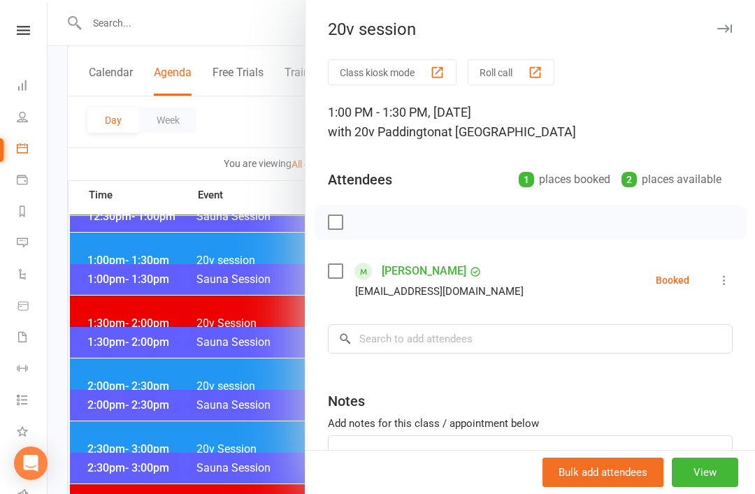
scroll to position [857, 0]
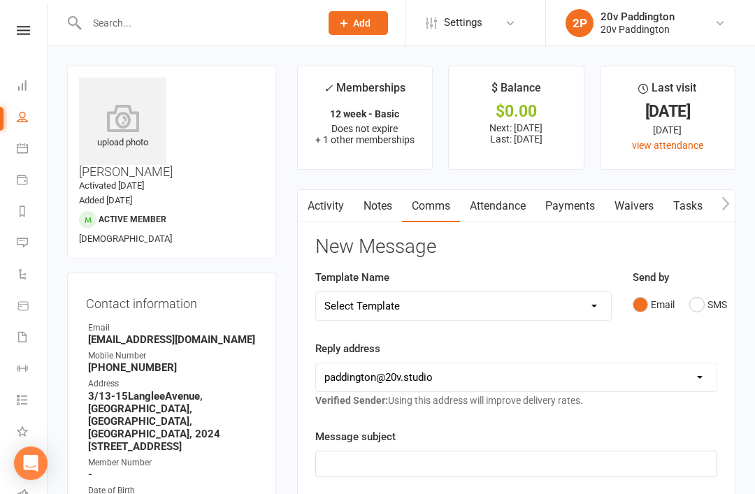
click at [17, 19] on nav "Clubworx Dashboard People Calendar Payments Reports Messages 9 Automations Prod…" at bounding box center [24, 250] width 48 height 494
click at [11, 34] on link at bounding box center [24, 30] width 50 height 9
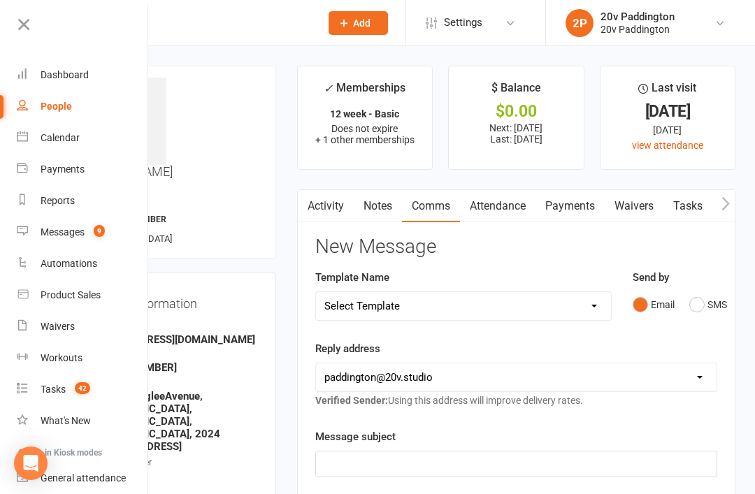
click at [75, 234] on div "Messages" at bounding box center [63, 232] width 44 height 11
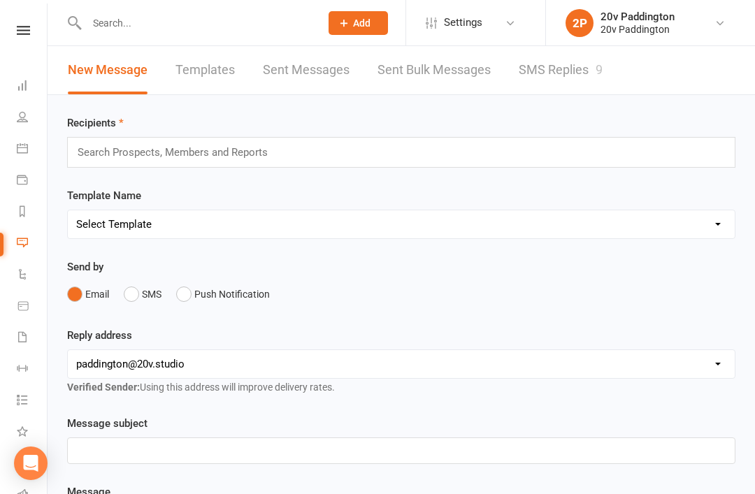
click at [593, 92] on link "SMS Replies 9" at bounding box center [561, 70] width 84 height 48
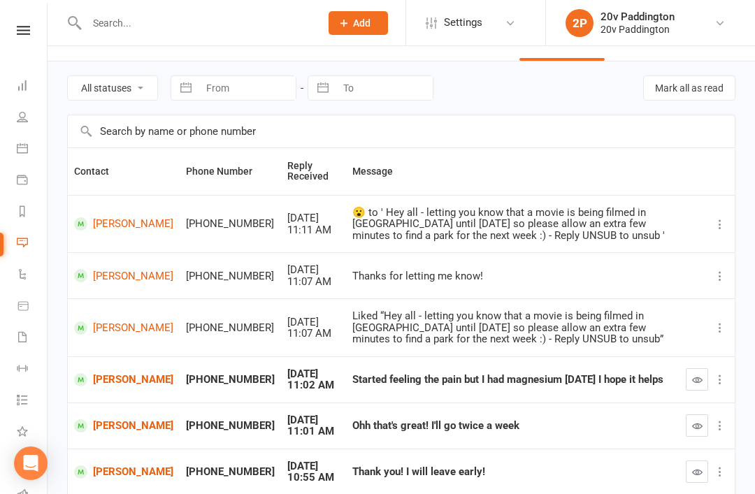
scroll to position [34, 0]
click at [104, 96] on select "All statuses Read only Unread only" at bounding box center [112, 88] width 89 height 24
select select "unread_only"
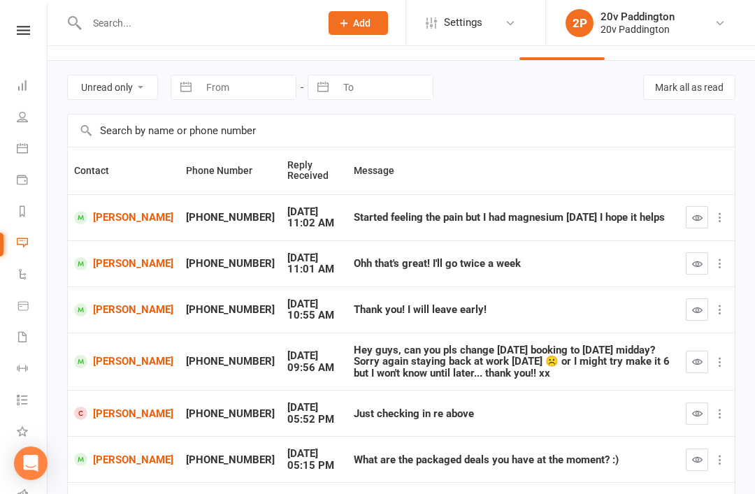
click at [126, 96] on select "All statuses Read only Unread only" at bounding box center [112, 88] width 89 height 24
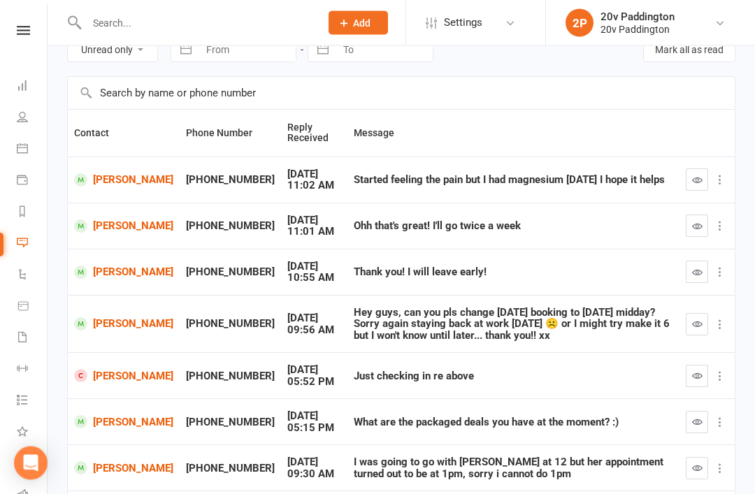
click at [682, 330] on td at bounding box center [707, 325] width 55 height 58
click at [701, 328] on button "button" at bounding box center [697, 324] width 22 height 22
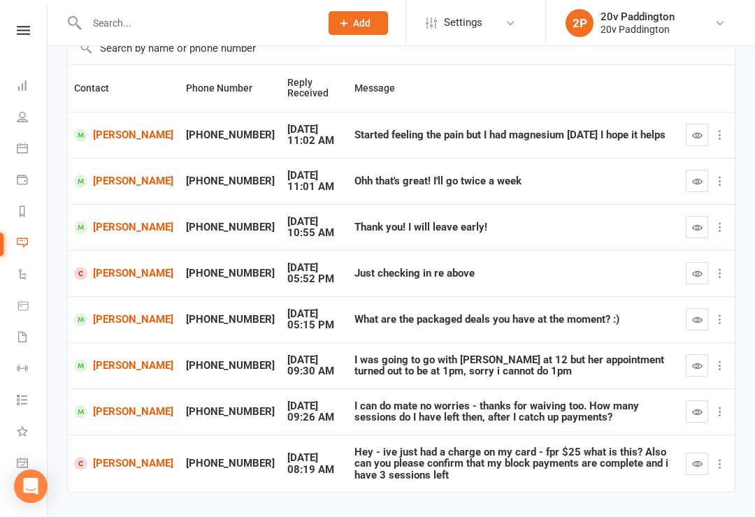
scroll to position [0, 0]
